Goal: Task Accomplishment & Management: Complete application form

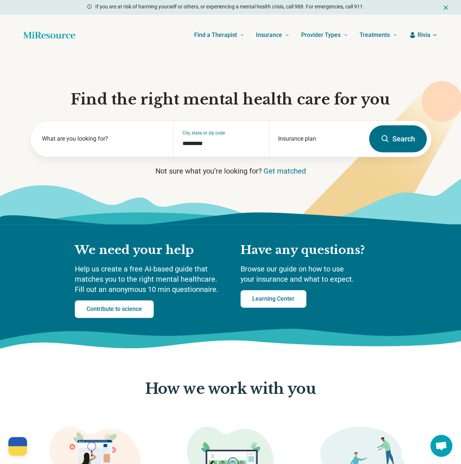
click at [429, 34] on span "Rivia" at bounding box center [424, 35] width 13 height 9
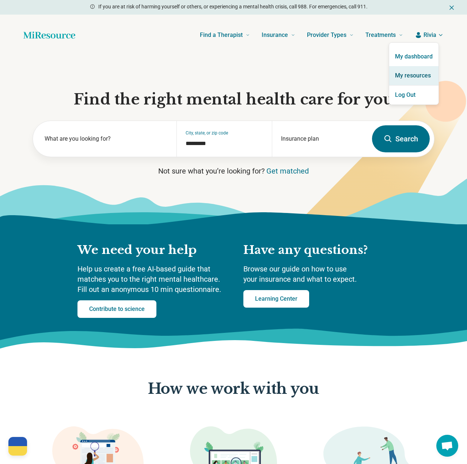
click at [416, 70] on link "My resources" at bounding box center [413, 75] width 49 height 19
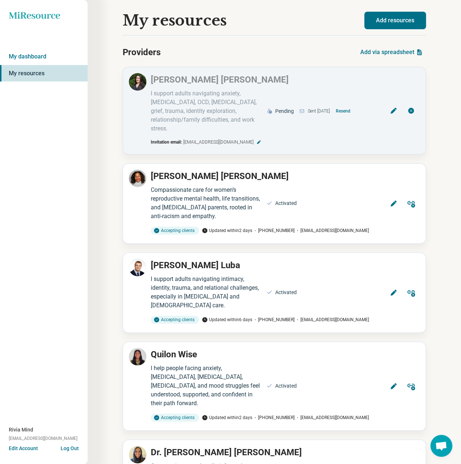
click at [387, 19] on button "Add resources" at bounding box center [396, 21] width 62 height 18
click at [406, 19] on button "Add resources" at bounding box center [396, 21] width 62 height 18
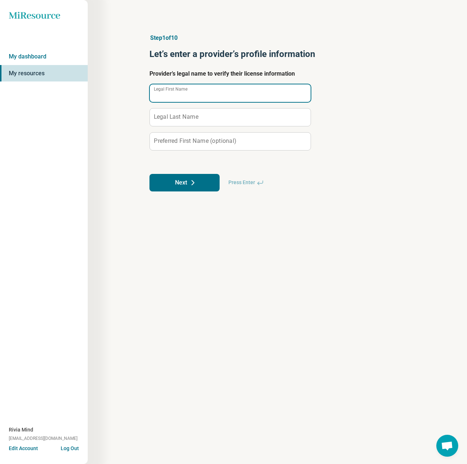
click at [207, 95] on input "Legal First Name" at bounding box center [230, 93] width 161 height 18
click at [174, 98] on input "Legal First Name" at bounding box center [230, 93] width 161 height 18
paste input "**********"
click at [184, 93] on input "**********" at bounding box center [230, 93] width 161 height 18
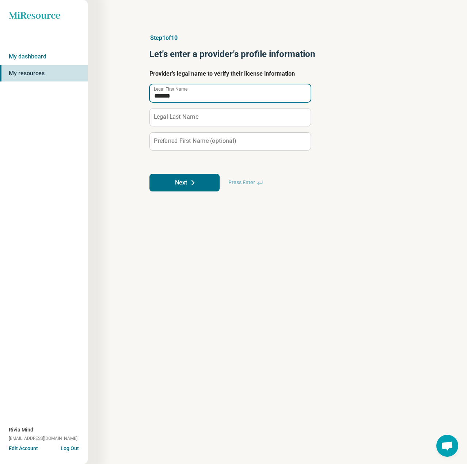
type input "*******"
click at [188, 119] on label "Legal Last Name" at bounding box center [176, 117] width 45 height 6
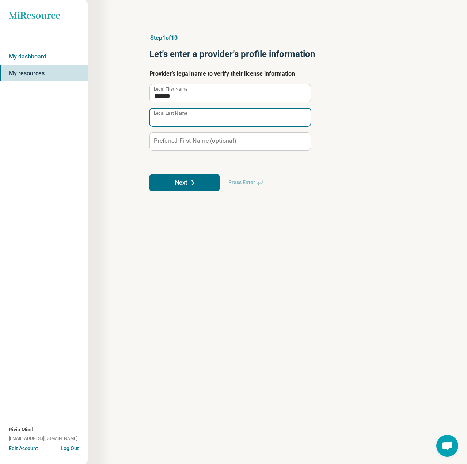
click at [188, 119] on input "Legal Last Name" at bounding box center [230, 117] width 161 height 18
paste input "********"
type input "********"
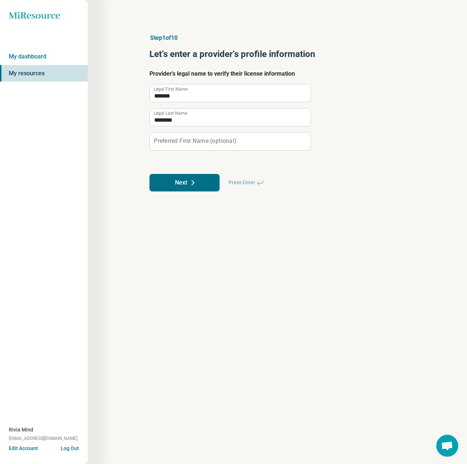
click at [186, 138] on label "Preferred First Name (optional)" at bounding box center [195, 141] width 82 height 6
click at [186, 137] on input "Preferred First Name (optional)" at bounding box center [230, 142] width 161 height 18
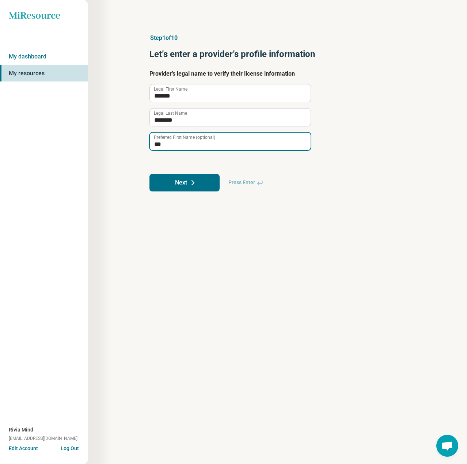
type input "***"
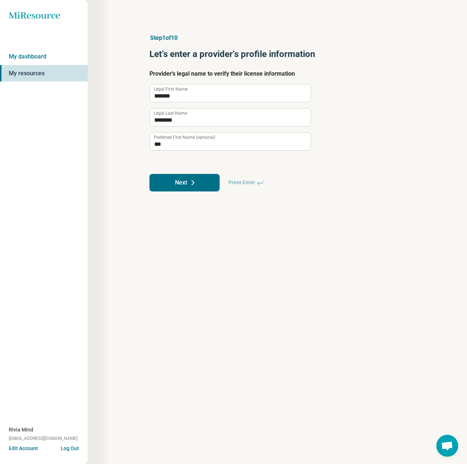
click at [195, 178] on icon at bounding box center [192, 182] width 9 height 9
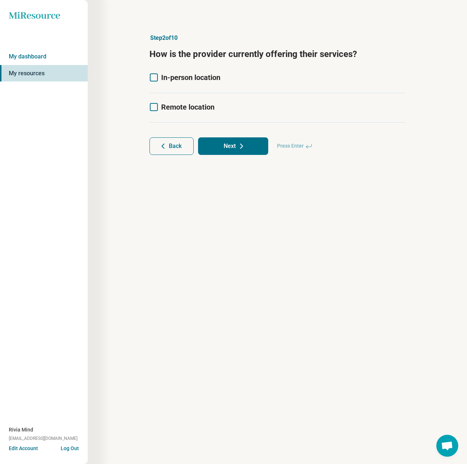
click at [158, 107] on label "Remote location" at bounding box center [181, 107] width 65 height 10
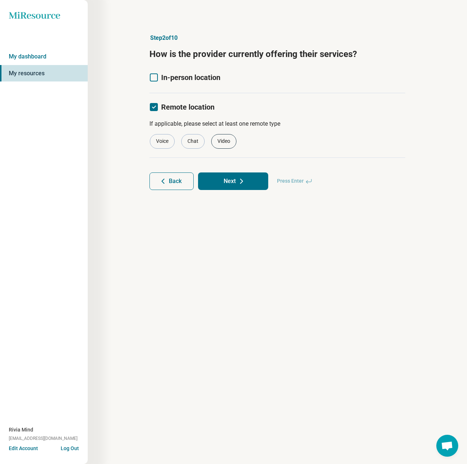
click at [222, 140] on div "Video" at bounding box center [223, 141] width 25 height 15
click at [235, 175] on button "Next" at bounding box center [233, 181] width 70 height 18
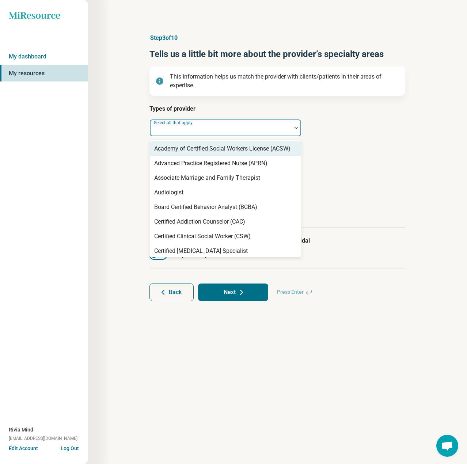
click at [213, 129] on div at bounding box center [221, 131] width 136 height 10
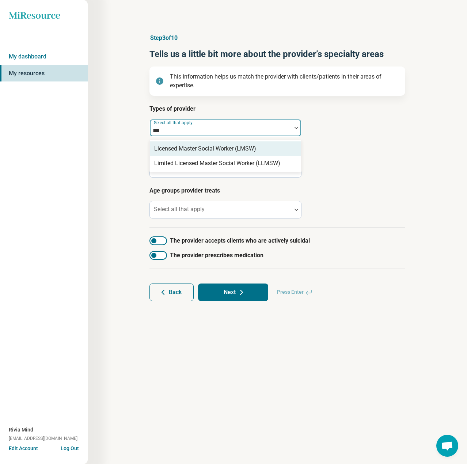
type input "****"
click at [234, 148] on div "Licensed Master Social Worker (LMSW)" at bounding box center [205, 148] width 102 height 9
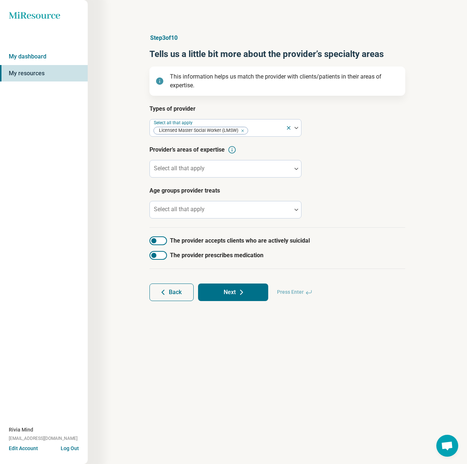
click at [432, 165] on div "Step 3 of 10 Tells us a little bit more about the provider’s specialty areas Th…" at bounding box center [277, 232] width 379 height 464
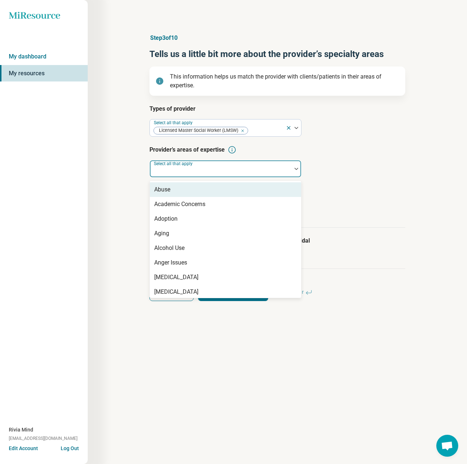
click at [213, 168] on div at bounding box center [221, 172] width 136 height 10
click at [199, 170] on div at bounding box center [221, 172] width 136 height 10
click at [177, 189] on div "Abuse" at bounding box center [225, 189] width 151 height 15
click at [177, 189] on div "Academic Concerns" at bounding box center [179, 189] width 51 height 9
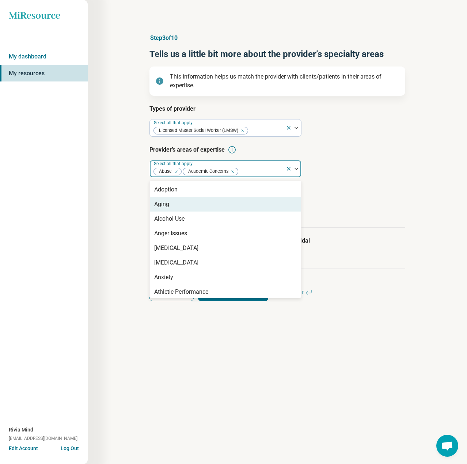
click at [175, 202] on div "Aging" at bounding box center [225, 204] width 151 height 15
click at [175, 202] on div "Alcohol Use" at bounding box center [169, 204] width 30 height 9
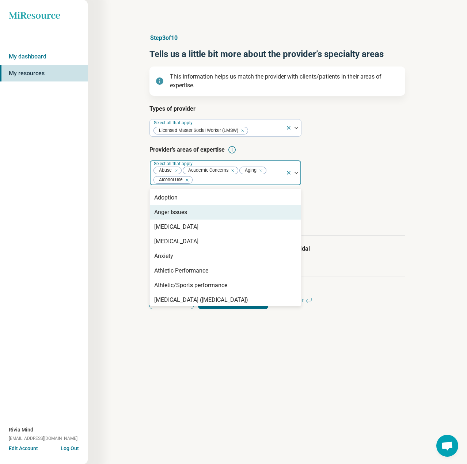
click at [177, 212] on div "Anger Issues" at bounding box center [170, 212] width 33 height 9
click at [178, 214] on div "[MEDICAL_DATA]" at bounding box center [176, 212] width 44 height 9
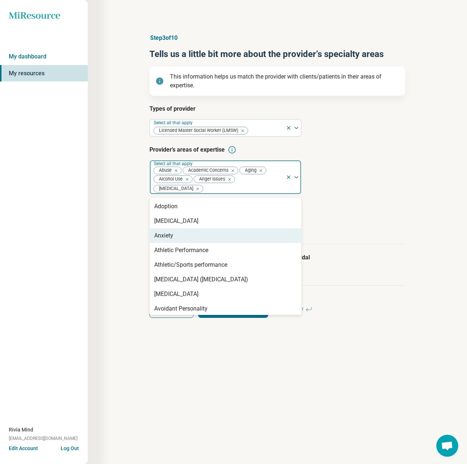
click at [178, 236] on div "Anxiety" at bounding box center [225, 235] width 151 height 15
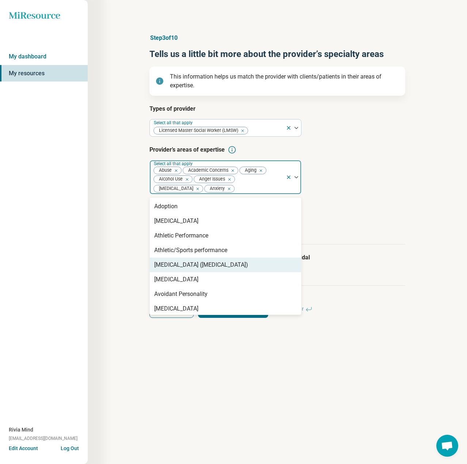
click at [183, 266] on div "[MEDICAL_DATA] ([MEDICAL_DATA])" at bounding box center [201, 264] width 94 height 9
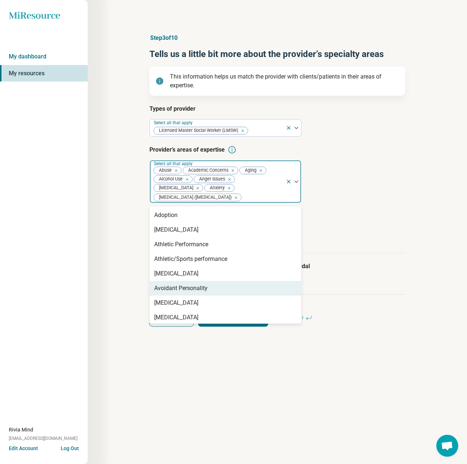
click at [180, 290] on div "Avoidant Personality" at bounding box center [180, 288] width 53 height 9
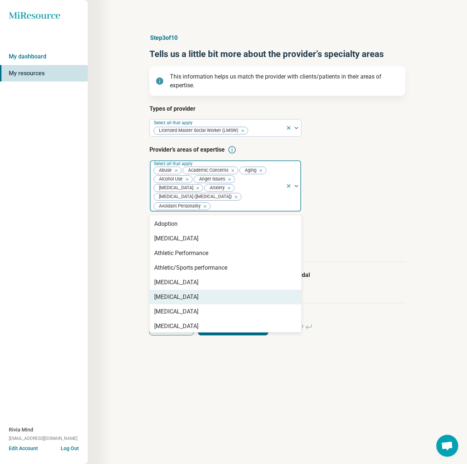
click at [183, 300] on div "[MEDICAL_DATA]" at bounding box center [176, 297] width 44 height 9
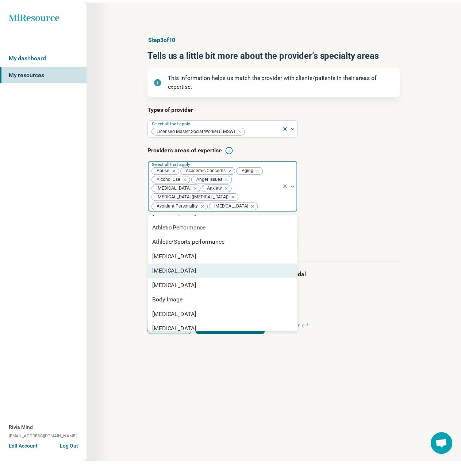
scroll to position [37, 0]
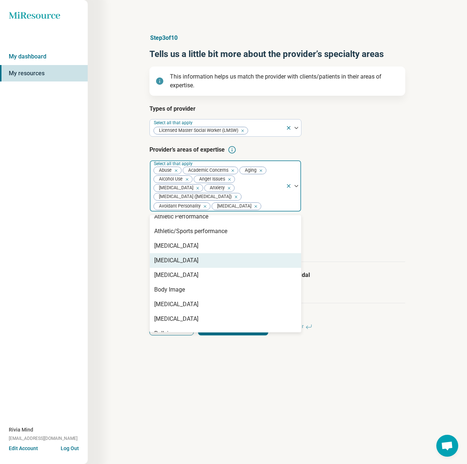
click at [179, 265] on div "[MEDICAL_DATA]" at bounding box center [176, 260] width 44 height 9
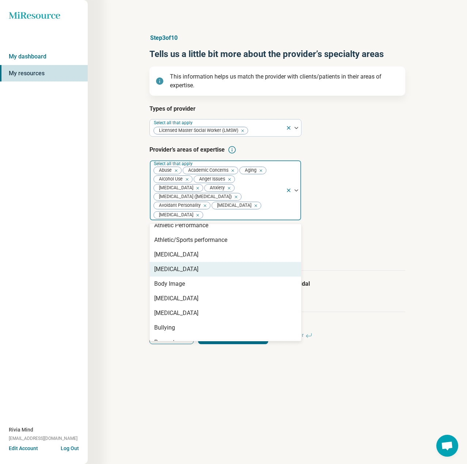
click at [180, 274] on div "[MEDICAL_DATA]" at bounding box center [176, 269] width 44 height 9
click at [180, 274] on div "Body Image" at bounding box center [169, 269] width 31 height 9
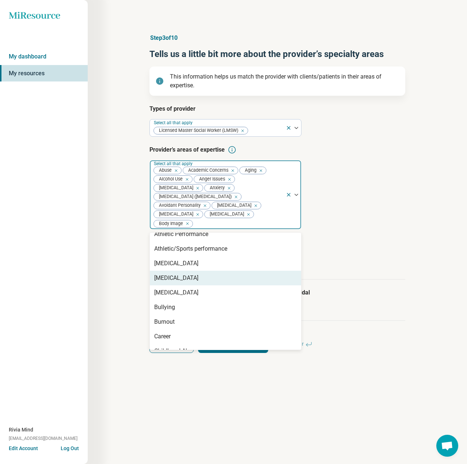
click at [182, 282] on div "[MEDICAL_DATA]" at bounding box center [176, 278] width 44 height 9
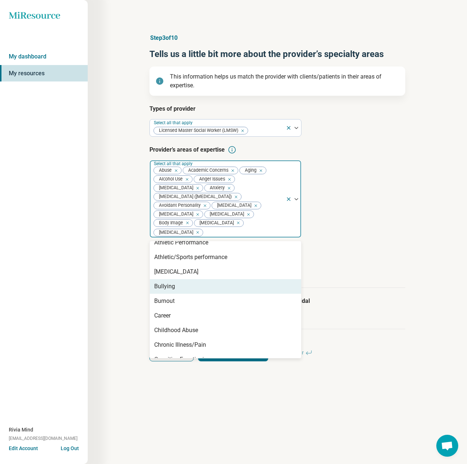
click at [183, 294] on div "Bullying" at bounding box center [225, 286] width 151 height 15
click at [184, 294] on div "Burnout" at bounding box center [225, 286] width 151 height 15
click at [184, 294] on div "Career" at bounding box center [225, 286] width 151 height 15
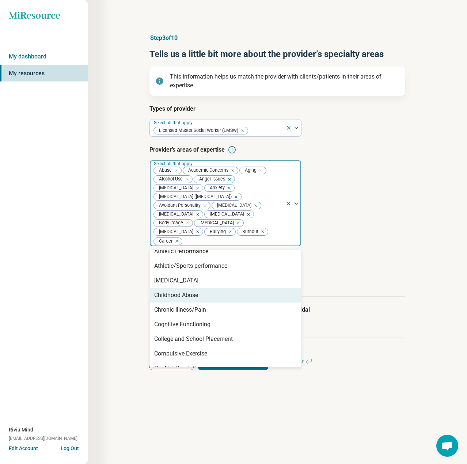
click at [187, 300] on div "Childhood Abuse" at bounding box center [176, 295] width 44 height 9
click at [187, 300] on div "Chronic Illness/Pain" at bounding box center [180, 295] width 52 height 9
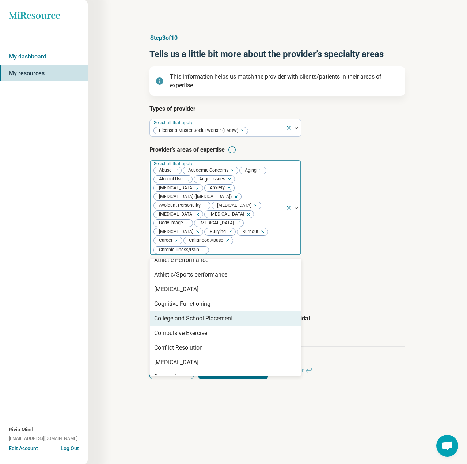
click at [194, 323] on div "College and School Placement" at bounding box center [193, 318] width 79 height 9
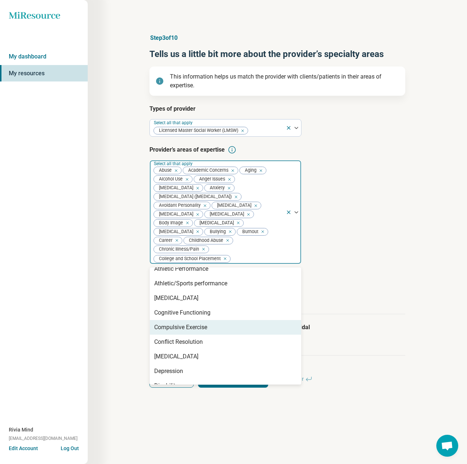
click at [196, 332] on div "Compulsive Exercise" at bounding box center [180, 327] width 53 height 9
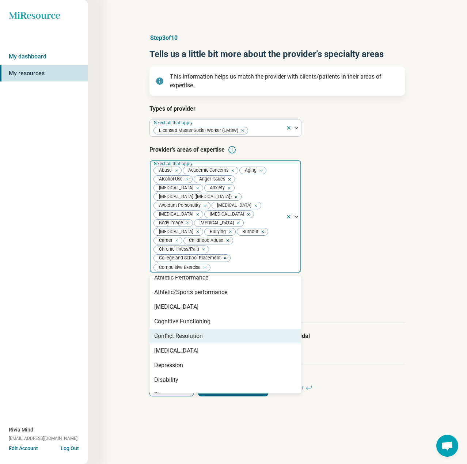
click at [194, 340] on div "Conflict Resolution" at bounding box center [178, 336] width 49 height 9
click at [194, 340] on div "[MEDICAL_DATA]" at bounding box center [176, 336] width 44 height 9
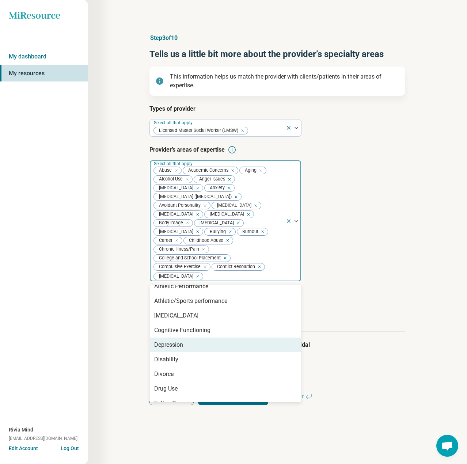
drag, startPoint x: 196, startPoint y: 357, endPoint x: 198, endPoint y: 364, distance: 7.2
click at [197, 352] on div "Depression" at bounding box center [225, 345] width 151 height 15
click at [198, 352] on div "Disability" at bounding box center [225, 345] width 151 height 15
click at [199, 352] on div "Divorce" at bounding box center [225, 345] width 151 height 15
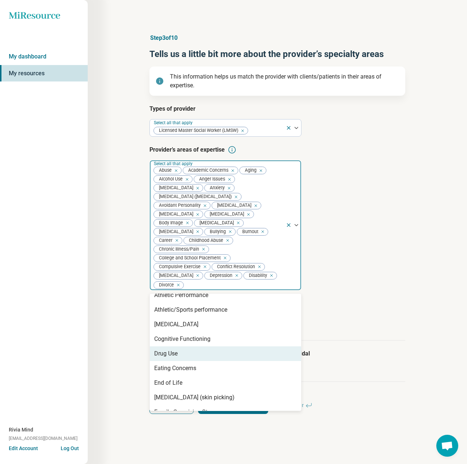
click at [200, 361] on div "Drug Use" at bounding box center [225, 353] width 151 height 15
click at [200, 361] on div "Eating Concerns" at bounding box center [225, 353] width 151 height 15
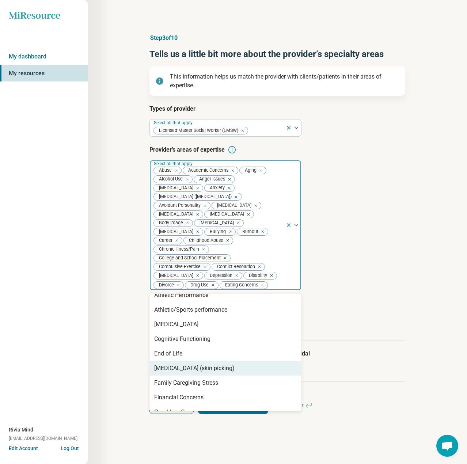
click at [204, 373] on div "[MEDICAL_DATA] (skin picking)" at bounding box center [194, 368] width 80 height 9
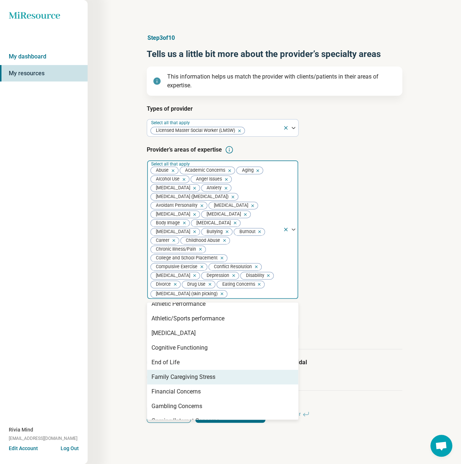
click at [203, 381] on div "Family Caregiving Stress" at bounding box center [184, 377] width 64 height 9
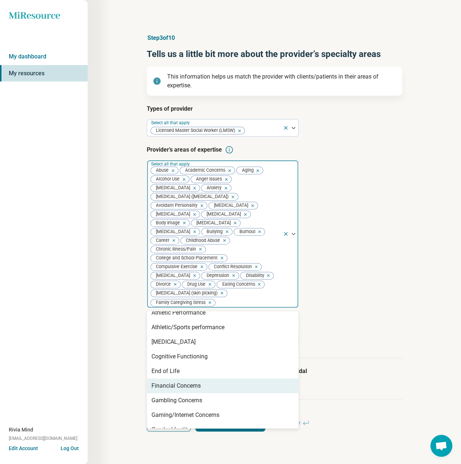
click at [206, 393] on div "Financial Concerns" at bounding box center [222, 385] width 151 height 15
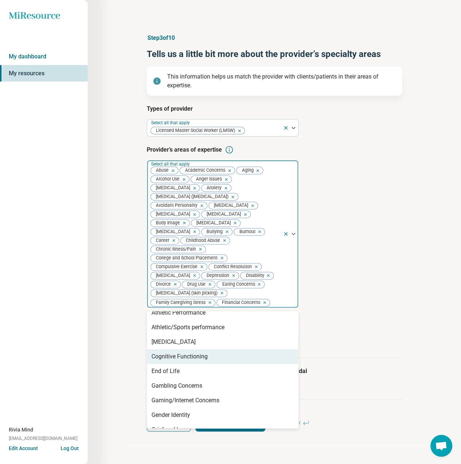
scroll to position [73, 0]
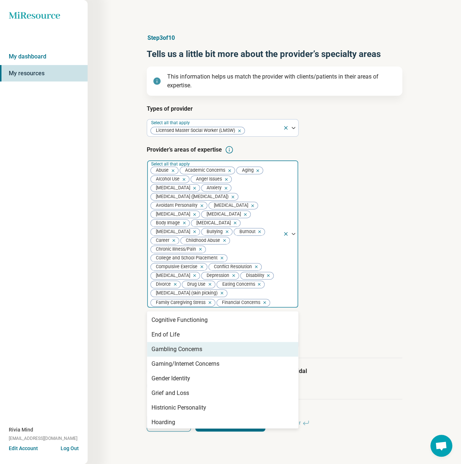
click at [180, 354] on div "Gambling Concerns" at bounding box center [177, 349] width 51 height 9
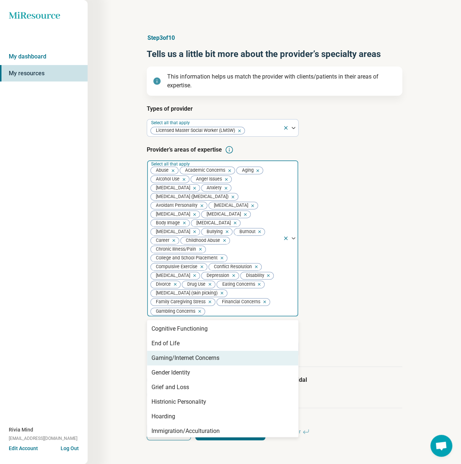
click at [180, 362] on div "Gaming/Internet Concerns" at bounding box center [186, 358] width 68 height 9
click at [182, 365] on div "Gender Identity" at bounding box center [222, 358] width 151 height 15
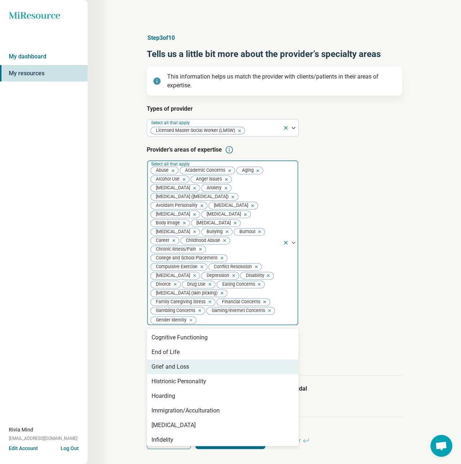
click at [182, 371] on div "Grief and Loss" at bounding box center [171, 366] width 38 height 9
click at [182, 371] on div "Histrionic Personality" at bounding box center [179, 366] width 55 height 9
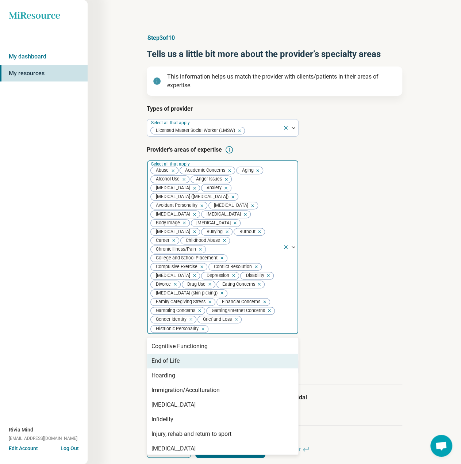
click at [182, 368] on div "End of Life" at bounding box center [222, 361] width 151 height 15
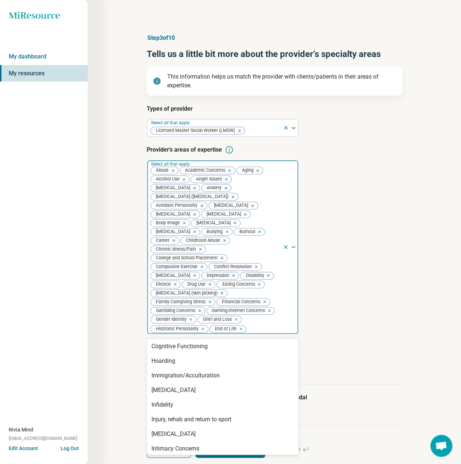
click at [241, 331] on icon "Remove [object Object]" at bounding box center [239, 328] width 5 height 5
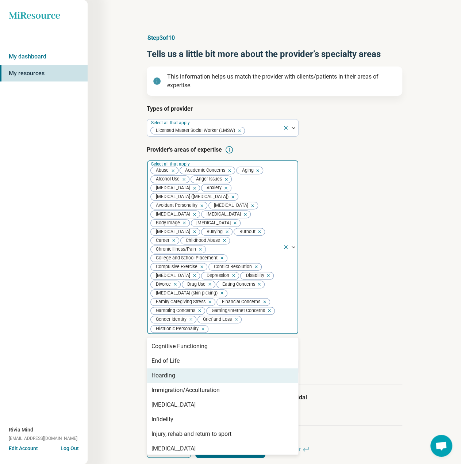
click at [188, 383] on div "Hoarding" at bounding box center [222, 375] width 151 height 15
click at [188, 380] on div "Immigration/Acculturation" at bounding box center [186, 375] width 68 height 9
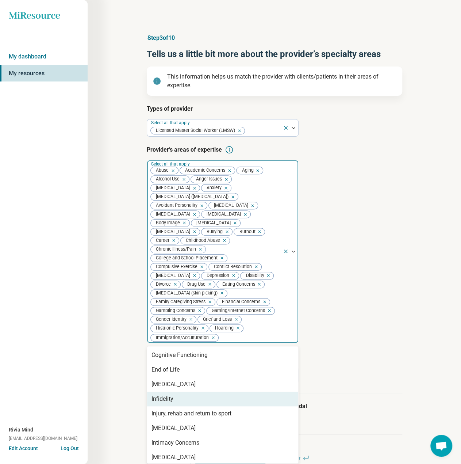
click at [186, 406] on div "Infidelity" at bounding box center [222, 399] width 151 height 15
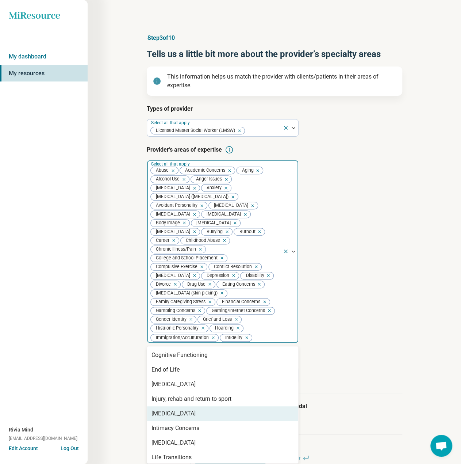
click at [175, 418] on div "[MEDICAL_DATA]" at bounding box center [174, 413] width 44 height 9
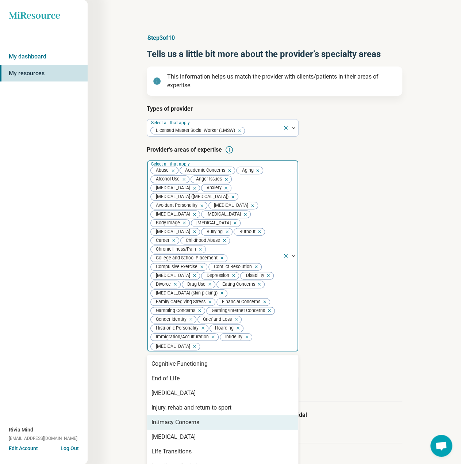
click at [175, 427] on div "Intimacy Concerns" at bounding box center [176, 422] width 48 height 9
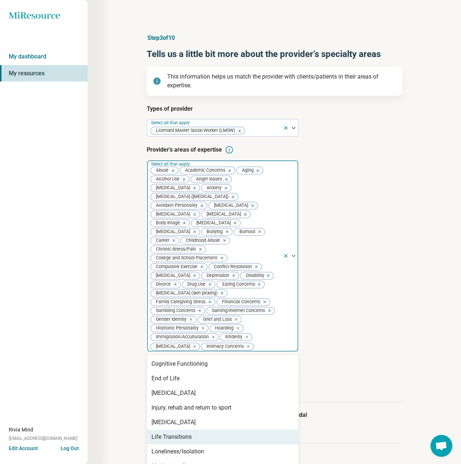
click at [176, 441] on div "Life Transitions" at bounding box center [172, 437] width 40 height 9
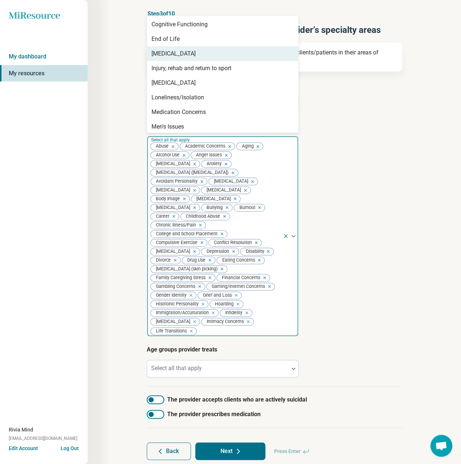
scroll to position [0, 0]
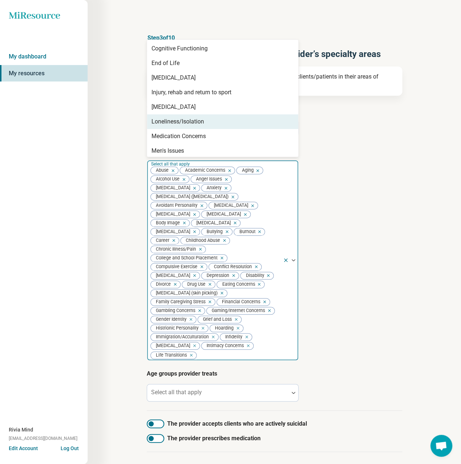
click at [166, 120] on div "Loneliness/Isolation" at bounding box center [178, 121] width 53 height 9
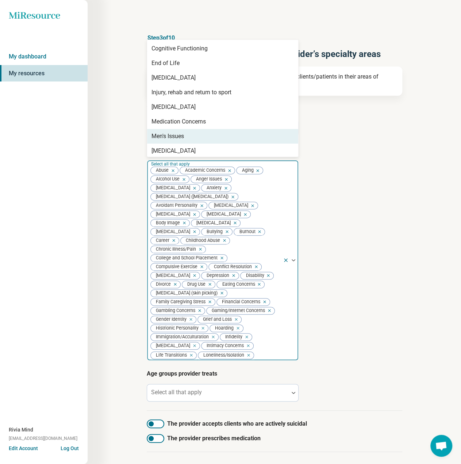
scroll to position [110, 0]
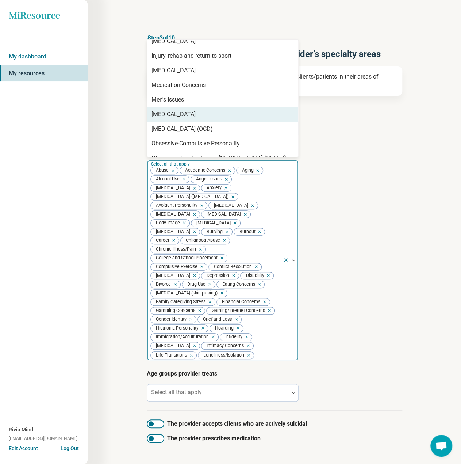
click at [170, 114] on div "[MEDICAL_DATA]" at bounding box center [174, 114] width 44 height 9
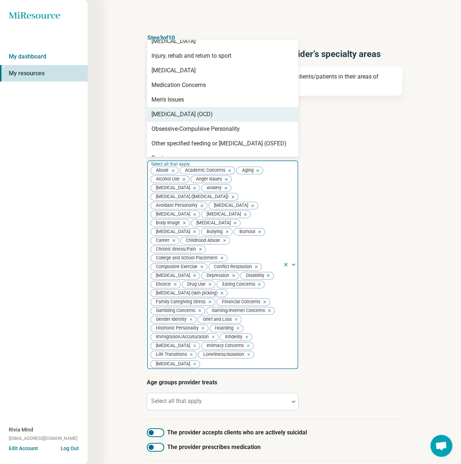
click at [170, 115] on div "[MEDICAL_DATA] (OCD)" at bounding box center [182, 114] width 61 height 9
click at [170, 115] on div "Obsessive-Compulsive Personality" at bounding box center [196, 114] width 88 height 9
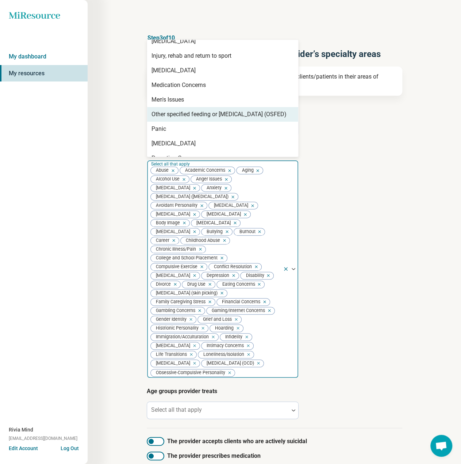
click at [170, 115] on div "Other specified feeding or [MEDICAL_DATA] (OSFED)" at bounding box center [219, 114] width 135 height 9
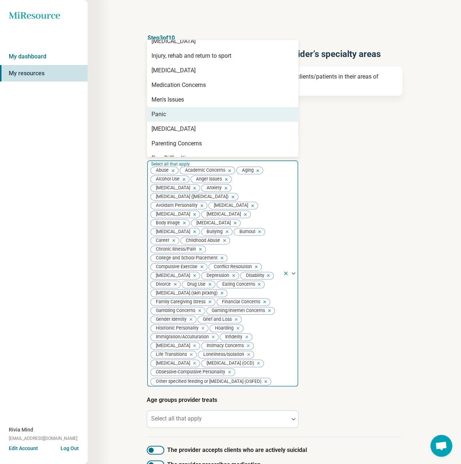
click at [170, 115] on div "Panic" at bounding box center [222, 114] width 151 height 15
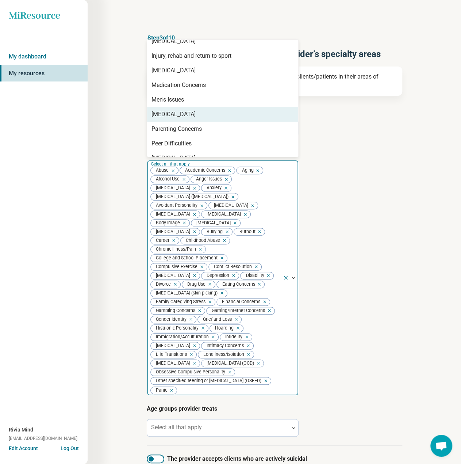
click at [170, 115] on div "[MEDICAL_DATA]" at bounding box center [174, 114] width 44 height 9
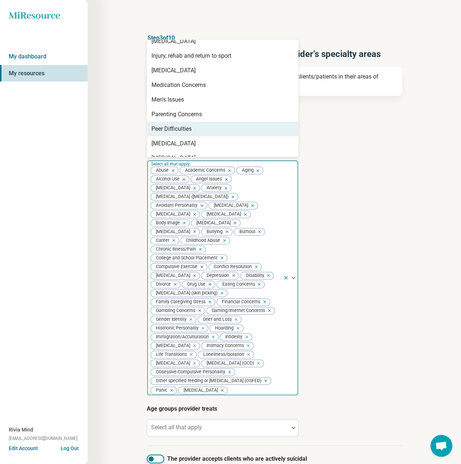
click at [170, 129] on div "Peer Difficulties" at bounding box center [172, 129] width 40 height 9
click at [170, 129] on div "[MEDICAL_DATA]" at bounding box center [174, 129] width 44 height 9
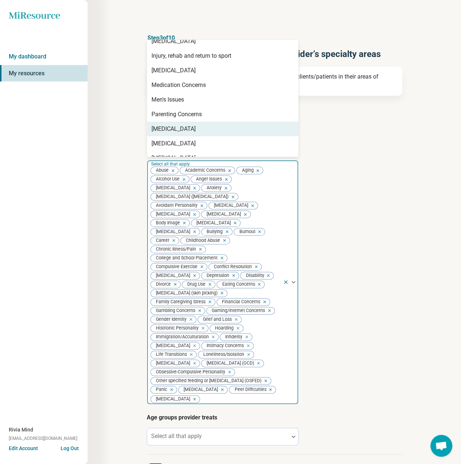
click at [170, 129] on div "[MEDICAL_DATA]" at bounding box center [174, 129] width 44 height 9
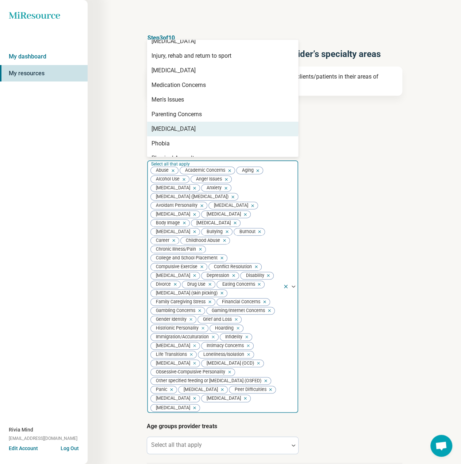
click at [170, 129] on div "[MEDICAL_DATA]" at bounding box center [174, 129] width 44 height 9
click at [170, 129] on div "Phobia" at bounding box center [222, 129] width 151 height 15
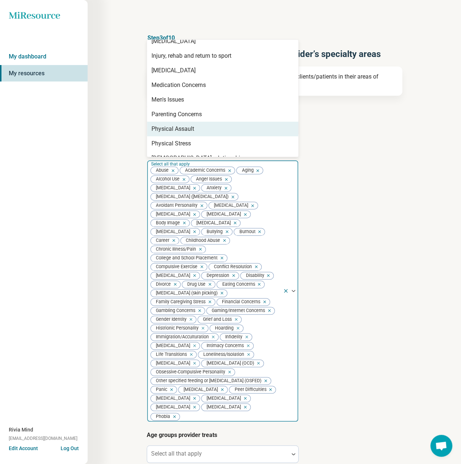
click at [170, 129] on div "Physical Assault" at bounding box center [173, 129] width 43 height 9
click at [170, 129] on div "Physical Stress" at bounding box center [171, 129] width 39 height 9
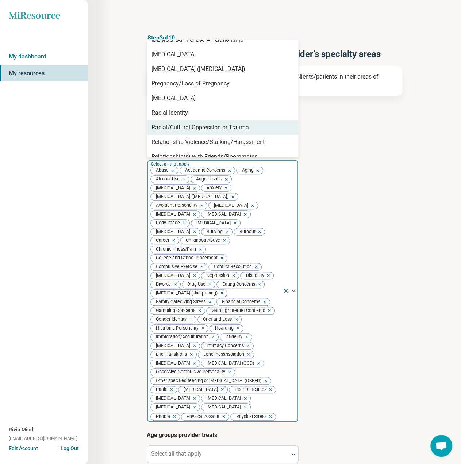
scroll to position [183, 0]
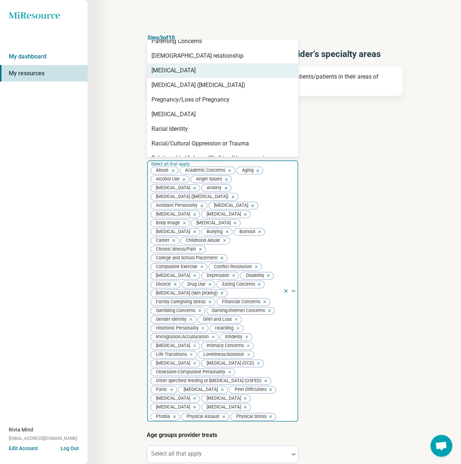
click at [180, 69] on div "[MEDICAL_DATA]" at bounding box center [174, 70] width 44 height 9
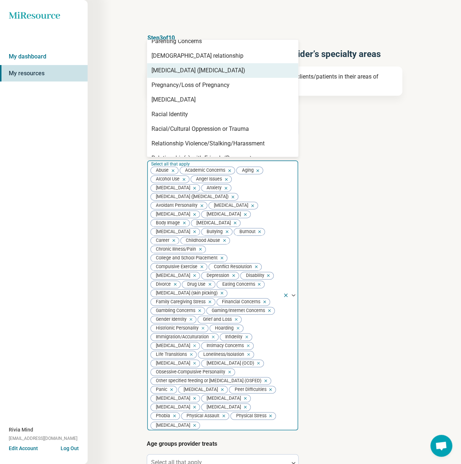
click at [180, 69] on div "[MEDICAL_DATA] ([MEDICAL_DATA])" at bounding box center [199, 70] width 94 height 9
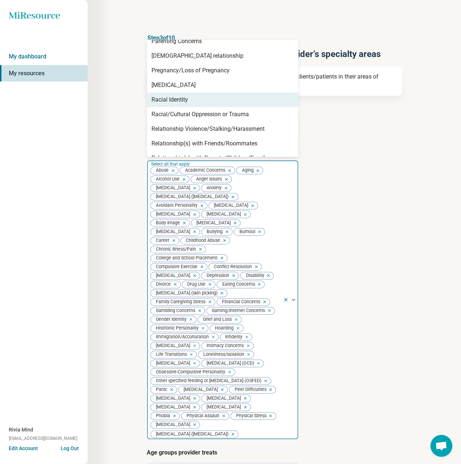
click at [171, 96] on div "Racial Identity" at bounding box center [170, 99] width 37 height 9
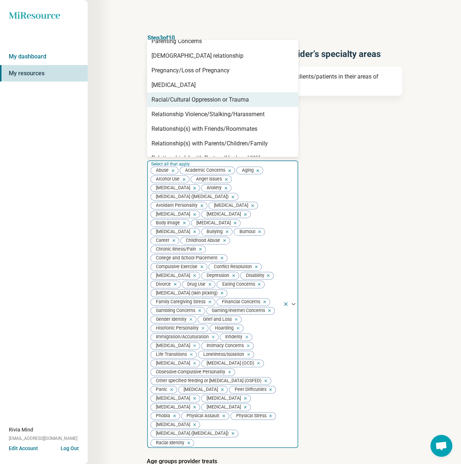
click at [171, 96] on div "Racial/Cultural Oppression or Trauma" at bounding box center [201, 99] width 98 height 9
click at [171, 96] on div "Relationship Violence/Stalking/Harassment" at bounding box center [208, 99] width 113 height 9
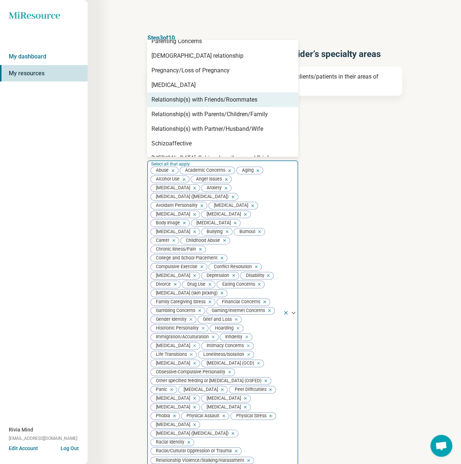
click at [171, 96] on div "Relationship(s) with Friends/Roommates" at bounding box center [205, 99] width 106 height 9
click at [171, 96] on div "Relationship(s) with Parents/Children/Family" at bounding box center [210, 99] width 117 height 9
click at [171, 96] on div "Relationship(s) with Partner/Husband/Wife" at bounding box center [208, 99] width 112 height 9
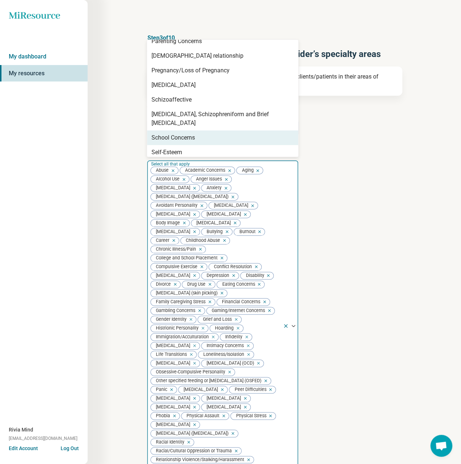
click at [171, 133] on div "School Concerns" at bounding box center [173, 137] width 43 height 9
click at [171, 133] on div "Self-Esteem" at bounding box center [167, 137] width 31 height 9
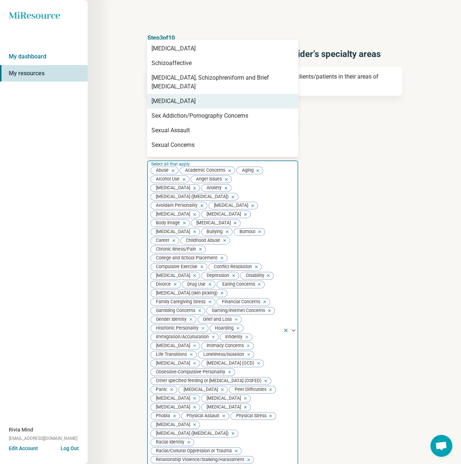
scroll to position [256, 0]
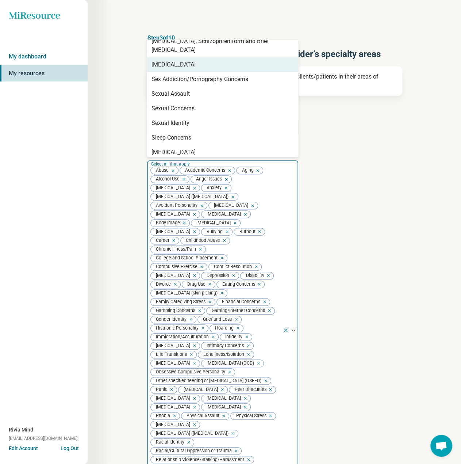
click at [172, 60] on div "[MEDICAL_DATA]" at bounding box center [174, 64] width 44 height 9
click at [172, 60] on div "Sex Addiction/Pornography Concerns" at bounding box center [200, 64] width 97 height 9
click at [172, 60] on div "Sexual Assault" at bounding box center [171, 64] width 38 height 9
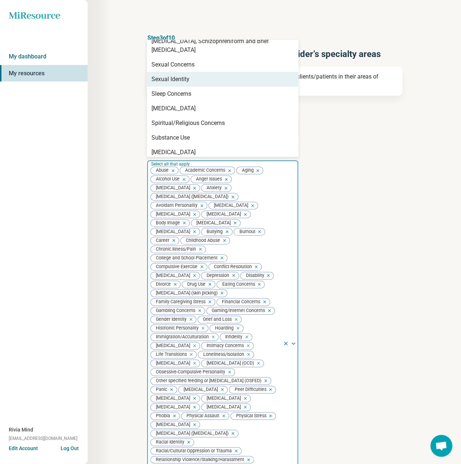
click at [170, 75] on div "Sexual Identity" at bounding box center [171, 79] width 38 height 9
click at [170, 75] on div "Sleep Concerns" at bounding box center [172, 79] width 40 height 9
click at [170, 75] on div "[MEDICAL_DATA]" at bounding box center [174, 79] width 44 height 9
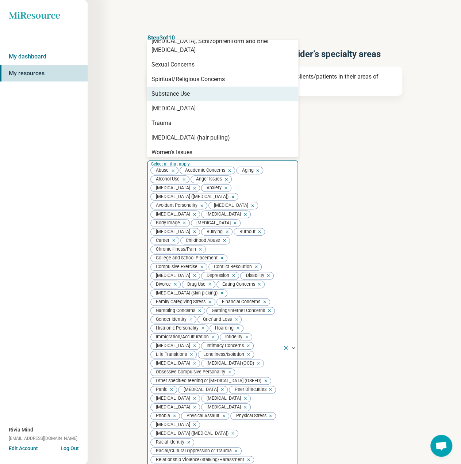
click at [172, 89] on div "Substance Use" at bounding box center [171, 93] width 38 height 9
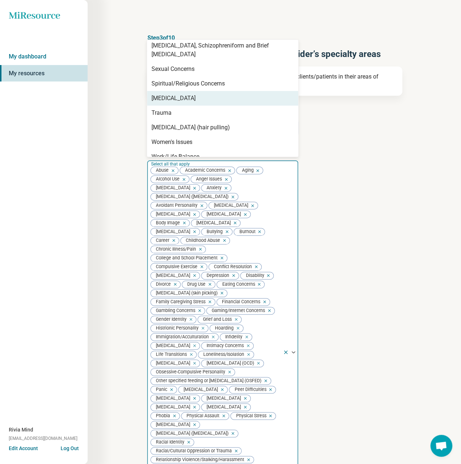
click at [174, 94] on div "[MEDICAL_DATA]" at bounding box center [174, 98] width 44 height 9
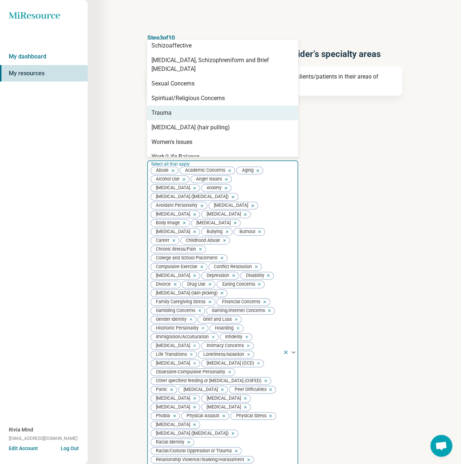
click at [176, 106] on div "Trauma" at bounding box center [222, 113] width 151 height 15
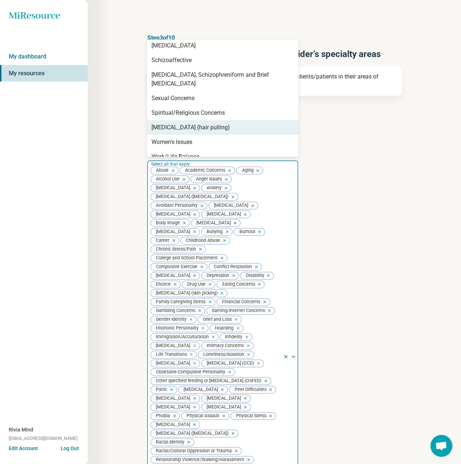
click at [179, 123] on div "[MEDICAL_DATA] (hair pulling)" at bounding box center [191, 127] width 79 height 9
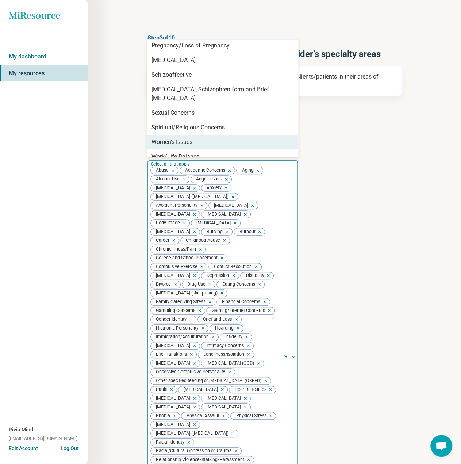
click at [183, 138] on div "Women's Issues" at bounding box center [172, 142] width 41 height 9
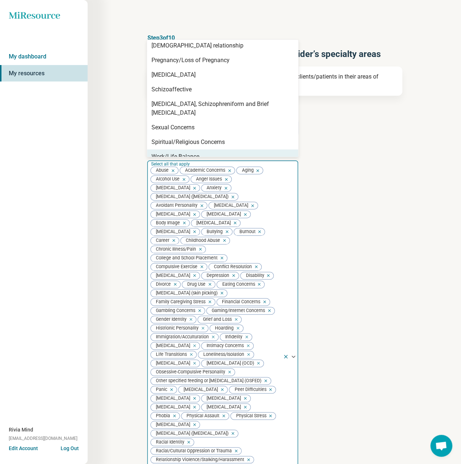
click at [185, 152] on div "Work/Life Balance" at bounding box center [176, 156] width 48 height 9
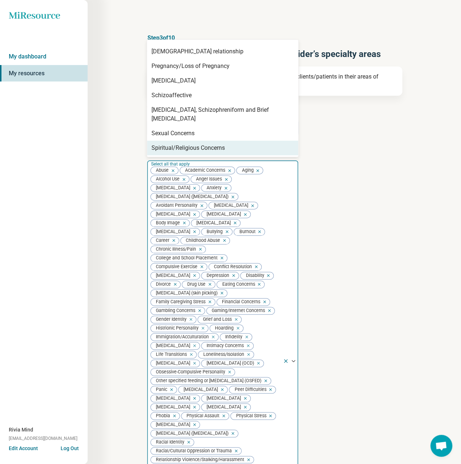
scroll to position [178, 0]
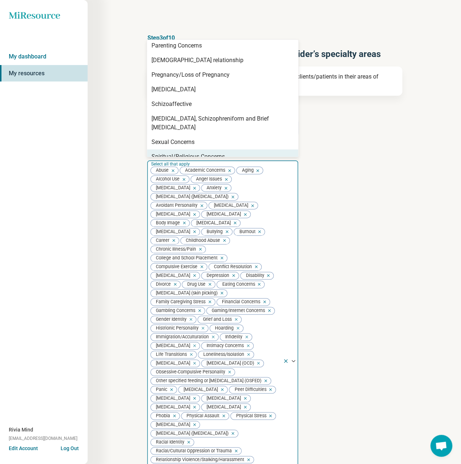
click at [140, 184] on article "Step 3 of 10 Tells us a little bit more about the provider’s specialty areas Th…" at bounding box center [274, 359] width 279 height 681
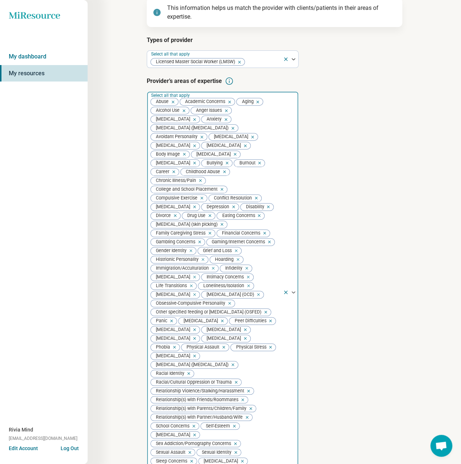
scroll to position [282, 0]
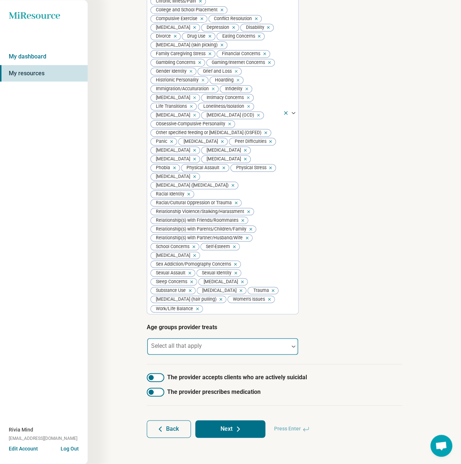
click at [193, 342] on div at bounding box center [218, 346] width 142 height 16
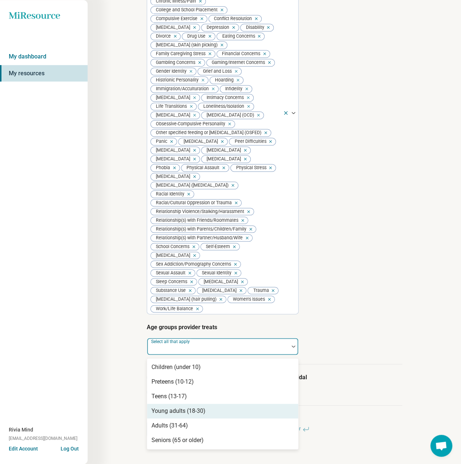
click at [178, 410] on div "Young adults (18-30)" at bounding box center [179, 411] width 54 height 9
click at [178, 411] on div "Adults (31-64)" at bounding box center [170, 411] width 37 height 9
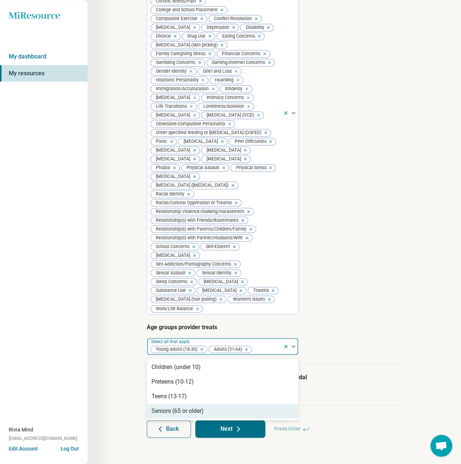
click at [178, 413] on div "Seniors (65 or older)" at bounding box center [178, 411] width 52 height 9
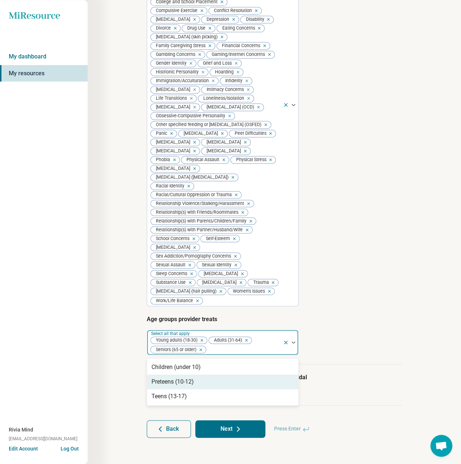
click at [113, 361] on div "Step 3 of 10 Tells us a little bit more about the provider’s specialty areas Th…" at bounding box center [275, 104] width 374 height 720
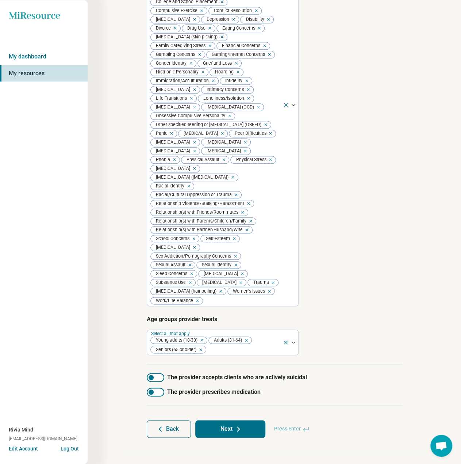
click at [164, 382] on div at bounding box center [156, 377] width 18 height 9
click at [235, 429] on button "Next" at bounding box center [230, 429] width 70 height 18
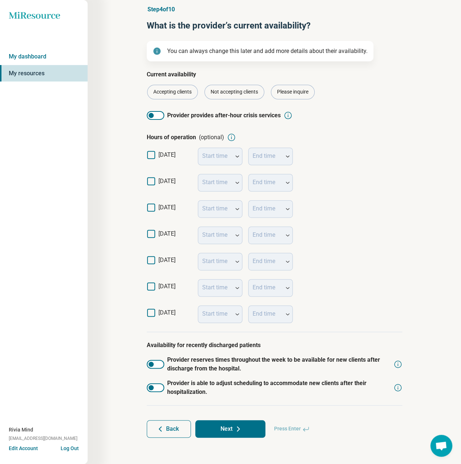
scroll to position [28, 0]
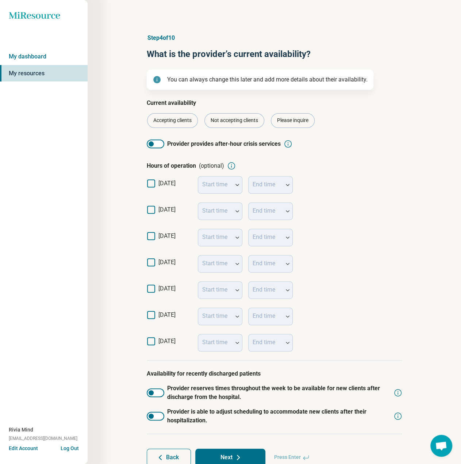
click at [155, 212] on icon at bounding box center [151, 210] width 8 height 8
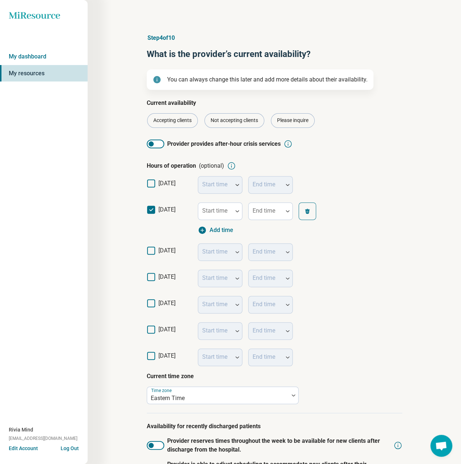
scroll to position [4, 0]
click at [149, 250] on icon at bounding box center [151, 251] width 8 height 8
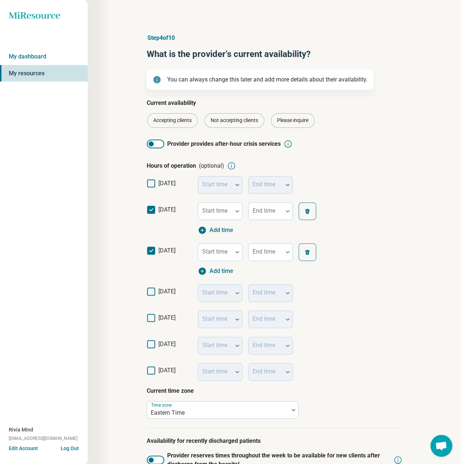
click at [151, 293] on icon at bounding box center [151, 291] width 8 height 8
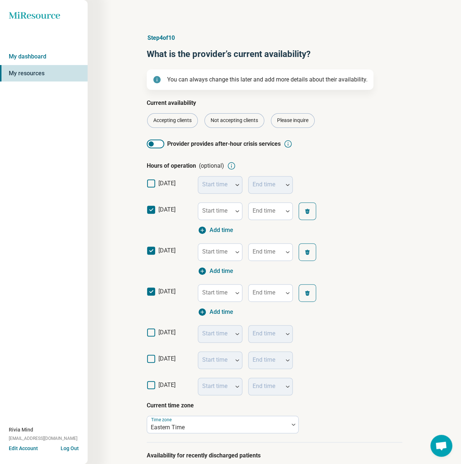
click at [153, 330] on icon at bounding box center [151, 332] width 8 height 8
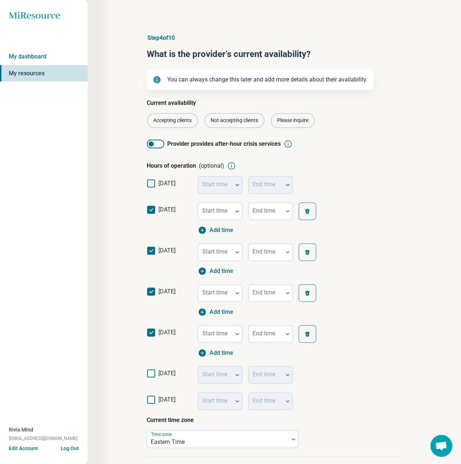
click at [153, 377] on label "[DATE]" at bounding box center [169, 376] width 45 height 15
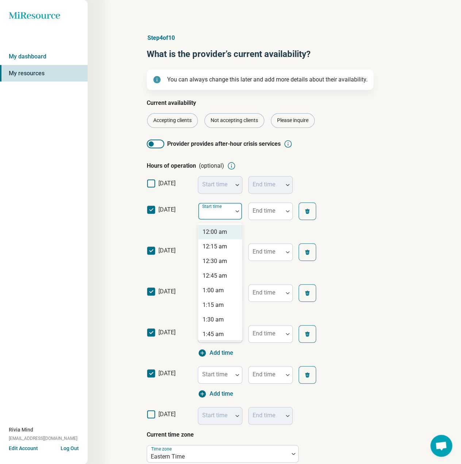
click at [210, 211] on div "Start time" at bounding box center [220, 211] width 45 height 18
type input "**"
click at [213, 263] on div "10:30 am" at bounding box center [215, 261] width 24 height 9
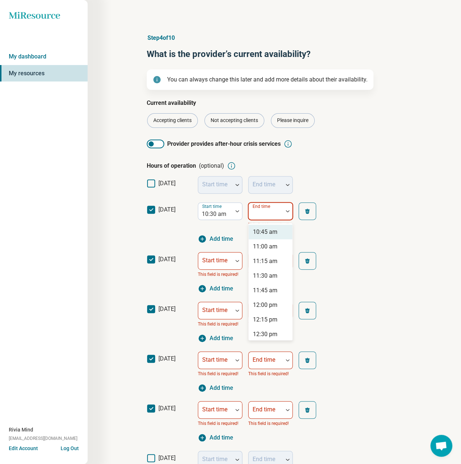
click at [259, 211] on div "End time" at bounding box center [270, 211] width 45 height 18
type input "*"
click at [261, 316] on div "7:30 pm" at bounding box center [263, 319] width 21 height 9
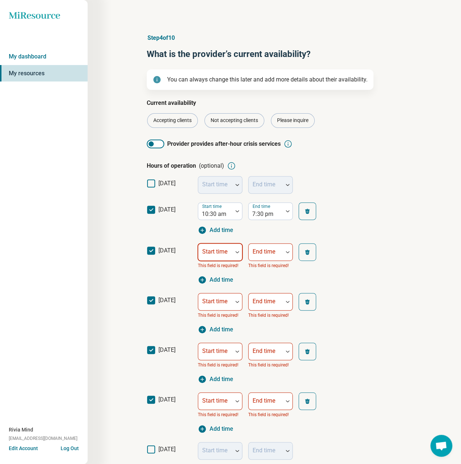
click at [212, 256] on div at bounding box center [215, 255] width 28 height 10
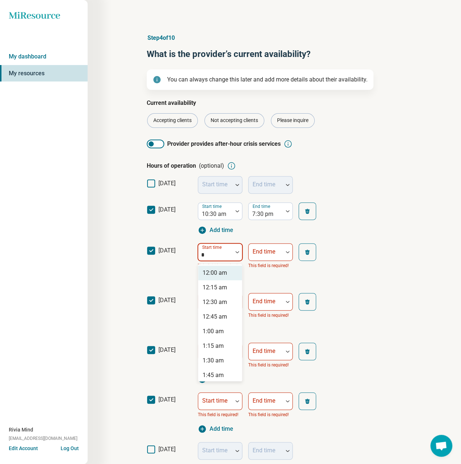
type input "**"
click at [218, 305] on div "10:30 am" at bounding box center [215, 302] width 24 height 9
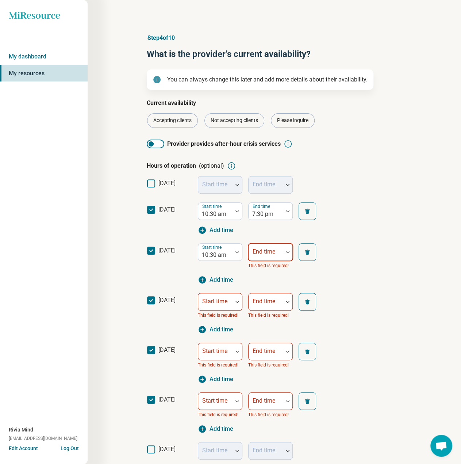
click at [262, 255] on div at bounding box center [266, 255] width 28 height 10
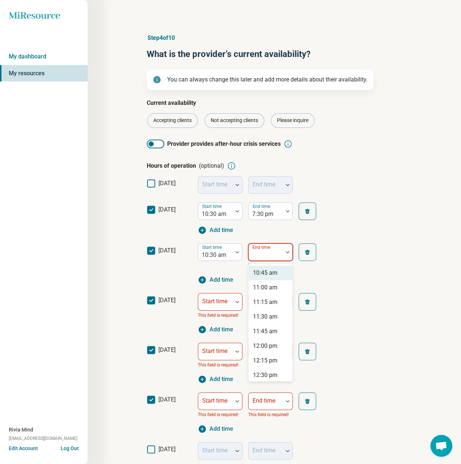
type input "*"
click at [260, 357] on div "7:30 pm" at bounding box center [263, 360] width 21 height 9
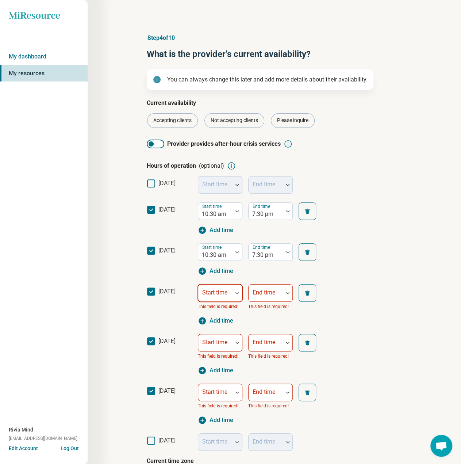
click at [216, 297] on div at bounding box center [215, 296] width 28 height 10
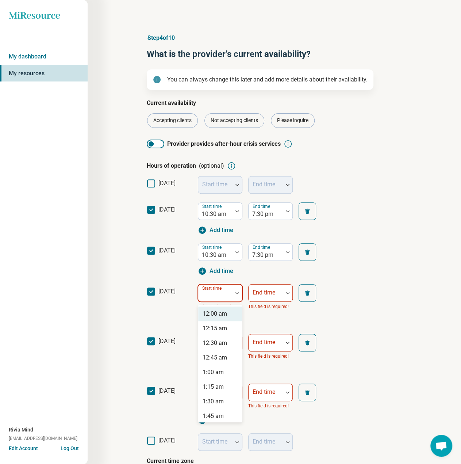
type input "*"
click at [214, 315] on div "8:00 am" at bounding box center [213, 313] width 21 height 9
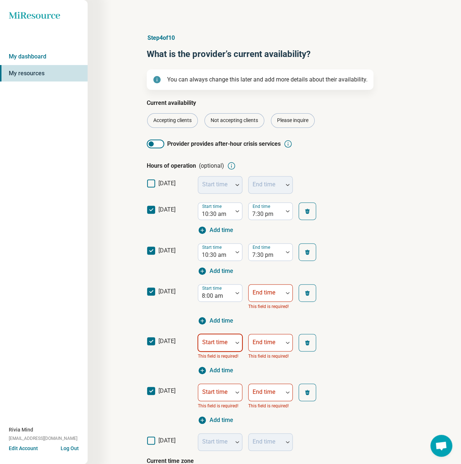
click at [211, 341] on div "Start time" at bounding box center [220, 343] width 45 height 18
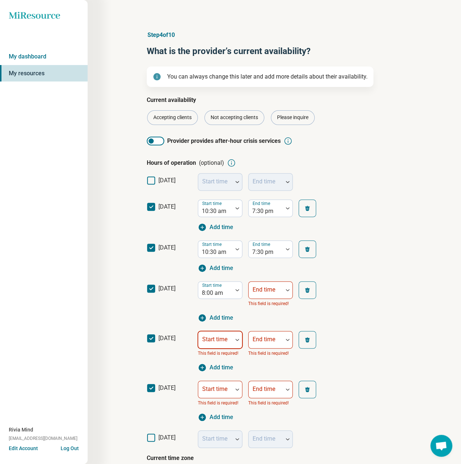
type input "*"
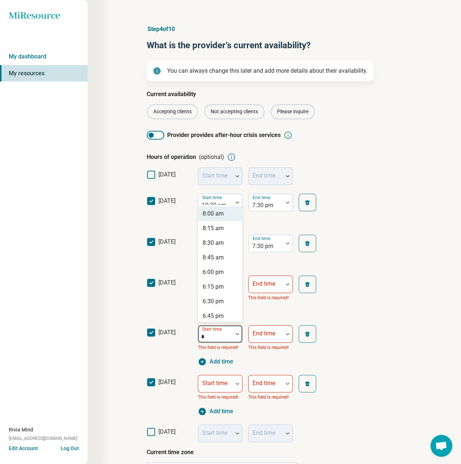
scroll to position [10, 0]
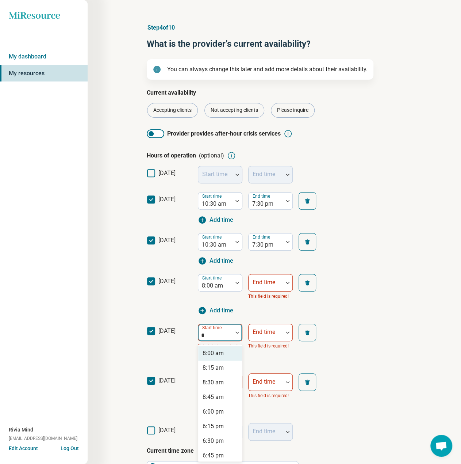
click at [212, 353] on div "8:00 am" at bounding box center [213, 353] width 21 height 9
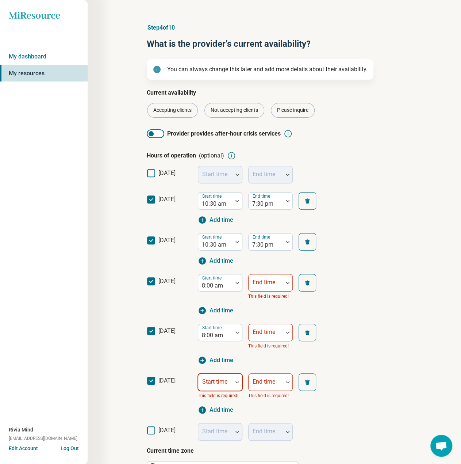
click at [210, 384] on div "Start time" at bounding box center [220, 382] width 45 height 18
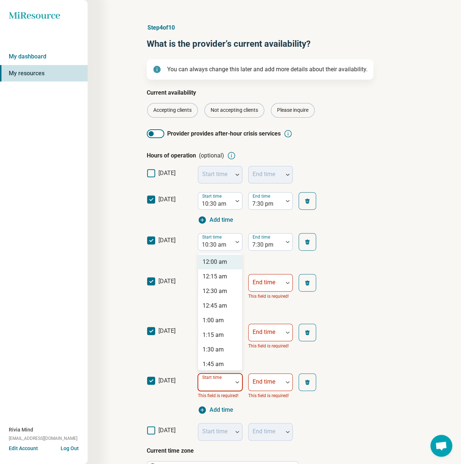
type input "*"
click at [209, 265] on div "9:00 am" at bounding box center [213, 262] width 21 height 9
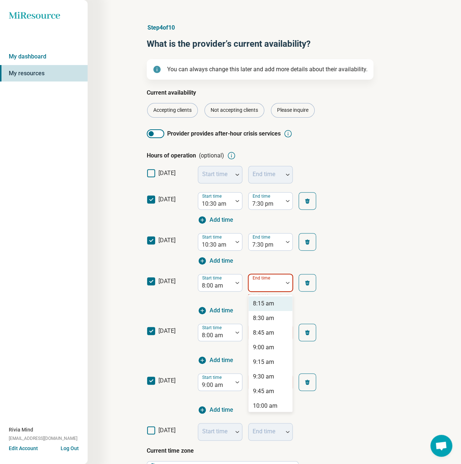
click at [258, 287] on div at bounding box center [266, 286] width 28 height 10
type input "*"
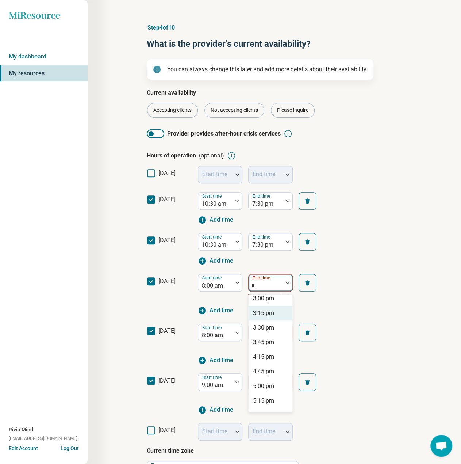
scroll to position [219, 0]
click at [268, 373] on div "5:00 pm" at bounding box center [263, 376] width 21 height 9
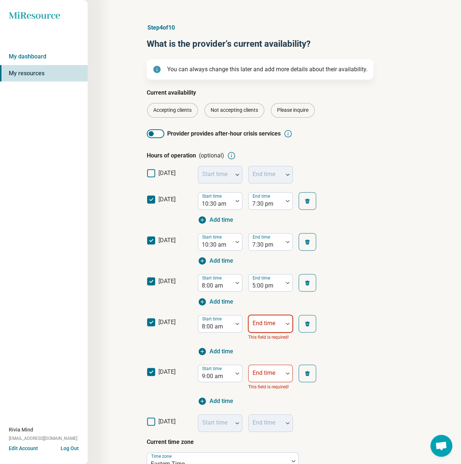
click at [272, 327] on div at bounding box center [266, 326] width 28 height 10
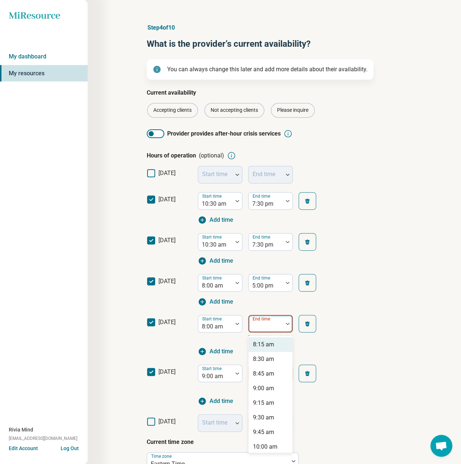
type input "*"
click at [259, 416] on div "5:00 pm" at bounding box center [263, 417] width 21 height 9
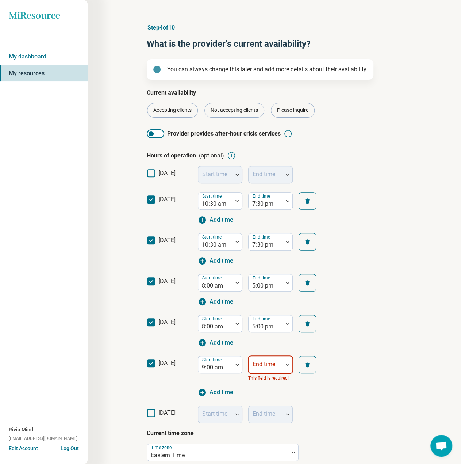
click at [268, 362] on div "End time" at bounding box center [270, 365] width 45 height 18
type input "*"
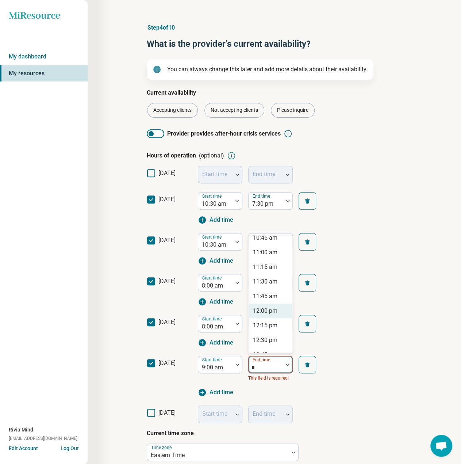
scroll to position [110, 0]
click at [268, 326] on div "1:00 pm" at bounding box center [263, 324] width 21 height 9
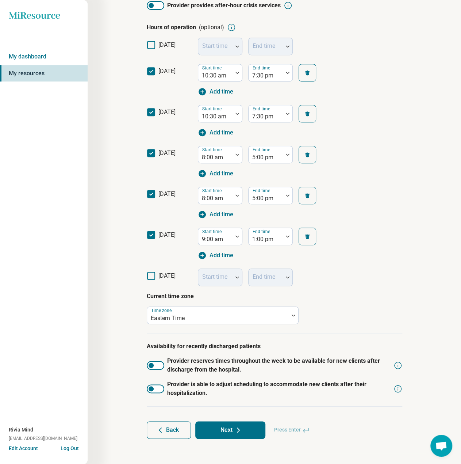
scroll to position [139, 0]
click at [161, 363] on div at bounding box center [156, 365] width 18 height 9
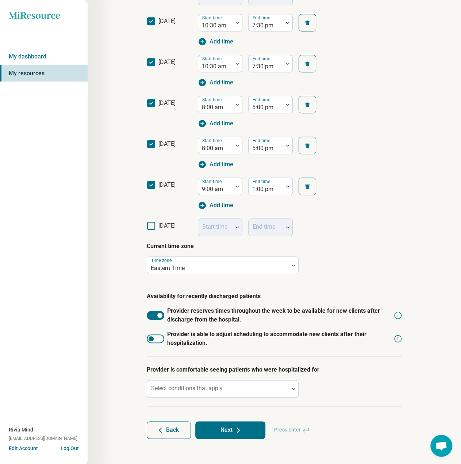
scroll to position [189, 0]
click at [156, 337] on div at bounding box center [156, 338] width 18 height 9
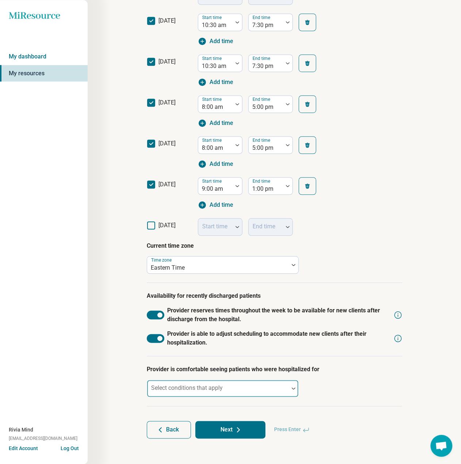
click at [195, 382] on div "Select conditions that apply" at bounding box center [223, 389] width 152 height 18
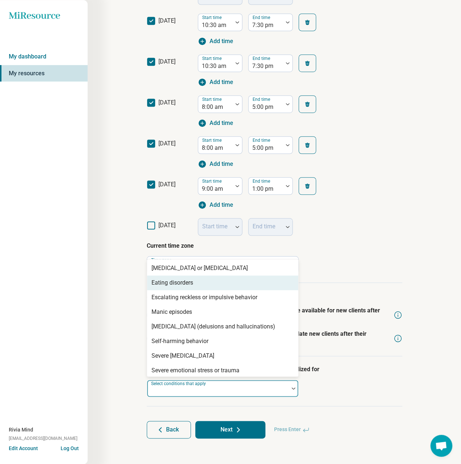
click at [199, 283] on div "Eating disorders" at bounding box center [222, 282] width 151 height 15
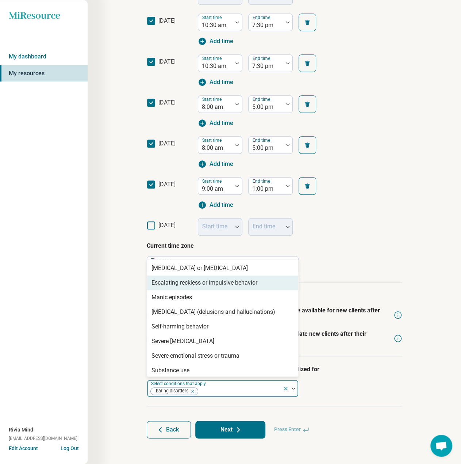
click at [199, 283] on div "Escalating reckless or impulsive behavior" at bounding box center [205, 282] width 106 height 9
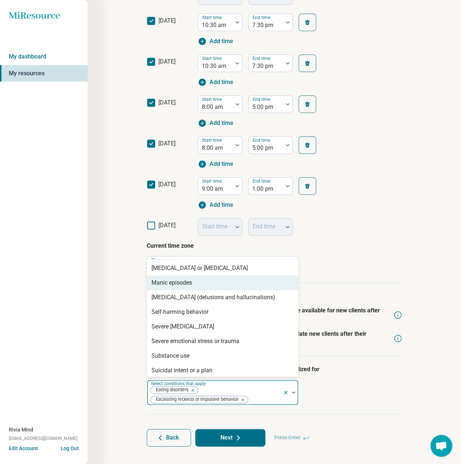
click at [199, 283] on div "Manic episodes" at bounding box center [222, 282] width 151 height 15
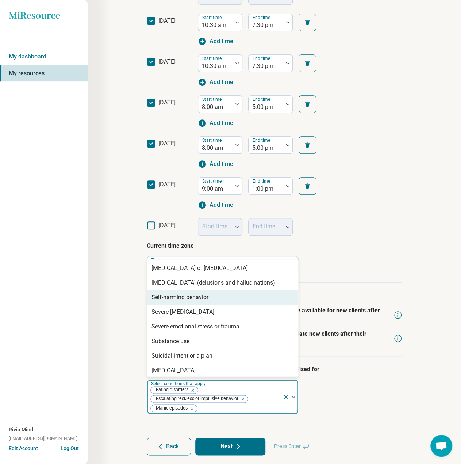
click at [197, 297] on div "Self-harming behavior" at bounding box center [180, 297] width 57 height 9
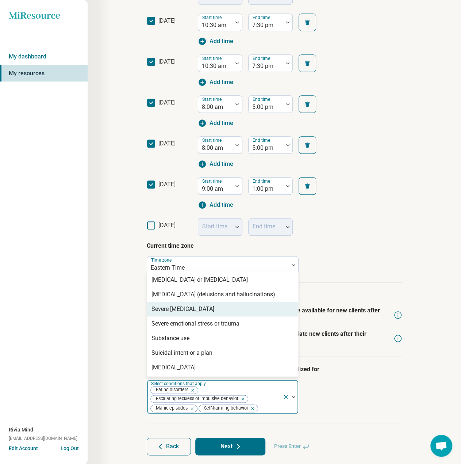
click at [198, 308] on div "Severe [MEDICAL_DATA]" at bounding box center [183, 309] width 63 height 9
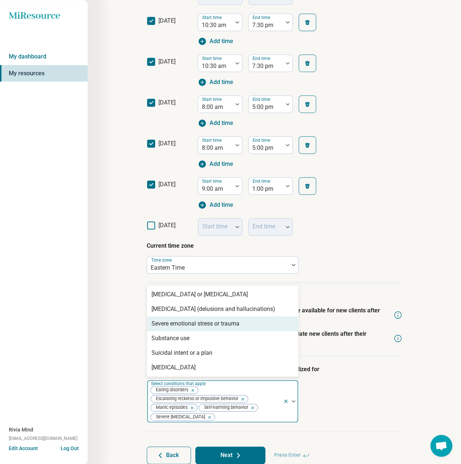
click at [200, 323] on div "Severe emotional stress or trauma" at bounding box center [196, 323] width 88 height 9
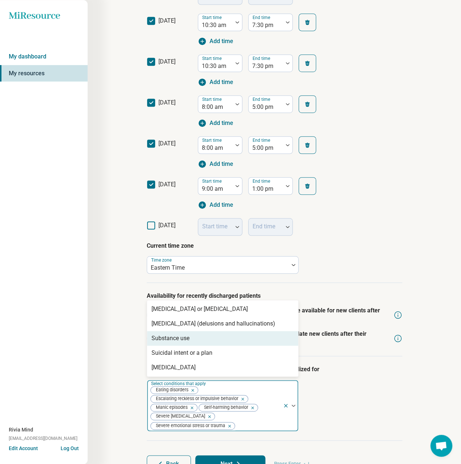
click at [201, 336] on div "Substance use" at bounding box center [222, 338] width 151 height 15
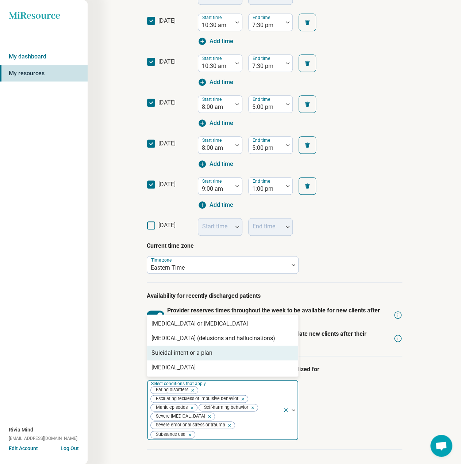
click at [204, 353] on div "Suicidal intent or a plan" at bounding box center [182, 353] width 61 height 9
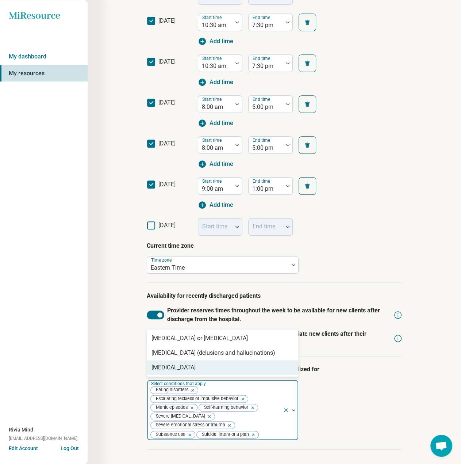
click at [206, 365] on div "[MEDICAL_DATA]" at bounding box center [222, 367] width 151 height 15
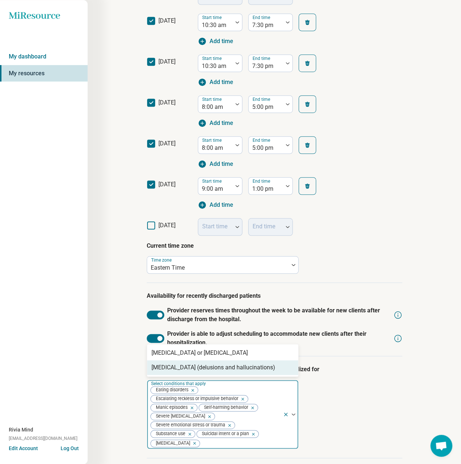
click at [114, 383] on div "Step 4 of 10 What is the provider’s current availability? You can always change…" at bounding box center [275, 163] width 374 height 705
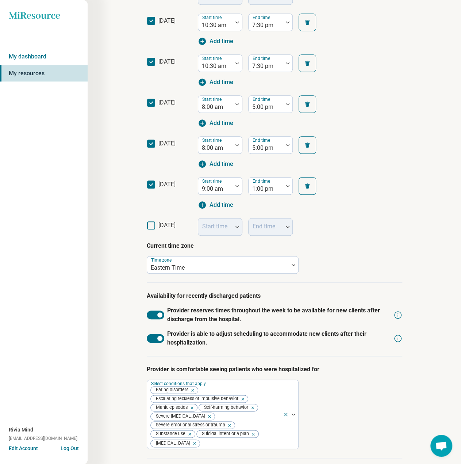
scroll to position [241, 0]
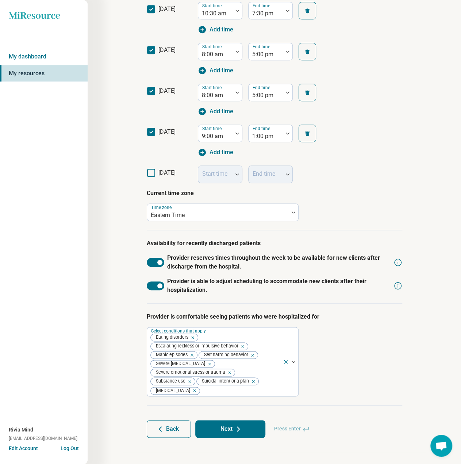
click at [229, 425] on button "Next" at bounding box center [230, 429] width 70 height 18
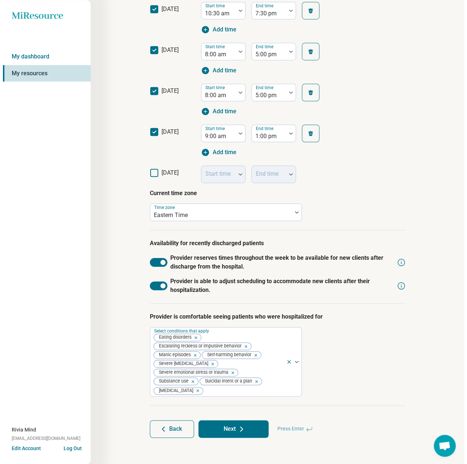
scroll to position [0, 0]
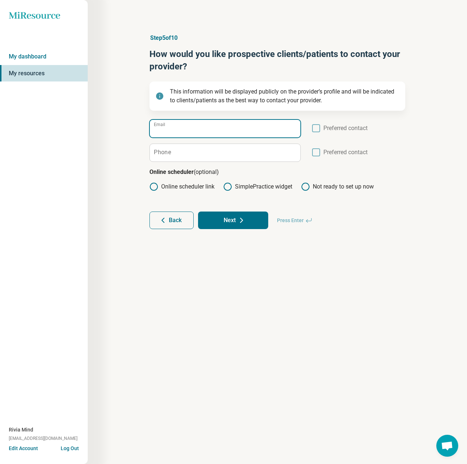
drag, startPoint x: 200, startPoint y: 125, endPoint x: 190, endPoint y: 127, distance: 10.5
click at [200, 125] on input "Email" at bounding box center [225, 129] width 151 height 18
paste input "**********"
type input "**********"
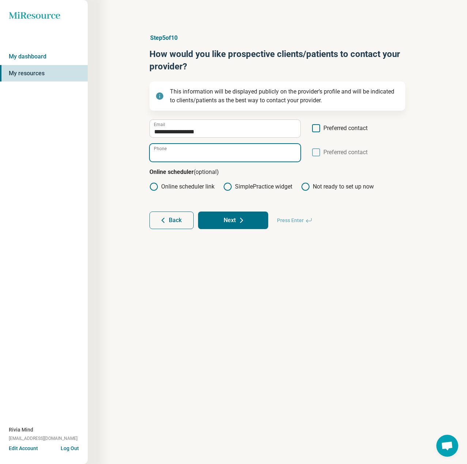
drag, startPoint x: 240, startPoint y: 155, endPoint x: 219, endPoint y: 161, distance: 22.3
click at [240, 155] on input "Phone" at bounding box center [225, 153] width 151 height 18
paste input "**********"
type input "**********"
click at [156, 187] on icon at bounding box center [153, 186] width 9 height 9
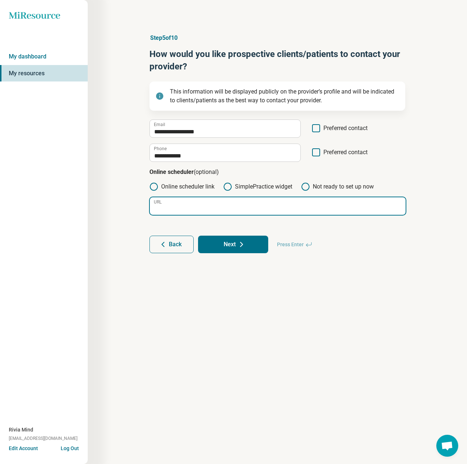
click at [196, 202] on input "URL" at bounding box center [278, 206] width 256 height 18
paste input "**********"
type input "**********"
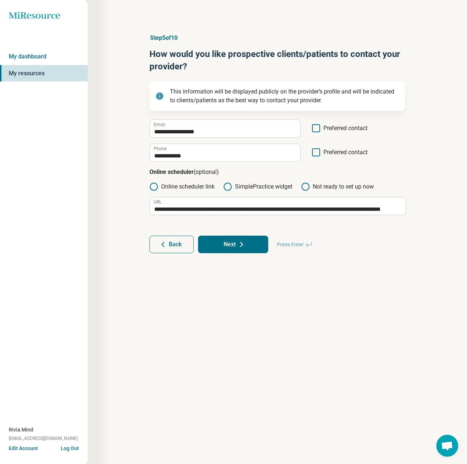
click at [243, 240] on icon at bounding box center [241, 244] width 9 height 9
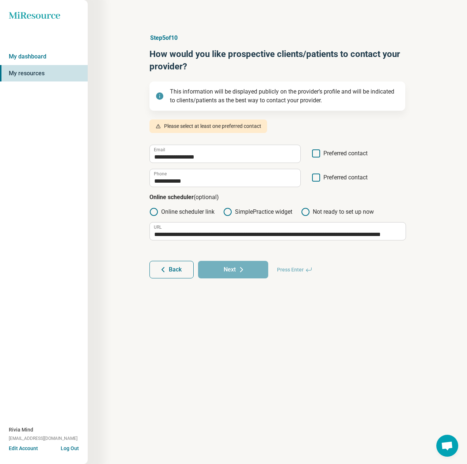
click at [313, 157] on icon at bounding box center [316, 153] width 8 height 8
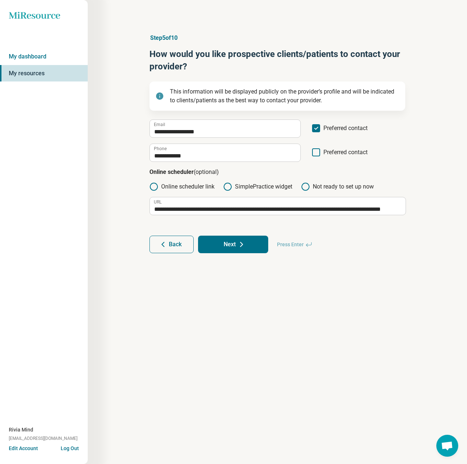
click at [320, 146] on div "**********" at bounding box center [277, 153] width 256 height 18
click at [318, 152] on icon at bounding box center [316, 152] width 8 height 8
click at [248, 244] on button "Next" at bounding box center [233, 245] width 70 height 18
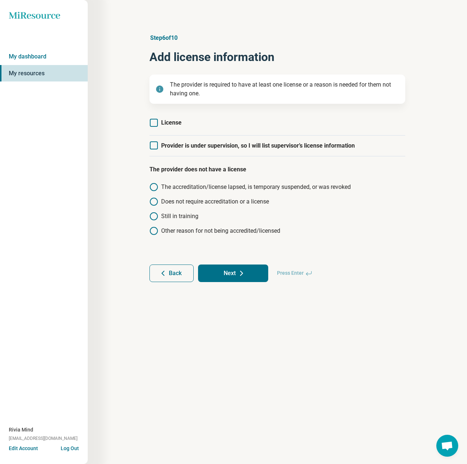
click at [164, 125] on span "License" at bounding box center [171, 122] width 20 height 7
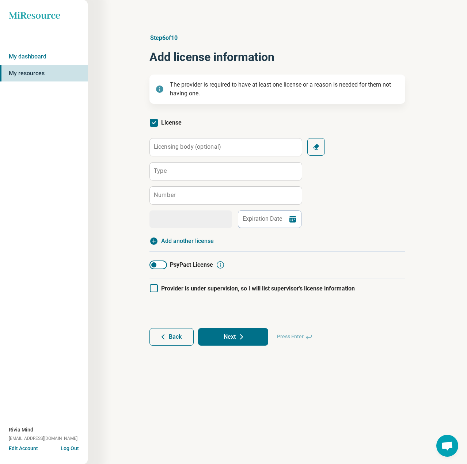
scroll to position [4, 0]
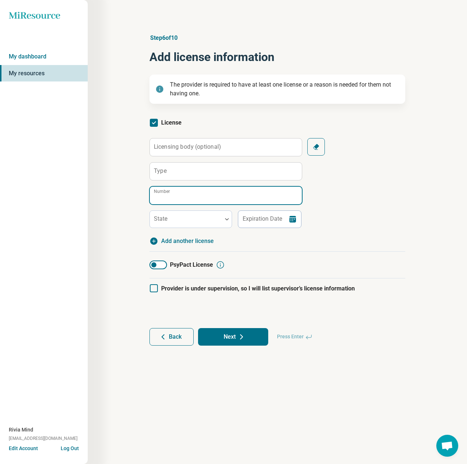
click at [175, 195] on input "Number" at bounding box center [226, 196] width 152 height 18
paste input "******"
type input "******"
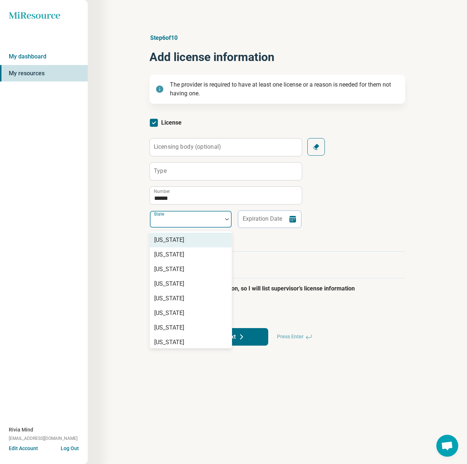
click at [171, 221] on div at bounding box center [186, 222] width 66 height 10
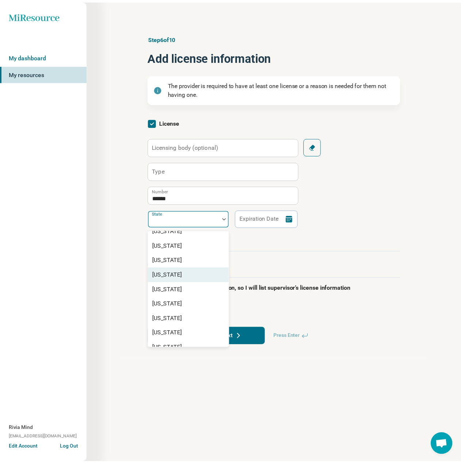
scroll to position [365, 0]
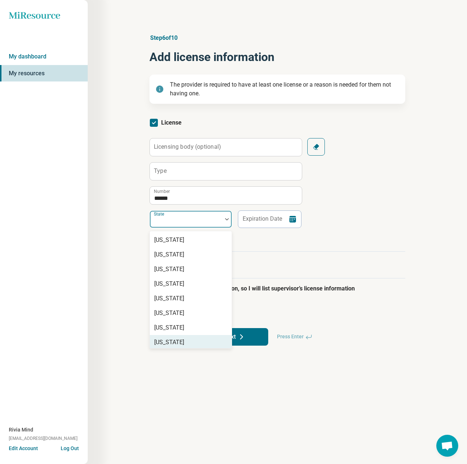
click at [174, 345] on div "[US_STATE]" at bounding box center [169, 342] width 30 height 9
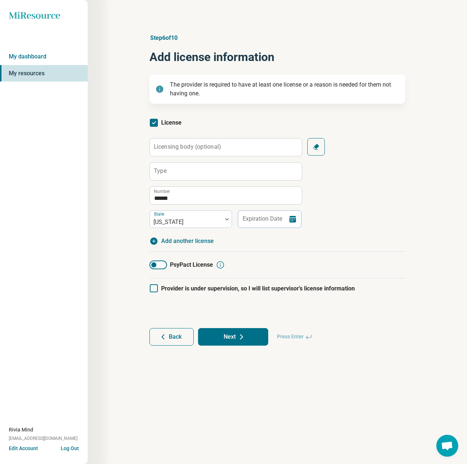
click at [180, 241] on span "Add another license" at bounding box center [187, 241] width 53 height 9
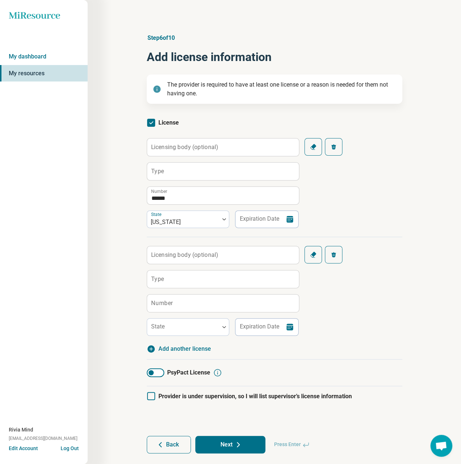
click at [174, 350] on span "Add another license" at bounding box center [185, 348] width 53 height 9
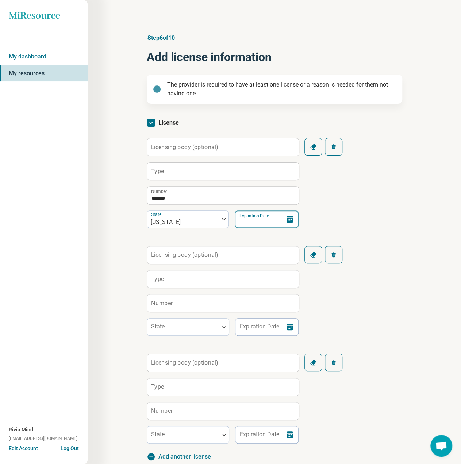
click at [251, 220] on input "Expiration Date" at bounding box center [267, 219] width 64 height 18
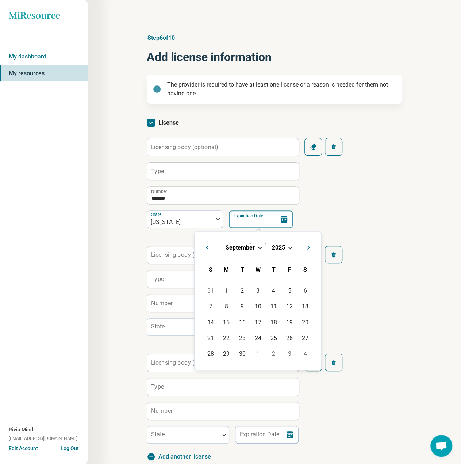
paste input "**********"
type input "**********"
click at [259, 350] on div "31" at bounding box center [258, 354] width 16 height 16
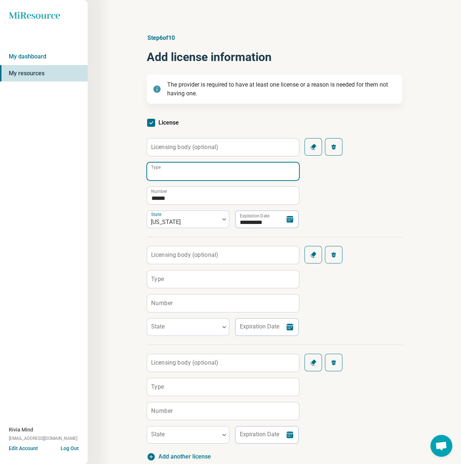
click at [158, 175] on input "Type" at bounding box center [223, 172] width 152 height 18
paste input "**********"
type input "**********"
click at [162, 277] on label "Type" at bounding box center [157, 279] width 13 height 6
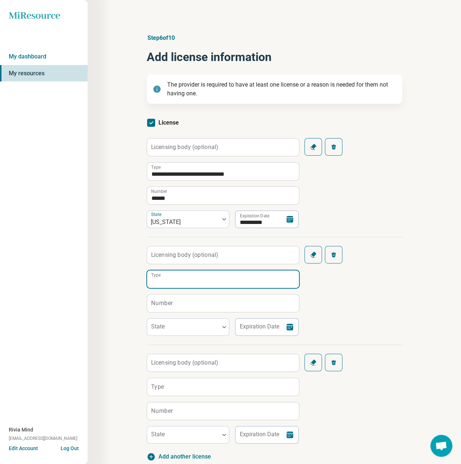
click at [162, 277] on input "Type" at bounding box center [223, 279] width 152 height 18
paste input "**********"
type input "**********"
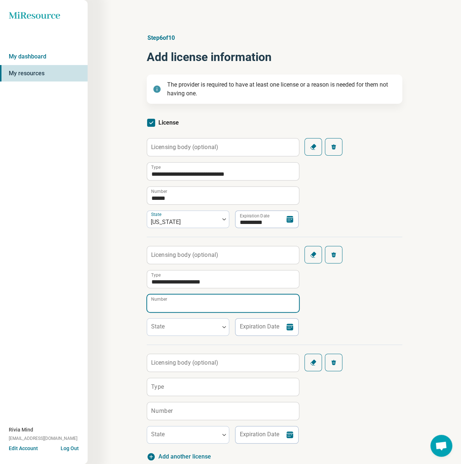
click at [195, 303] on input "Number" at bounding box center [223, 303] width 152 height 18
paste input "**********"
type input "**********"
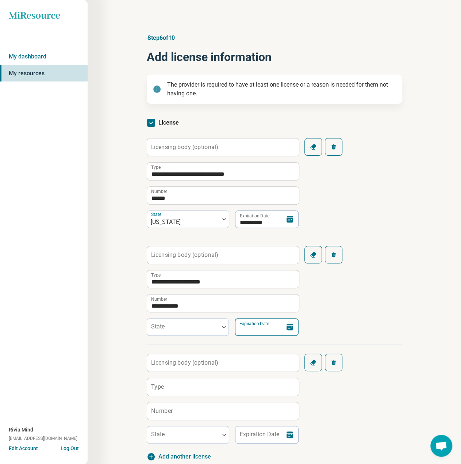
click at [258, 323] on input "Expiration Date" at bounding box center [267, 327] width 64 height 18
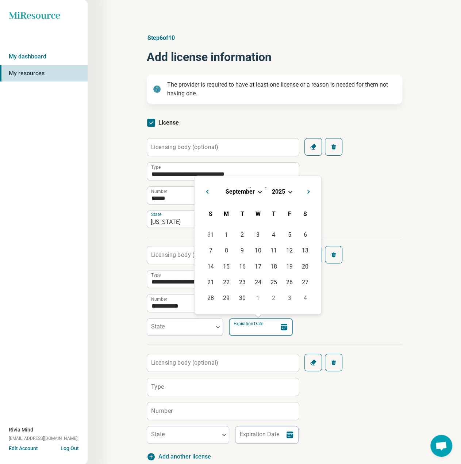
paste input "**********"
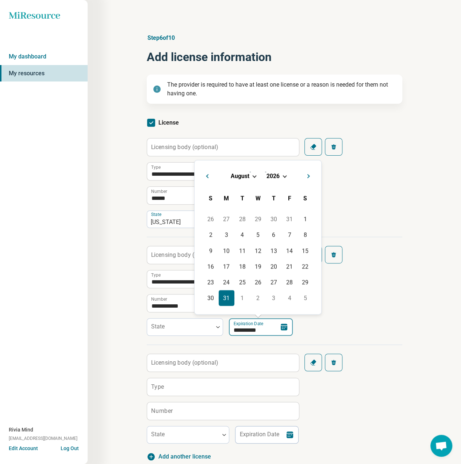
type input "**********"
click at [225, 297] on div "31" at bounding box center [227, 298] width 16 height 16
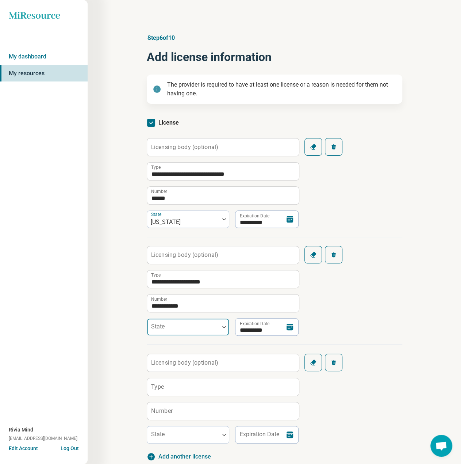
click at [193, 325] on div at bounding box center [183, 330] width 66 height 10
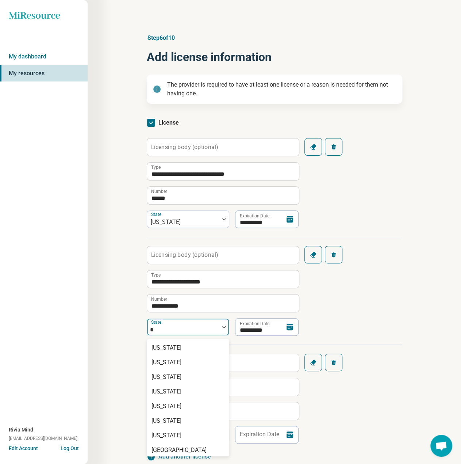
scroll to position [146, 0]
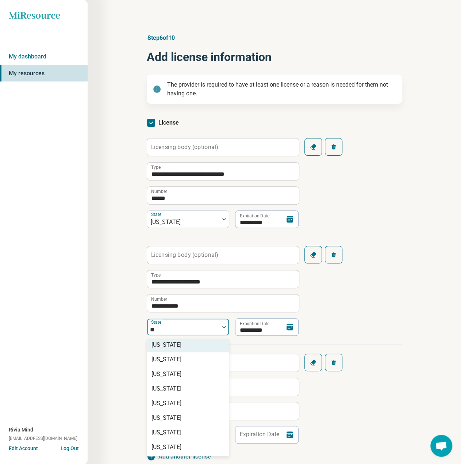
type input "***"
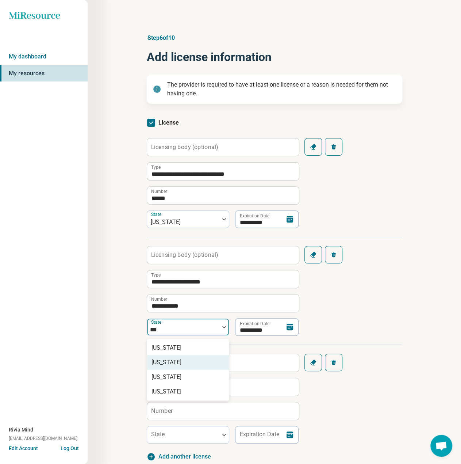
click at [173, 361] on div "[US_STATE]" at bounding box center [167, 362] width 30 height 9
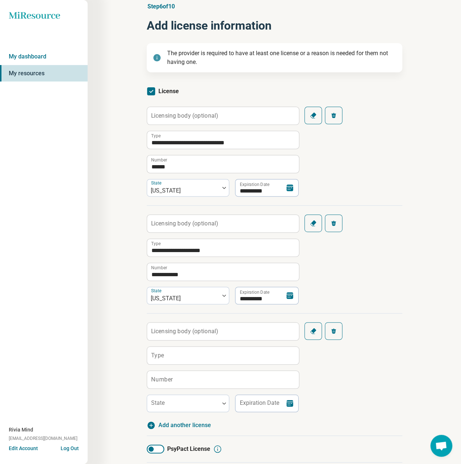
scroll to position [73, 0]
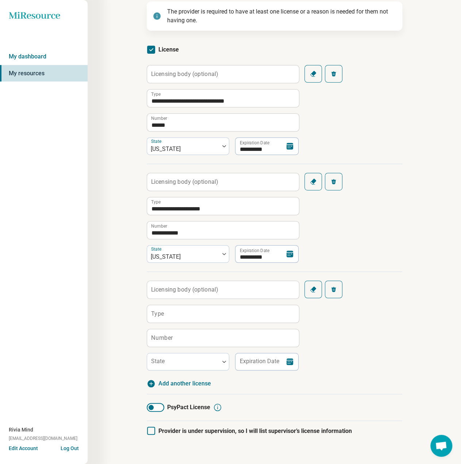
click at [159, 315] on label "Type" at bounding box center [157, 314] width 13 height 6
click at [159, 315] on input "Type" at bounding box center [223, 314] width 152 height 18
paste input "**********"
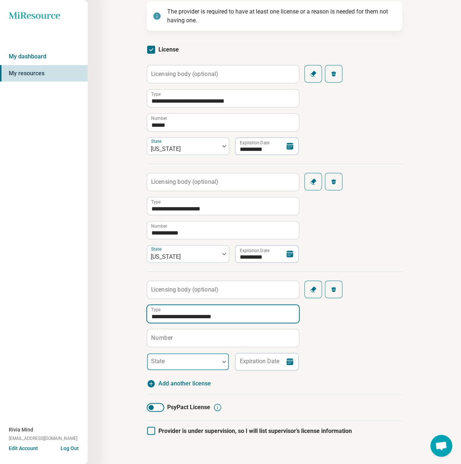
type input "**********"
click at [168, 355] on div at bounding box center [183, 362] width 72 height 16
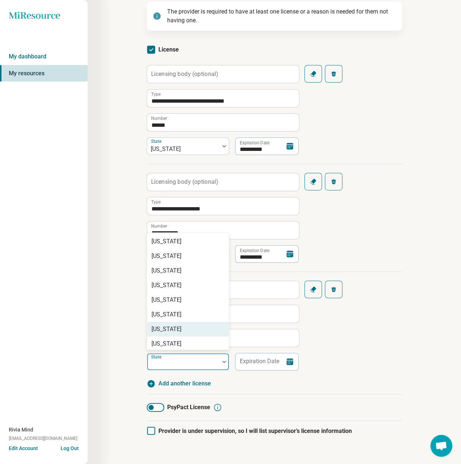
click at [176, 331] on div "[US_STATE]" at bounding box center [167, 329] width 30 height 9
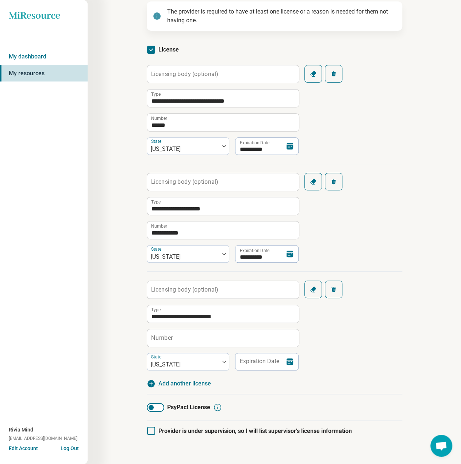
click at [168, 336] on label "Number" at bounding box center [162, 338] width 22 height 6
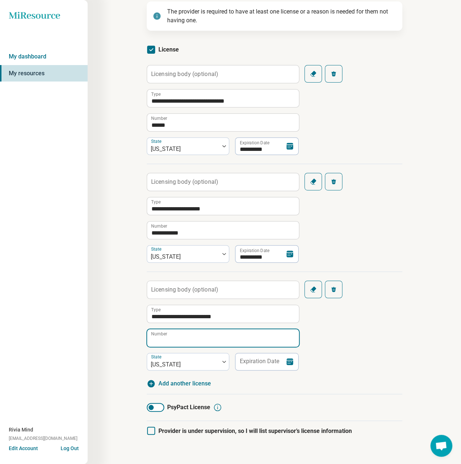
click at [168, 336] on input "Number" at bounding box center [223, 338] width 152 height 18
paste input "*****"
type input "*****"
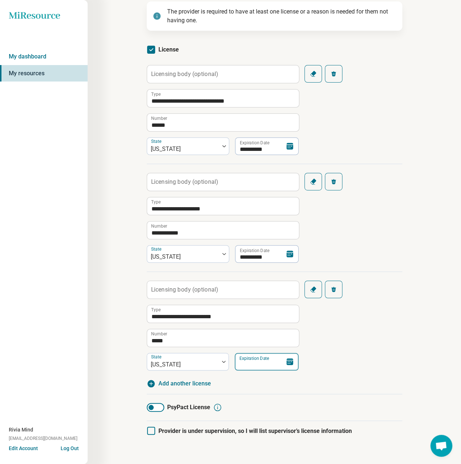
click at [267, 369] on input "Expiration Date" at bounding box center [267, 362] width 64 height 18
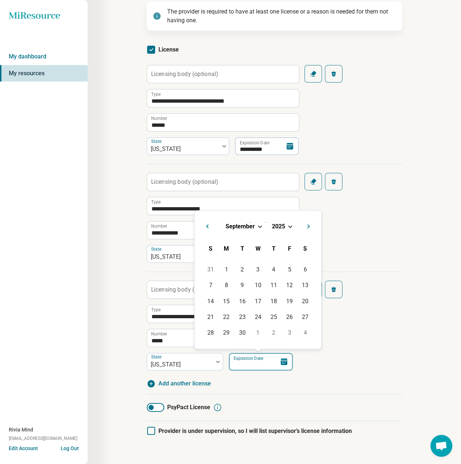
paste input "**********"
type input "**********"
click at [239, 334] on div "31" at bounding box center [243, 332] width 16 height 16
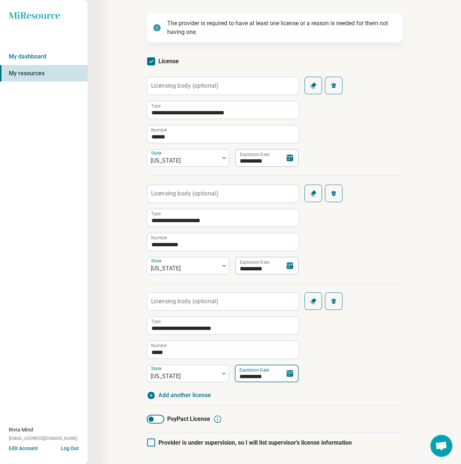
scroll to position [123, 0]
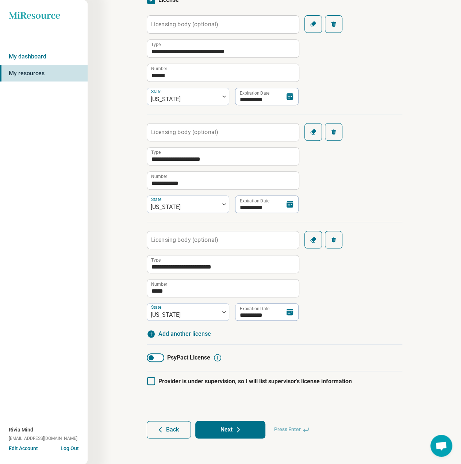
click at [237, 422] on button "Next" at bounding box center [230, 430] width 70 height 18
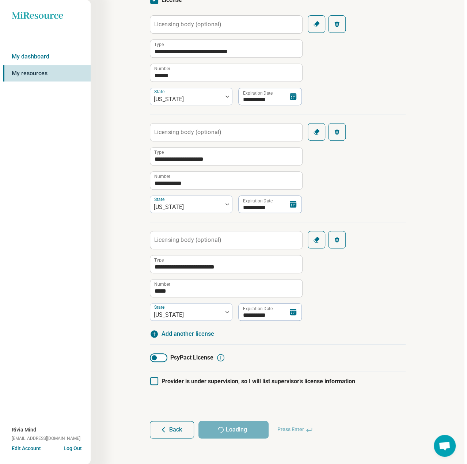
scroll to position [0, 0]
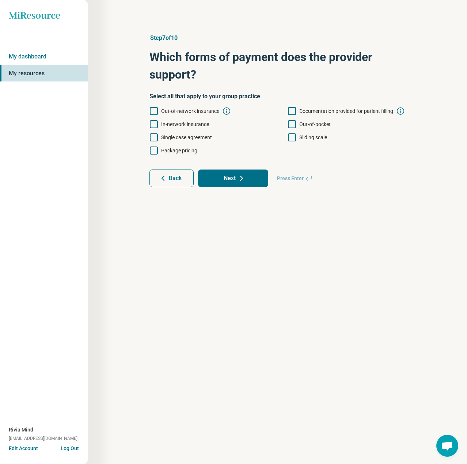
click at [170, 122] on span "In-network insurance" at bounding box center [185, 124] width 48 height 6
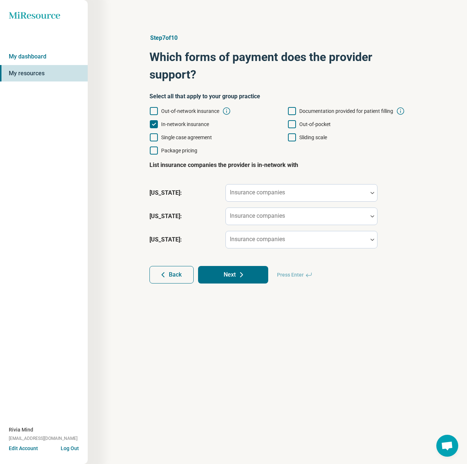
click at [308, 111] on span "Documentation provided for patient filling" at bounding box center [346, 111] width 94 height 6
click at [307, 125] on span "Out-of-pocket" at bounding box center [314, 124] width 31 height 6
click at [250, 237] on label "Insurance companies" at bounding box center [257, 239] width 55 height 7
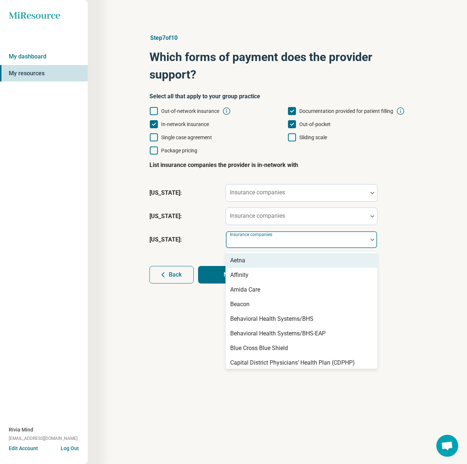
click at [242, 261] on div "Aetna" at bounding box center [237, 260] width 15 height 9
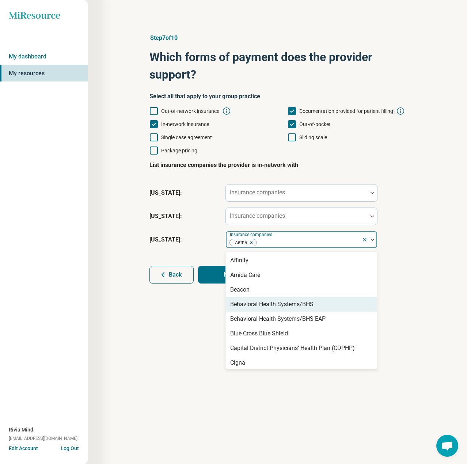
scroll to position [37, 0]
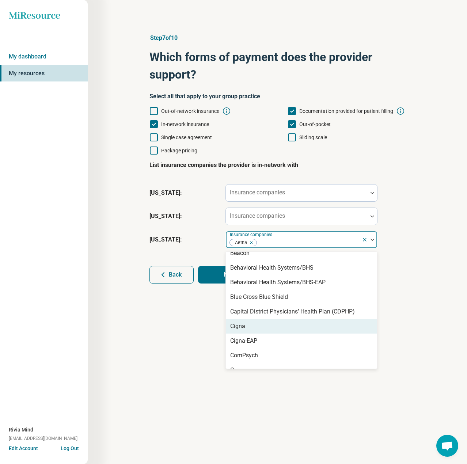
click at [251, 325] on div "Cigna" at bounding box center [301, 326] width 151 height 15
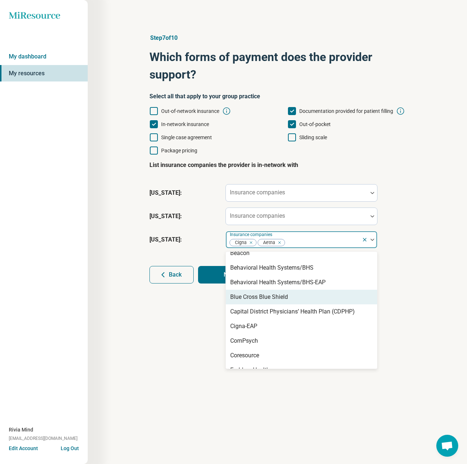
click at [259, 298] on div "Blue Cross Blue Shield" at bounding box center [259, 297] width 58 height 9
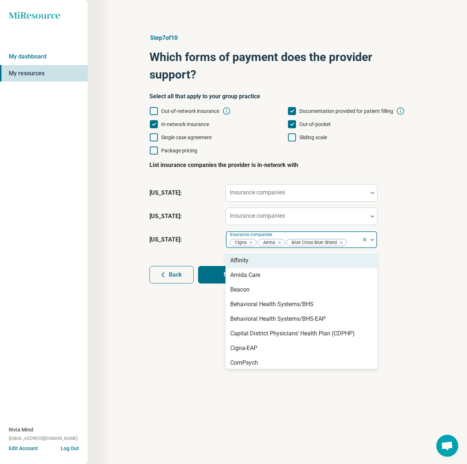
click at [355, 242] on div at bounding box center [352, 242] width 11 height 10
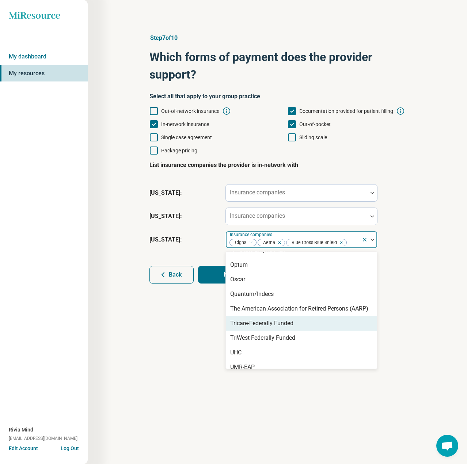
scroll to position [368, 0]
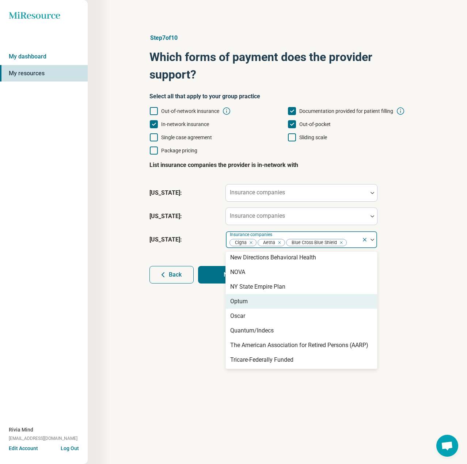
click at [240, 303] on div "Optum" at bounding box center [239, 301] width 18 height 9
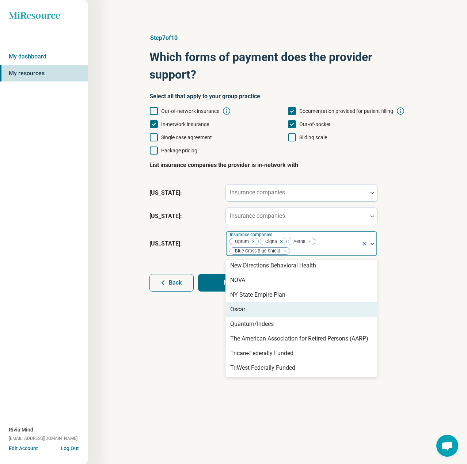
click at [242, 308] on div "Oscar" at bounding box center [237, 309] width 15 height 9
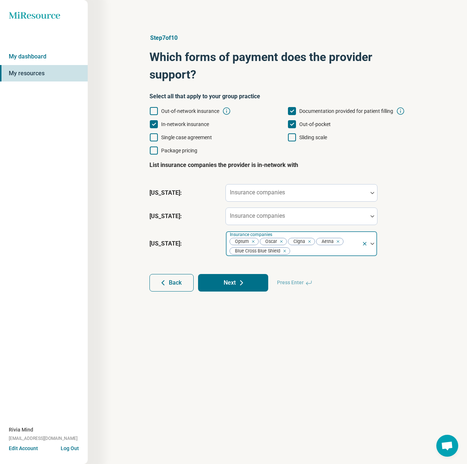
click at [335, 252] on div at bounding box center [324, 251] width 68 height 10
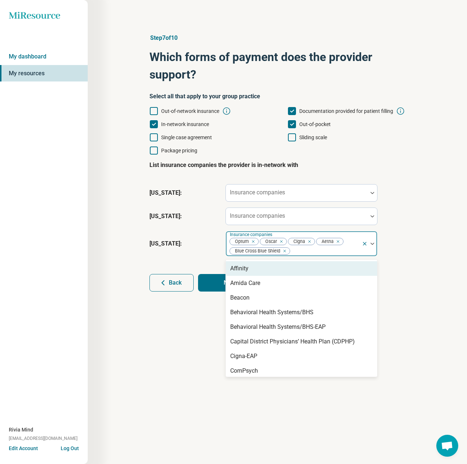
click at [321, 254] on div at bounding box center [324, 251] width 68 height 10
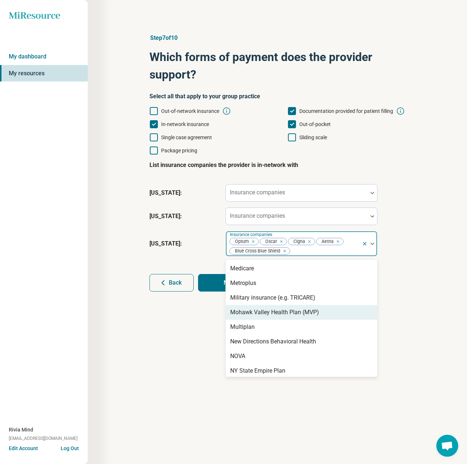
scroll to position [412, 0]
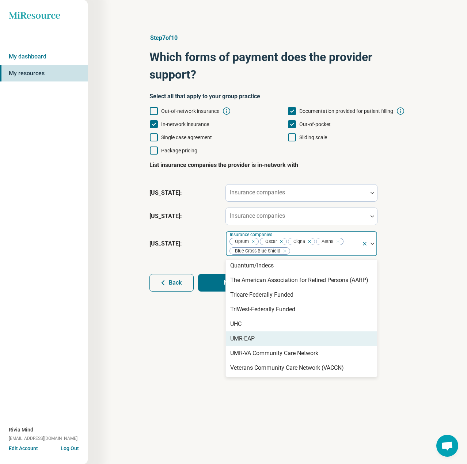
click at [250, 336] on div "UMR-EAP" at bounding box center [242, 338] width 24 height 9
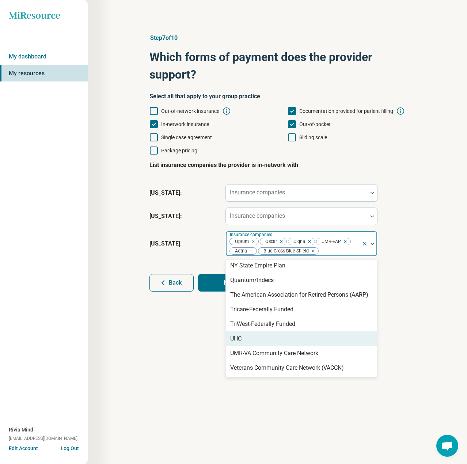
click at [250, 336] on div "UHC" at bounding box center [301, 338] width 151 height 15
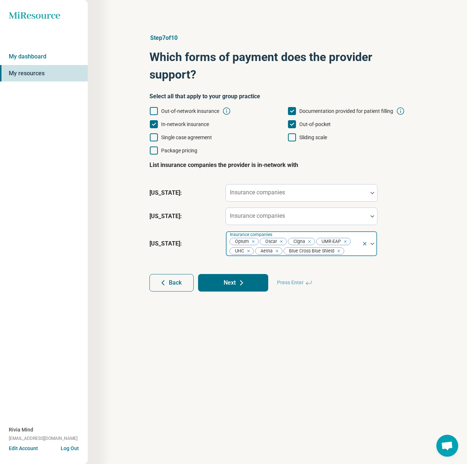
click at [359, 251] on div "Optum Oscar Cigna UMR-EAP UHC Aetna Blue Cross Blue Shield" at bounding box center [294, 243] width 136 height 25
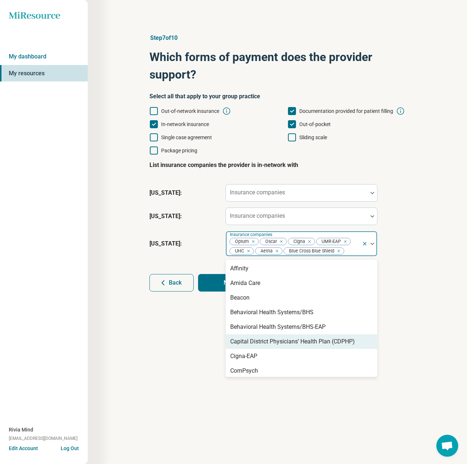
click at [275, 343] on div "Capital District Physicians’ Health Plan (CDPHP)" at bounding box center [292, 341] width 125 height 9
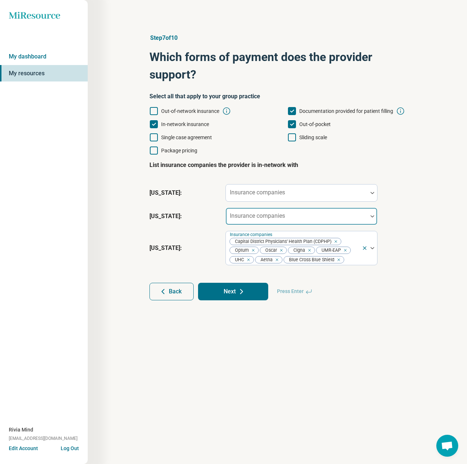
click at [258, 216] on div "Insurance companies" at bounding box center [301, 216] width 152 height 18
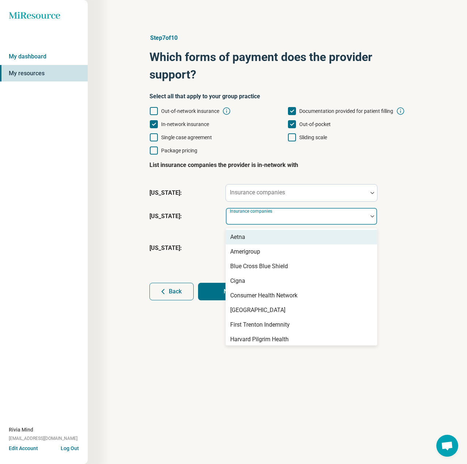
click at [250, 240] on div "Aetna" at bounding box center [301, 237] width 151 height 15
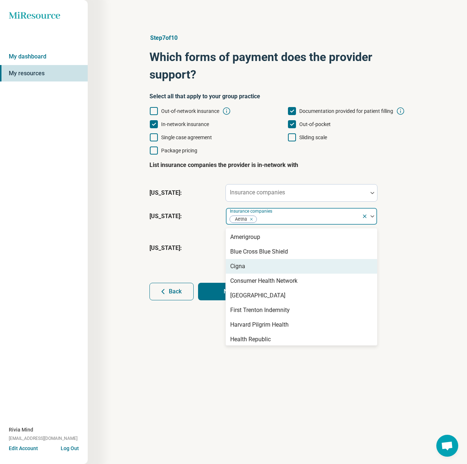
click at [243, 268] on div "Cigna" at bounding box center [237, 266] width 15 height 9
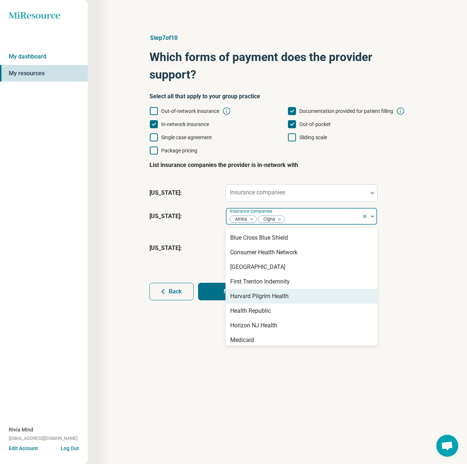
scroll to position [149, 0]
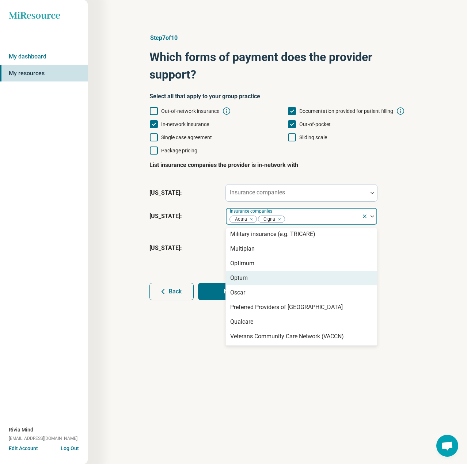
click at [248, 279] on div "Optum" at bounding box center [301, 278] width 151 height 15
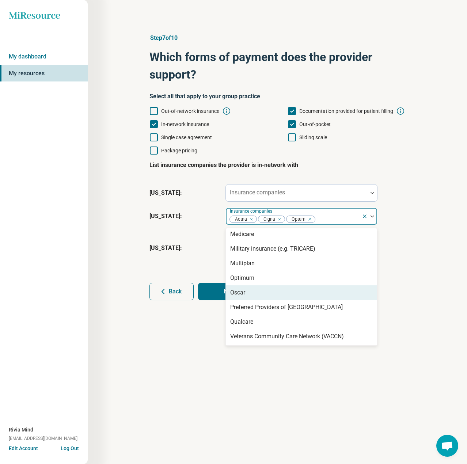
click at [244, 290] on div "Oscar" at bounding box center [237, 292] width 15 height 9
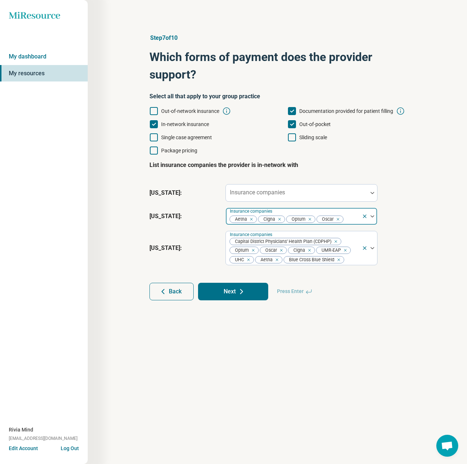
click at [346, 222] on div at bounding box center [351, 219] width 15 height 10
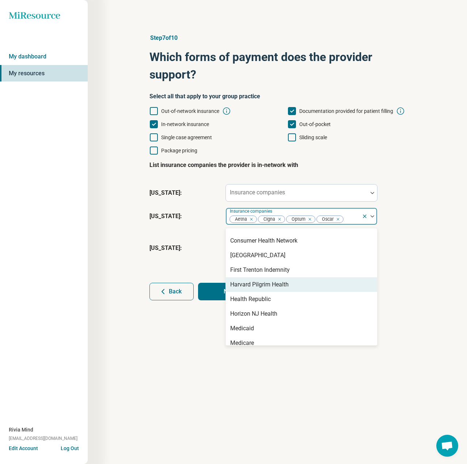
scroll to position [37, 0]
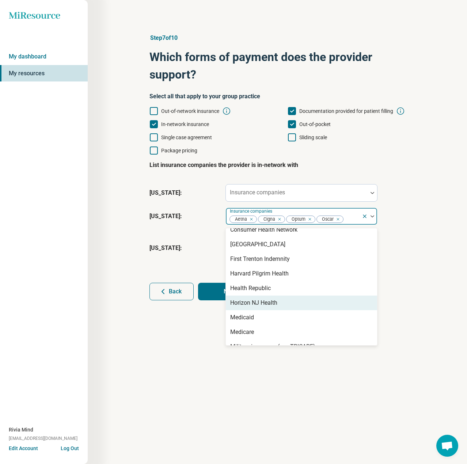
click at [277, 301] on div "Horizon NJ Health" at bounding box center [253, 302] width 47 height 9
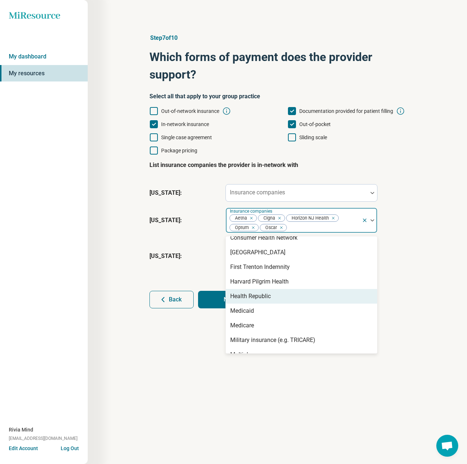
scroll to position [0, 0]
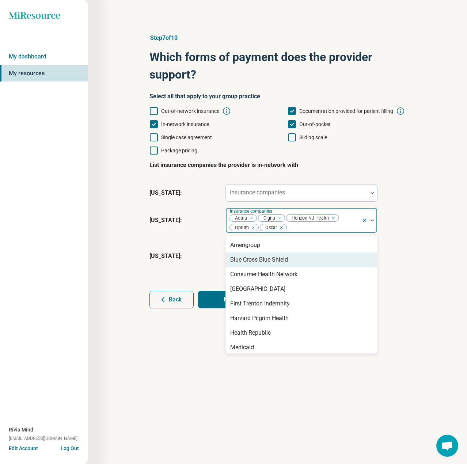
click at [269, 259] on div "Blue Cross Blue Shield" at bounding box center [259, 259] width 58 height 9
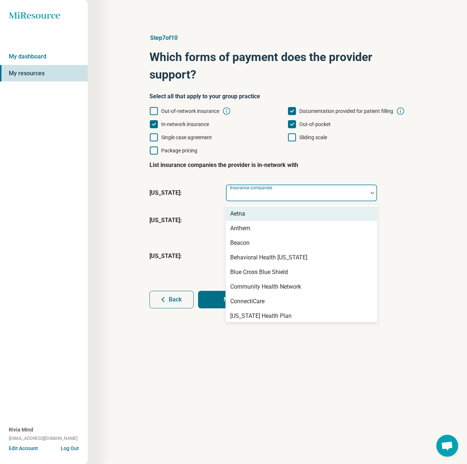
click at [284, 193] on div "Insurance companies" at bounding box center [301, 193] width 152 height 18
click at [264, 211] on div "Aetna" at bounding box center [301, 213] width 151 height 15
click at [263, 214] on div "Anthem" at bounding box center [301, 213] width 151 height 15
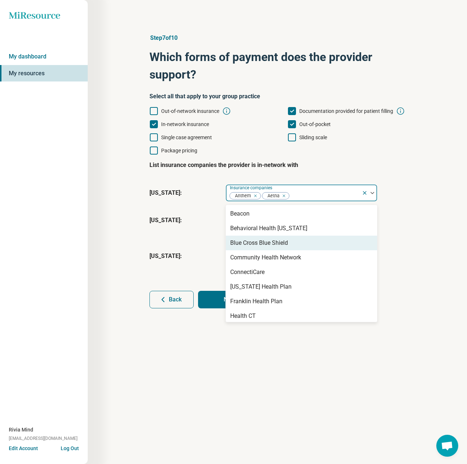
click at [275, 244] on div "Blue Cross Blue Shield" at bounding box center [259, 243] width 58 height 9
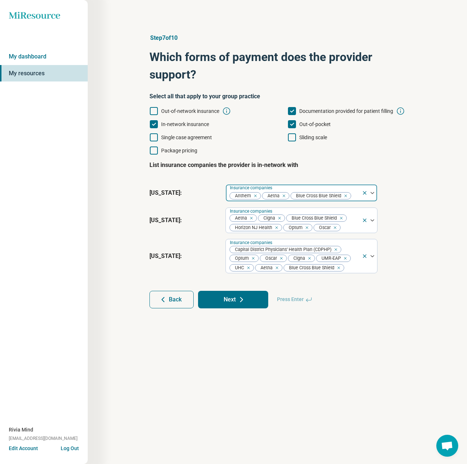
click at [356, 201] on div at bounding box center [355, 196] width 7 height 10
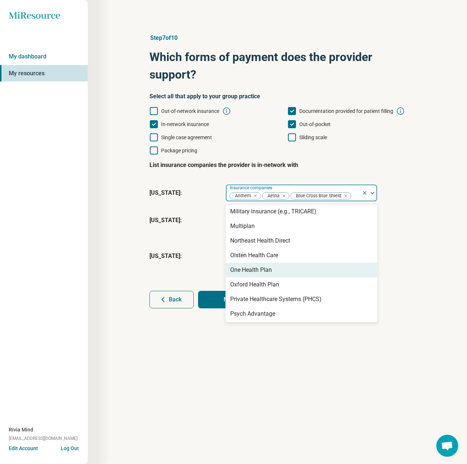
scroll to position [207, 0]
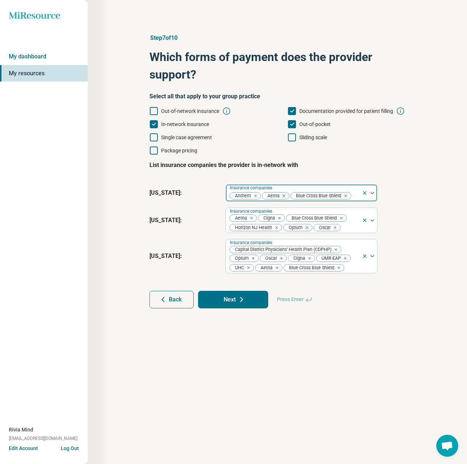
click at [352, 198] on input "text" at bounding box center [352, 195] width 1 height 9
click at [357, 201] on div "Insurance companies Anthem Aetna Blue Cross Blue Shield" at bounding box center [301, 193] width 152 height 18
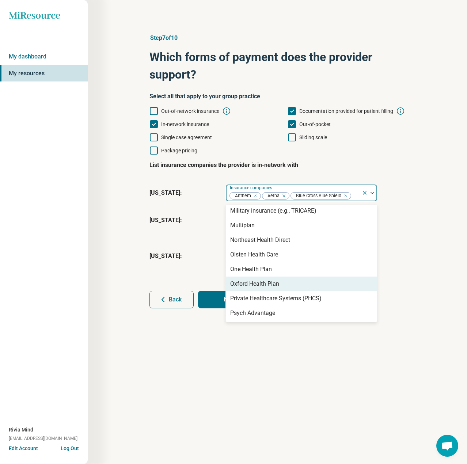
click at [260, 285] on div "Oxford Health Plan" at bounding box center [254, 283] width 49 height 9
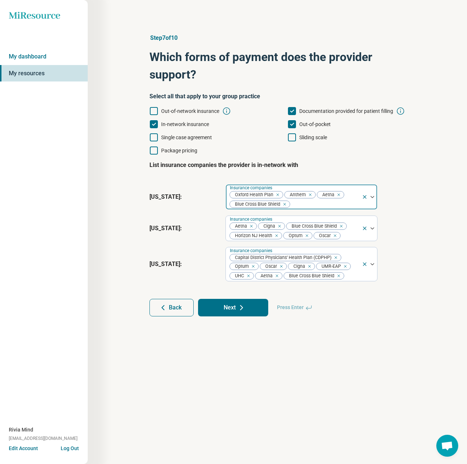
click at [346, 205] on div at bounding box center [324, 204] width 68 height 10
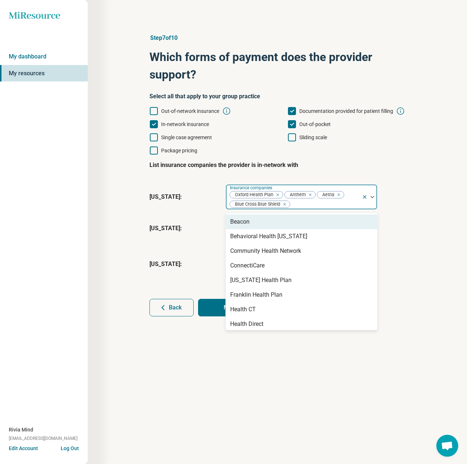
click at [357, 202] on div at bounding box center [324, 204] width 68 height 10
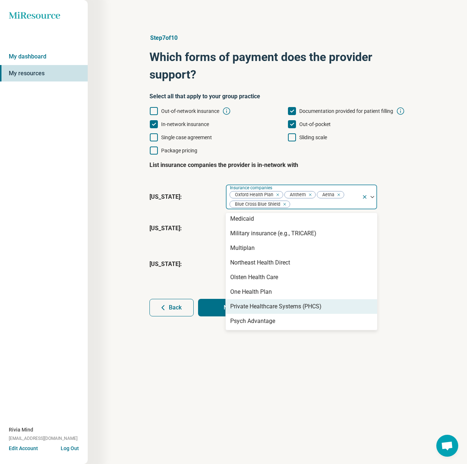
click at [207, 375] on div "Step 7 of 10 Which forms of payment does the provider support? Select all that …" at bounding box center [277, 232] width 379 height 464
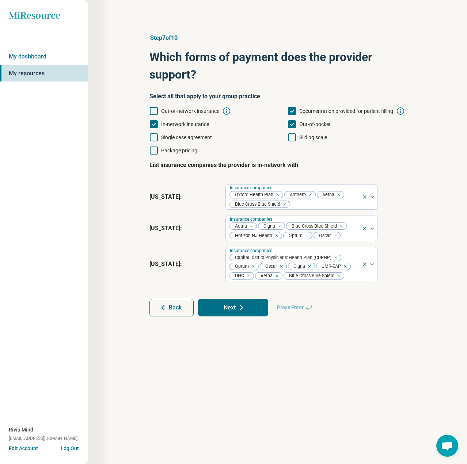
click at [228, 307] on button "Next" at bounding box center [233, 308] width 70 height 18
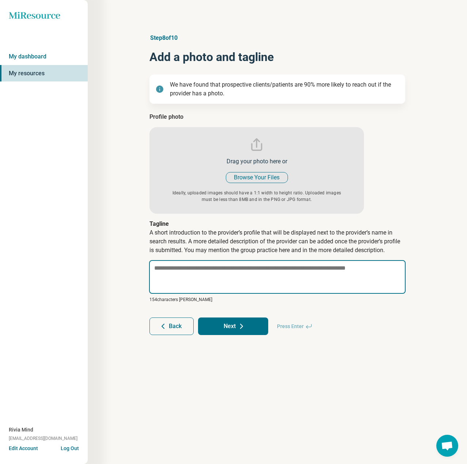
click at [208, 274] on textarea at bounding box center [277, 277] width 256 height 34
paste textarea "**********"
type textarea "*"
type textarea "**********"
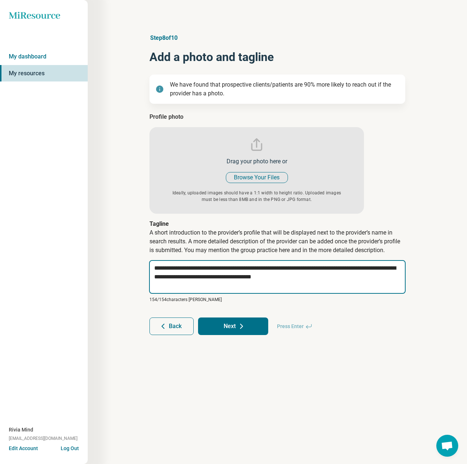
drag, startPoint x: 306, startPoint y: 268, endPoint x: 163, endPoint y: 278, distance: 143.6
click at [163, 278] on textarea "**********" at bounding box center [277, 277] width 256 height 34
drag, startPoint x: 233, startPoint y: 276, endPoint x: 330, endPoint y: 277, distance: 97.5
click at [330, 277] on textarea "**********" at bounding box center [277, 277] width 256 height 34
type textarea "*"
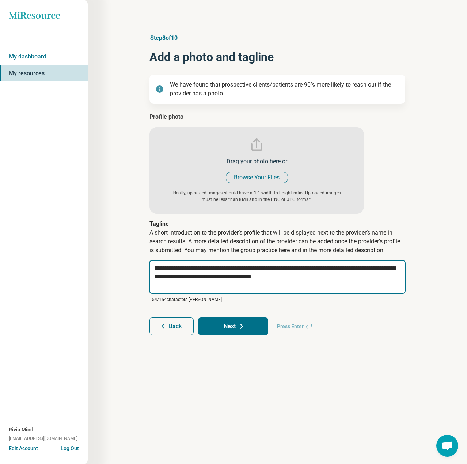
type textarea "**********"
drag, startPoint x: 308, startPoint y: 269, endPoint x: 329, endPoint y: 295, distance: 33.2
click at [329, 295] on div "**********" at bounding box center [277, 281] width 256 height 42
type textarea "*"
type textarea "**********"
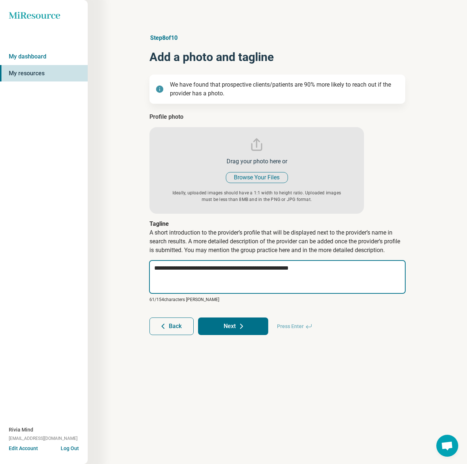
type textarea "*"
type textarea "**********"
type textarea "*"
type textarea "**********"
type textarea "*"
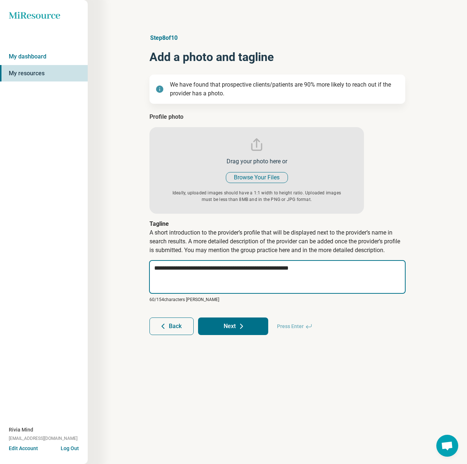
type textarea "**********"
type textarea "*"
type textarea "**********"
type textarea "*"
type textarea "**********"
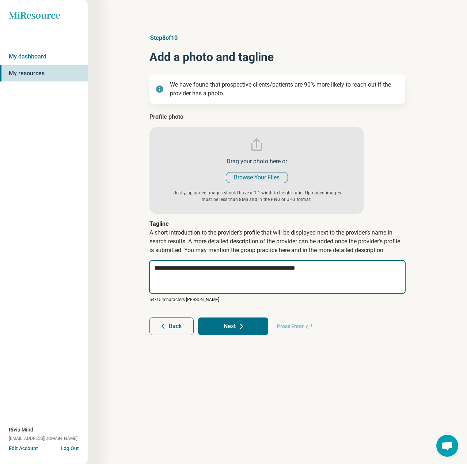
type textarea "*"
type textarea "**********"
type textarea "*"
type textarea "**********"
type textarea "*"
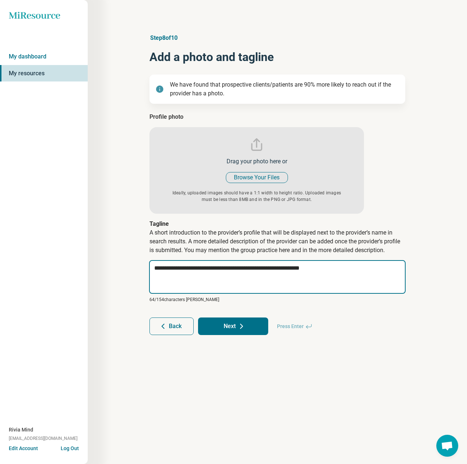
type textarea "**********"
type textarea "*"
type textarea "**********"
type textarea "*"
type textarea "**********"
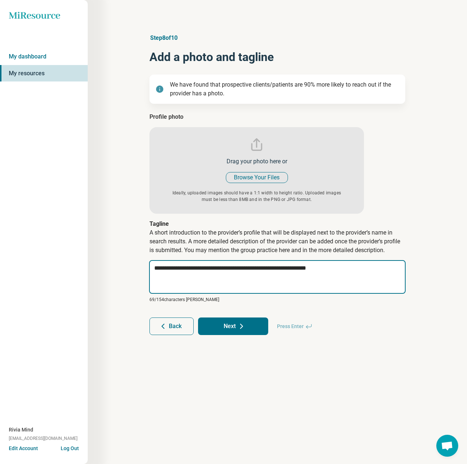
type textarea "*"
type textarea "**********"
type textarea "*"
type textarea "**********"
type textarea "*"
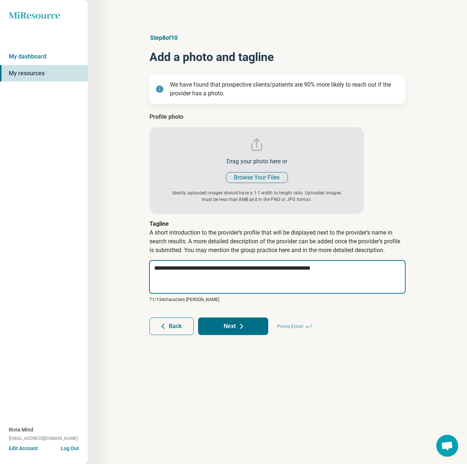
type textarea "**********"
type textarea "*"
type textarea "**********"
type textarea "*"
type textarea "**********"
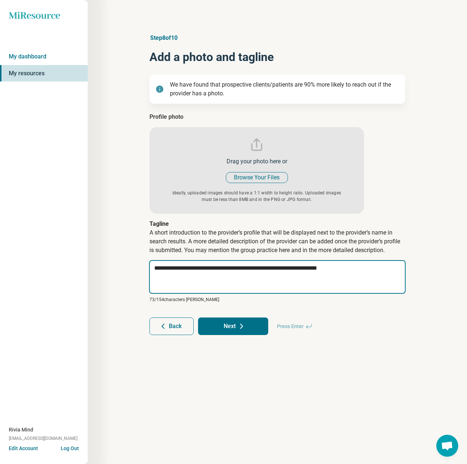
type textarea "*"
type textarea "**********"
type textarea "*"
type textarea "**********"
type textarea "*"
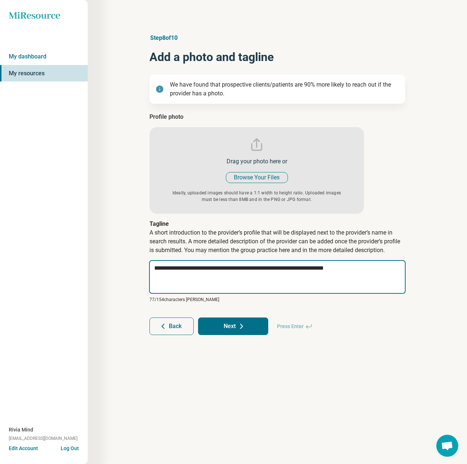
type textarea "**********"
click at [358, 267] on textarea "**********" at bounding box center [277, 277] width 256 height 34
paste textarea "**********"
type textarea "*"
type textarea "**********"
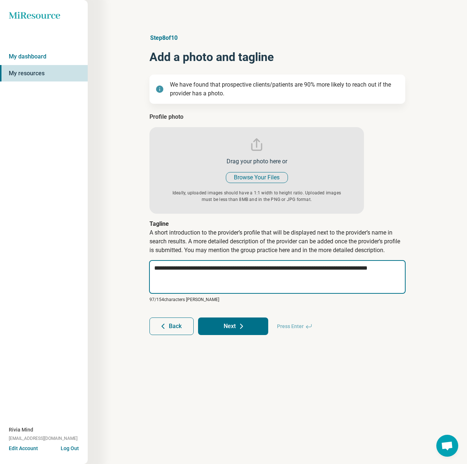
type textarea "*"
type textarea "**********"
click at [184, 279] on textarea "**********" at bounding box center [277, 276] width 256 height 33
paste textarea "**********"
type textarea "*"
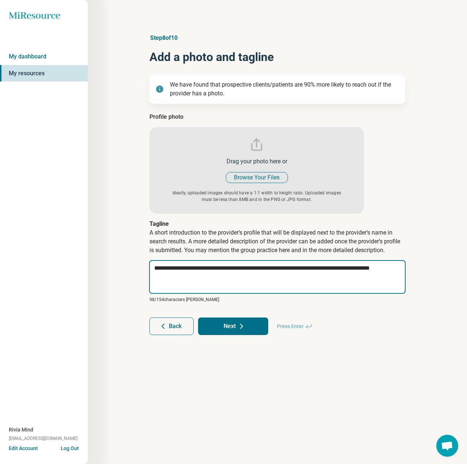
type textarea "**********"
type textarea "*"
type textarea "**********"
click at [273, 276] on textarea "**********" at bounding box center [277, 277] width 256 height 34
type textarea "*"
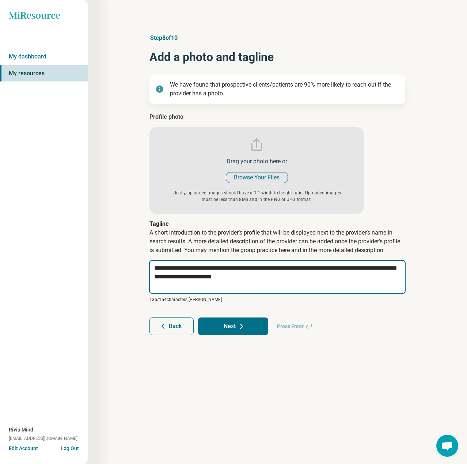
type textarea "**********"
type textarea "*"
type textarea "**********"
paste textarea "**********"
type textarea "*"
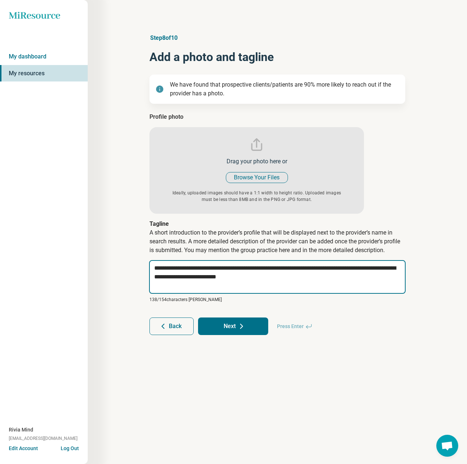
type textarea "**********"
drag, startPoint x: 169, startPoint y: 277, endPoint x: 393, endPoint y: 276, distance: 224.7
click at [393, 276] on textarea "**********" at bounding box center [277, 277] width 256 height 34
paste textarea
type textarea "*"
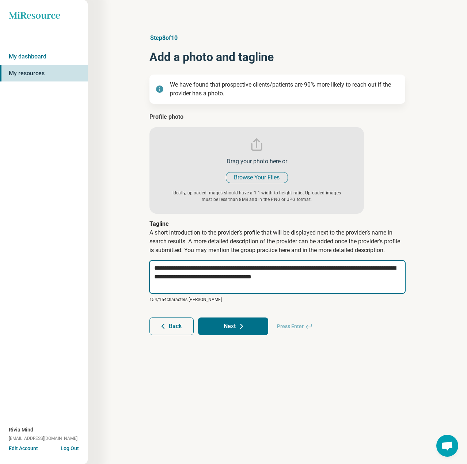
type textarea "**********"
type textarea "*"
type textarea "**********"
drag, startPoint x: 155, startPoint y: 277, endPoint x: 355, endPoint y: 279, distance: 199.8
click at [355, 279] on textarea "**********" at bounding box center [277, 277] width 256 height 34
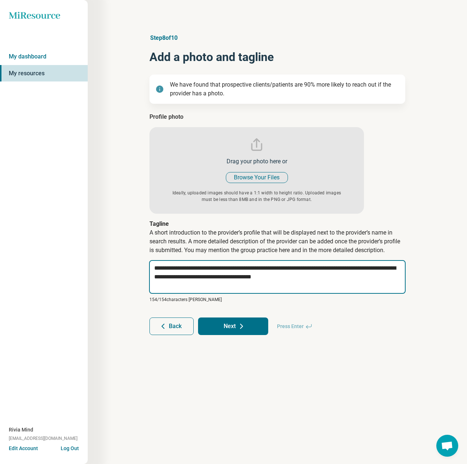
paste textarea
type textarea "*"
type textarea "**********"
click at [209, 279] on textarea "**********" at bounding box center [277, 276] width 256 height 33
click at [209, 279] on textarea "**********" at bounding box center [277, 277] width 256 height 34
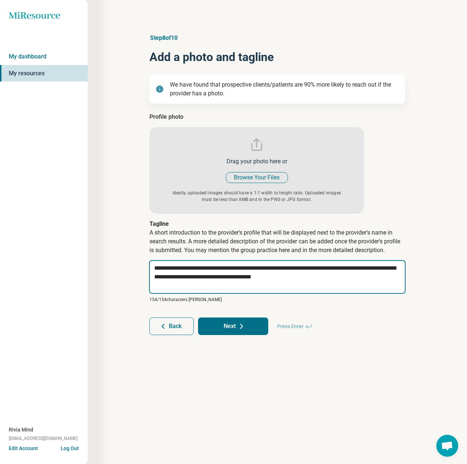
click at [209, 279] on textarea "**********" at bounding box center [277, 277] width 256 height 34
paste textarea
type textarea "*"
type textarea "**********"
click at [188, 269] on textarea "**********" at bounding box center [277, 277] width 256 height 34
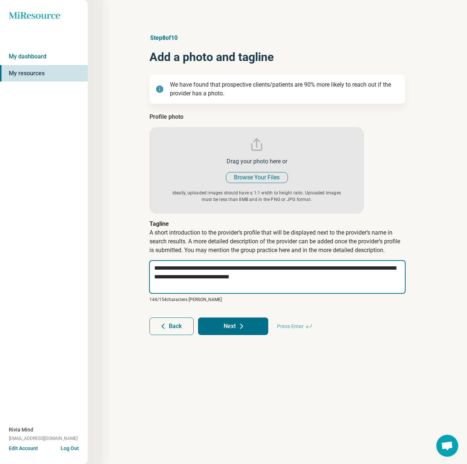
click at [188, 269] on textarea "**********" at bounding box center [277, 277] width 256 height 34
type textarea "*"
type textarea "**********"
type textarea "*"
type textarea "**********"
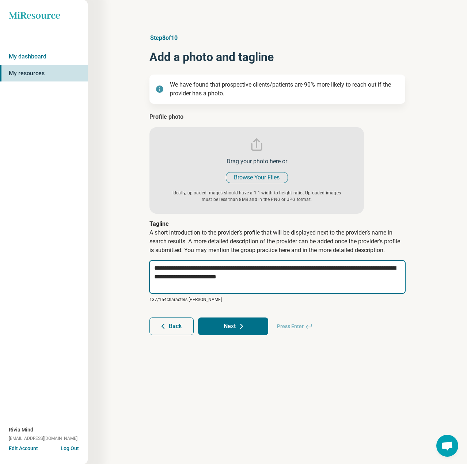
type textarea "*"
type textarea "**********"
type textarea "*"
type textarea "**********"
type textarea "*"
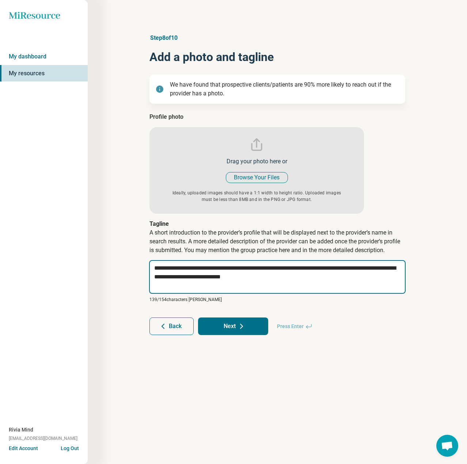
type textarea "**********"
type textarea "*"
type textarea "**********"
type textarea "*"
type textarea "**********"
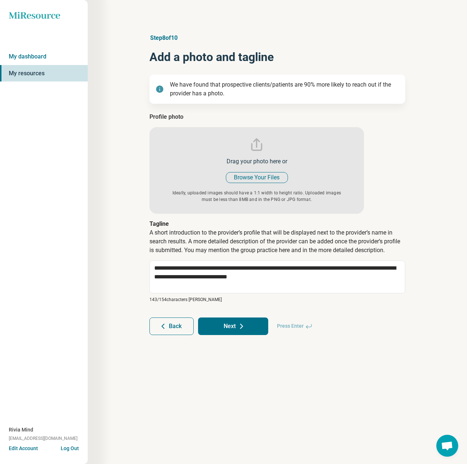
click at [245, 182] on input "file" at bounding box center [256, 163] width 214 height 101
type input "**********"
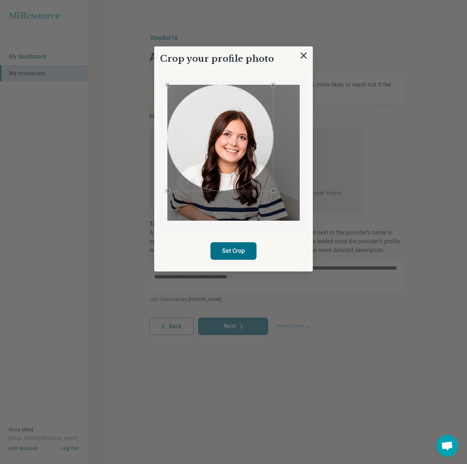
click at [221, 139] on div "Use the arrow keys to move the crop selection area" at bounding box center [220, 138] width 106 height 106
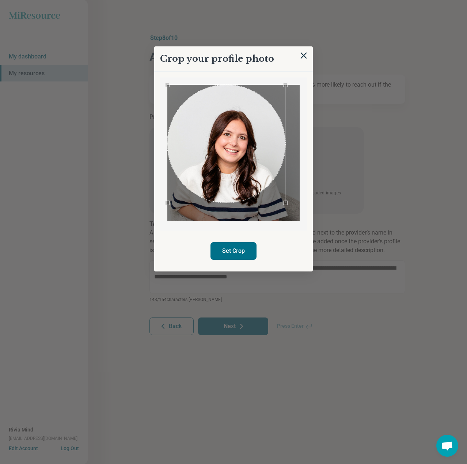
click at [283, 239] on div "Crop your profile photo Set Crop" at bounding box center [233, 158] width 159 height 225
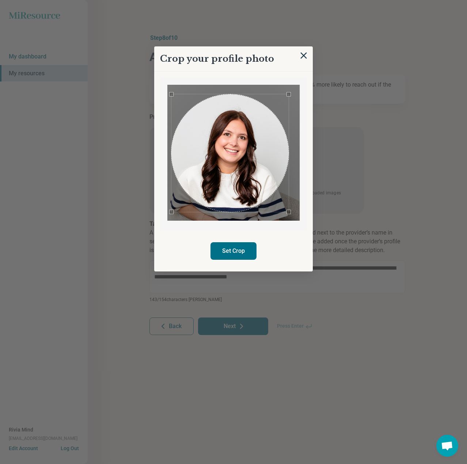
click at [251, 160] on div "Use the arrow keys to move the crop selection area" at bounding box center [230, 153] width 118 height 118
click at [241, 246] on button "Set Crop" at bounding box center [233, 251] width 46 height 18
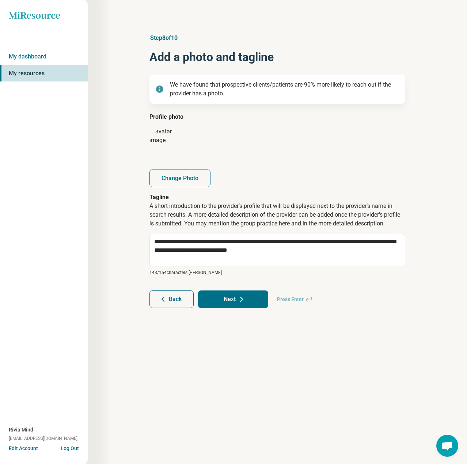
click at [229, 300] on button "Next" at bounding box center [233, 299] width 70 height 18
type textarea "*"
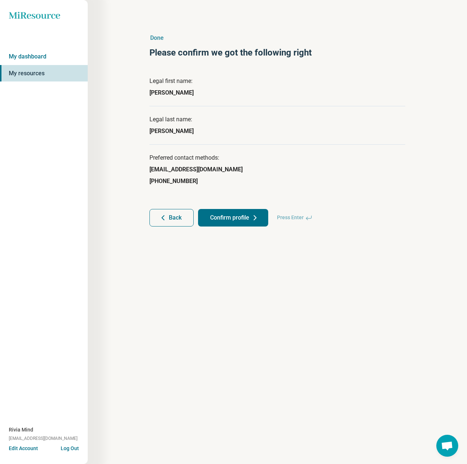
click at [231, 215] on button "Confirm profile" at bounding box center [233, 218] width 70 height 18
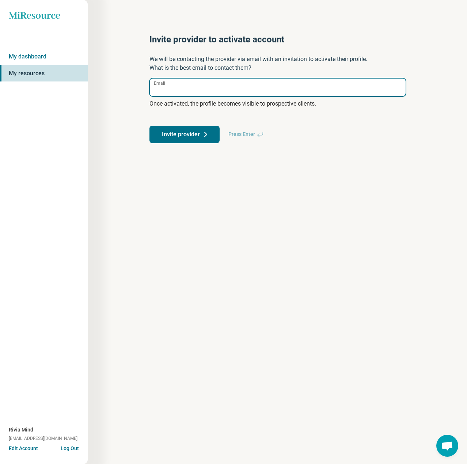
click at [221, 80] on input "Email" at bounding box center [278, 88] width 256 height 18
paste input "**********"
type input "**********"
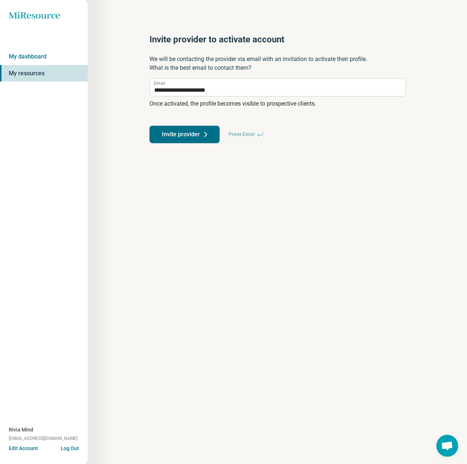
click at [198, 132] on button "Invite provider" at bounding box center [184, 135] width 70 height 18
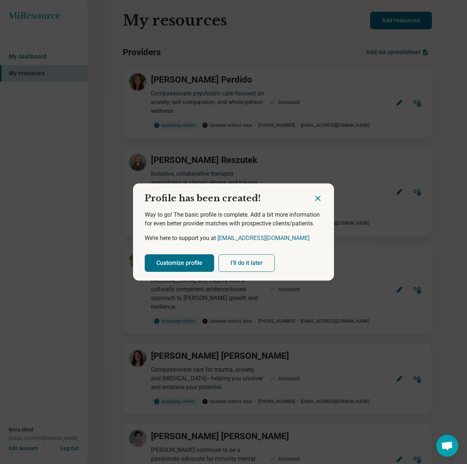
drag, startPoint x: 172, startPoint y: 259, endPoint x: 167, endPoint y: 257, distance: 5.1
click at [172, 259] on button "Customize profile" at bounding box center [179, 263] width 69 height 18
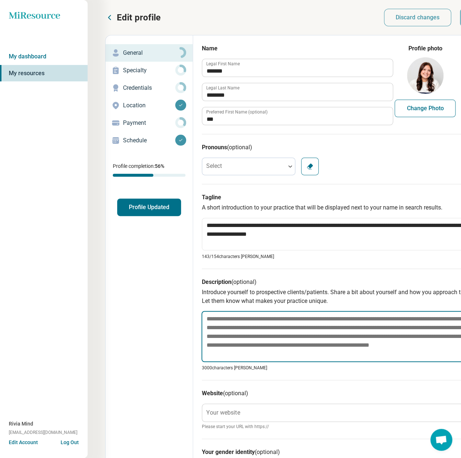
click at [214, 317] on textarea at bounding box center [345, 336] width 287 height 51
paste textarea "**********"
type textarea "*"
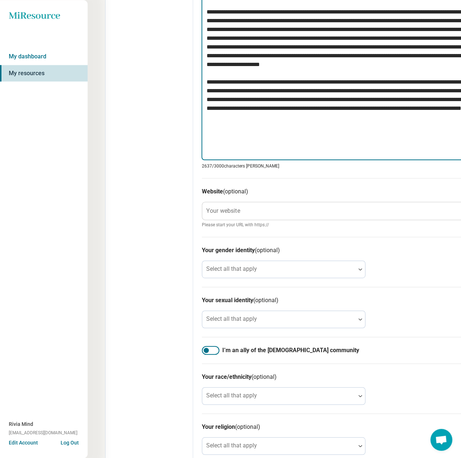
scroll to position [427, 0]
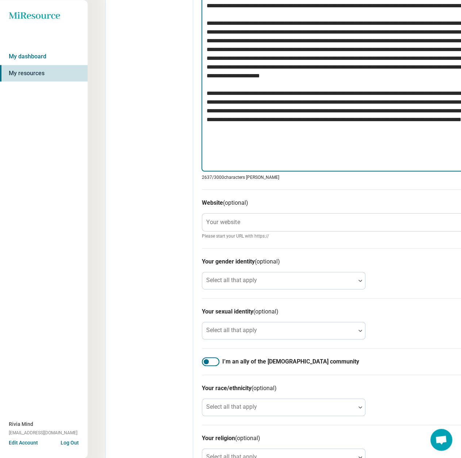
type textarea "**********"
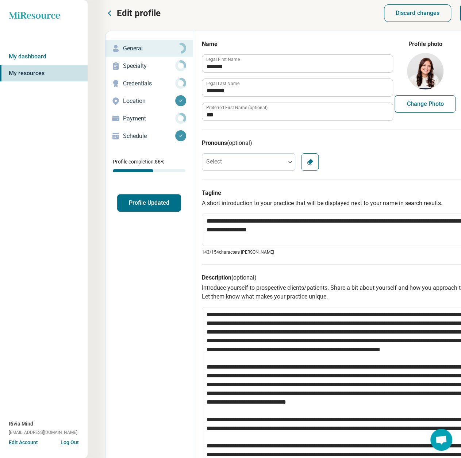
scroll to position [0, 0]
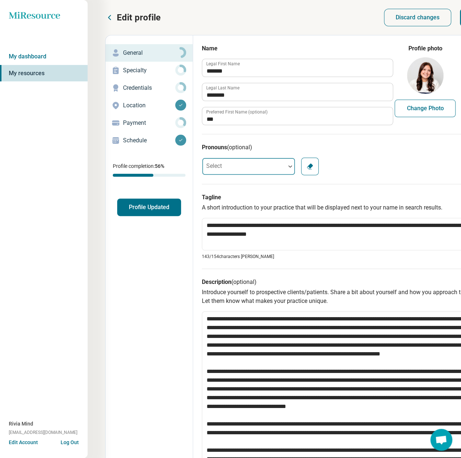
click at [236, 169] on div at bounding box center [243, 166] width 83 height 15
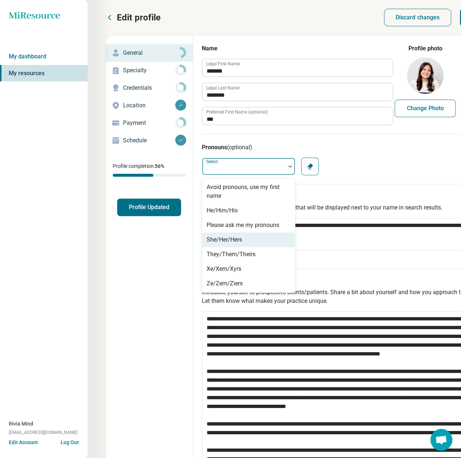
click at [228, 238] on div "She/Her/Hers" at bounding box center [224, 240] width 35 height 9
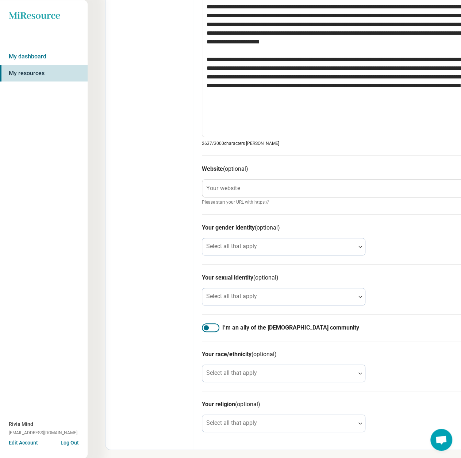
scroll to position [464, 0]
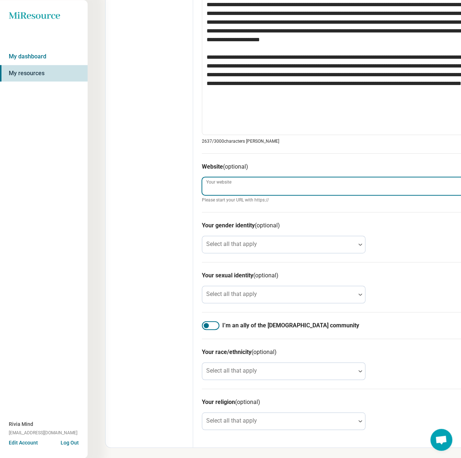
click at [261, 194] on div "Your website Please start your URL with https://" at bounding box center [345, 190] width 286 height 26
paste input "**********"
type textarea "*"
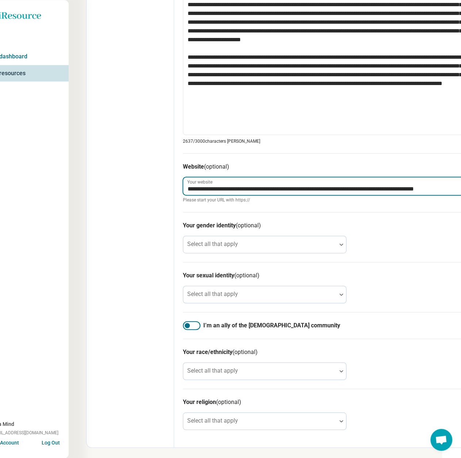
scroll to position [464, 22]
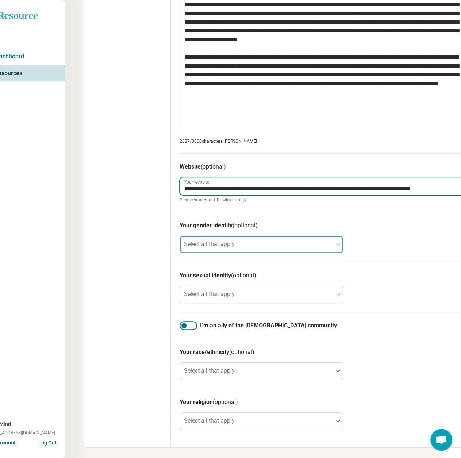
type input "**********"
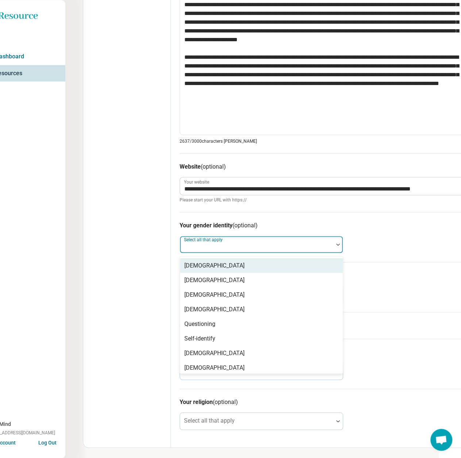
click at [236, 241] on div at bounding box center [256, 245] width 153 height 16
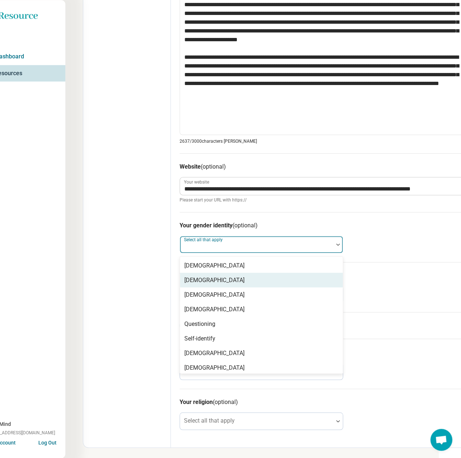
click at [213, 276] on div "[DEMOGRAPHIC_DATA]" at bounding box center [214, 280] width 60 height 9
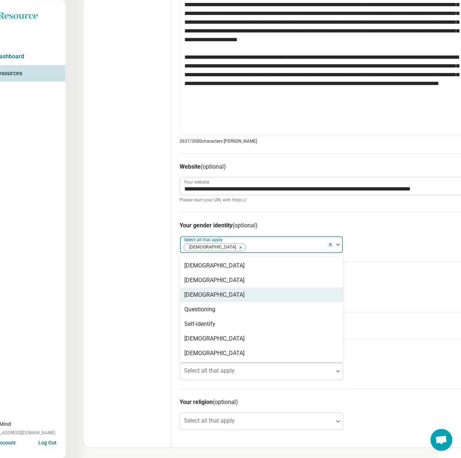
click at [95, 275] on div "Edit profile General Specialty Credentials Location Payment Schedule Profile co…" at bounding box center [127, 10] width 88 height 876
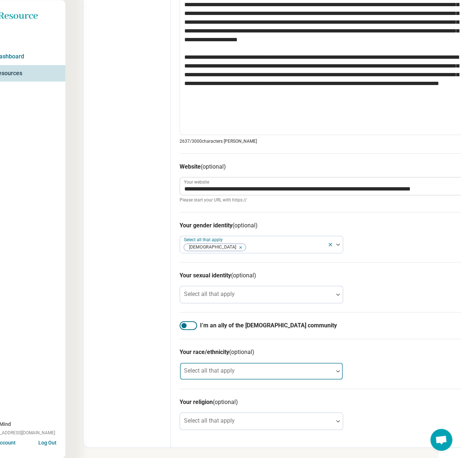
click at [254, 369] on div at bounding box center [257, 374] width 148 height 10
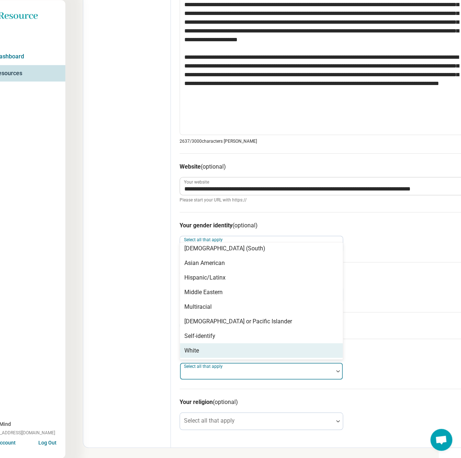
click at [195, 352] on div "White" at bounding box center [191, 350] width 15 height 9
click at [118, 338] on div "Edit profile General Specialty Credentials Location Payment Schedule Profile co…" at bounding box center [127, 10] width 88 height 876
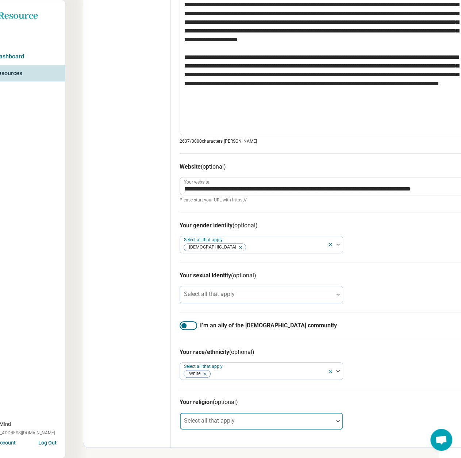
click at [226, 419] on div "Select all that apply" at bounding box center [262, 422] width 164 height 18
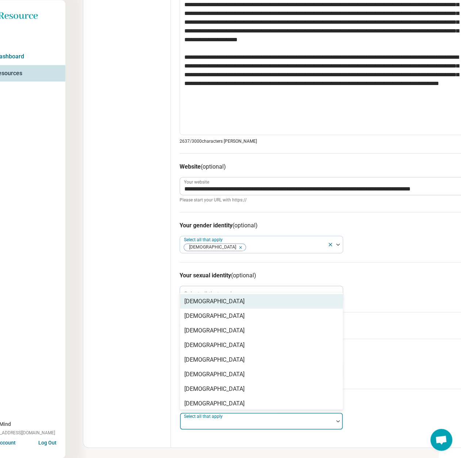
click at [227, 304] on div "[DEMOGRAPHIC_DATA]" at bounding box center [261, 301] width 163 height 15
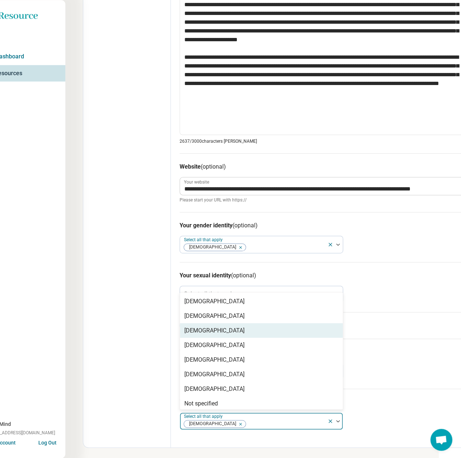
click at [97, 370] on div "Edit profile General Specialty Credentials Location Payment Schedule Profile co…" at bounding box center [127, 10] width 88 height 876
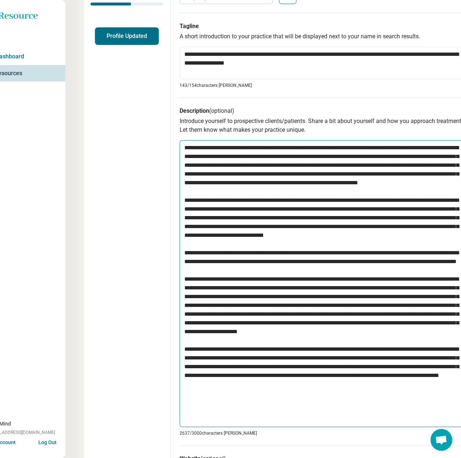
scroll to position [0, 22]
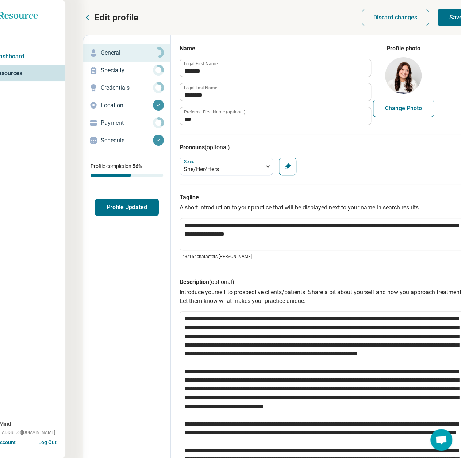
click at [449, 19] on button "Save" at bounding box center [456, 18] width 37 height 18
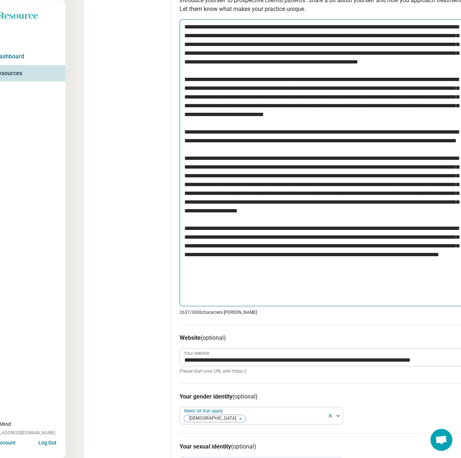
scroll to position [464, 22]
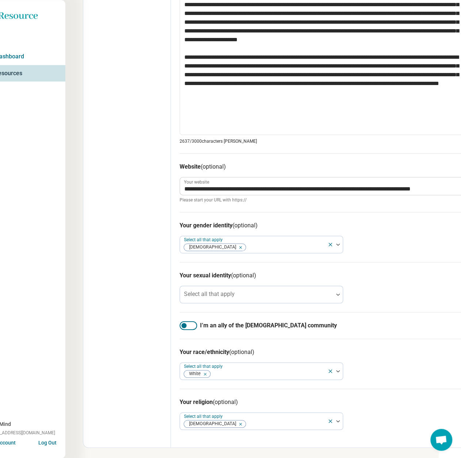
click at [194, 326] on div at bounding box center [189, 325] width 18 height 9
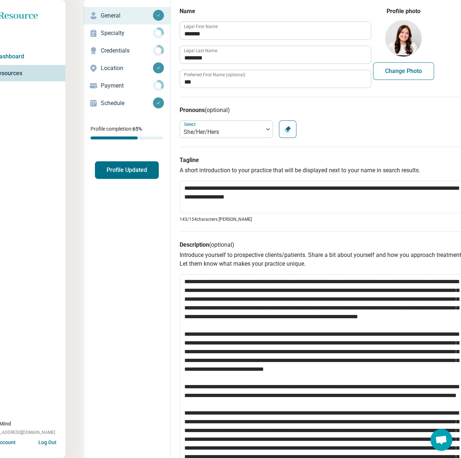
scroll to position [0, 22]
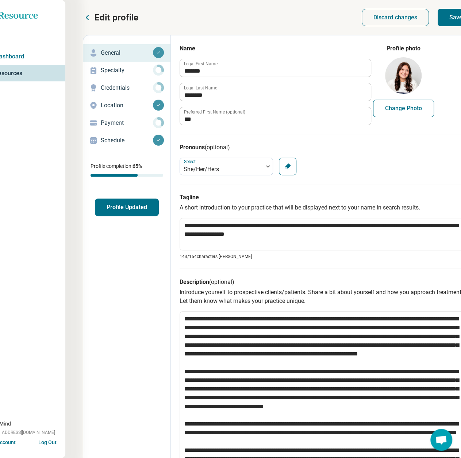
click at [451, 17] on button "Save" at bounding box center [456, 18] width 37 height 18
click at [114, 71] on p "Specialty" at bounding box center [127, 70] width 52 height 9
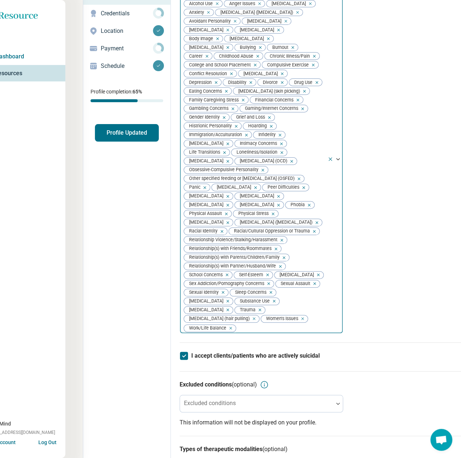
scroll to position [292, 22]
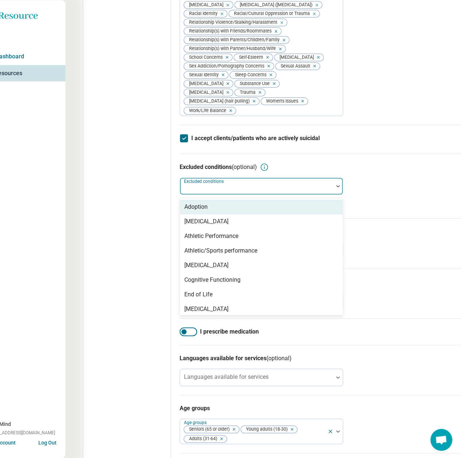
click at [275, 194] on div at bounding box center [257, 189] width 148 height 10
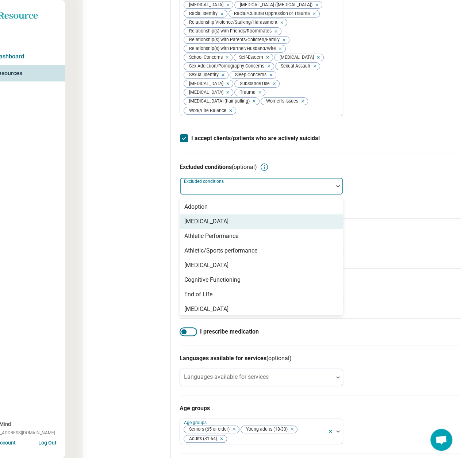
click at [229, 226] on div "[MEDICAL_DATA]" at bounding box center [206, 221] width 44 height 9
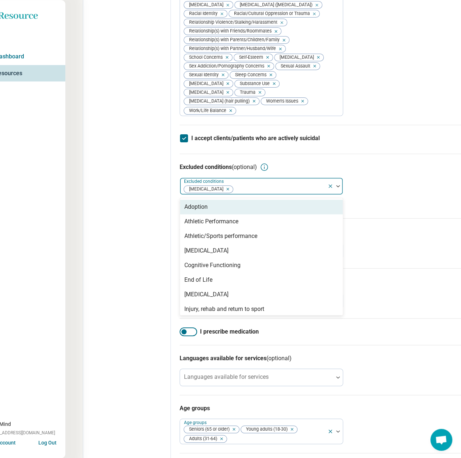
click at [442, 207] on div "Excluded conditions (optional) option [MEDICAL_DATA], selected. 19 results avai…" at bounding box center [323, 186] width 286 height 65
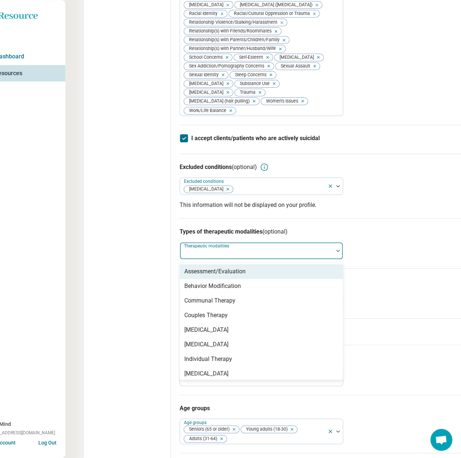
click at [216, 259] on div at bounding box center [257, 254] width 148 height 10
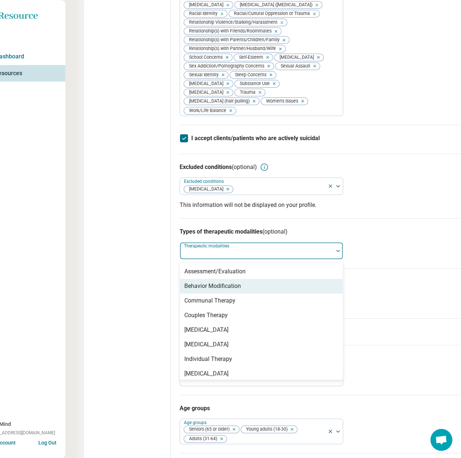
click at [206, 291] on div "Behavior Modification" at bounding box center [212, 286] width 57 height 9
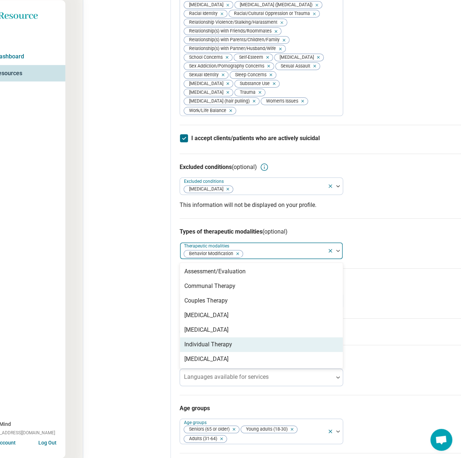
click at [203, 349] on div "Individual Therapy" at bounding box center [208, 344] width 48 height 9
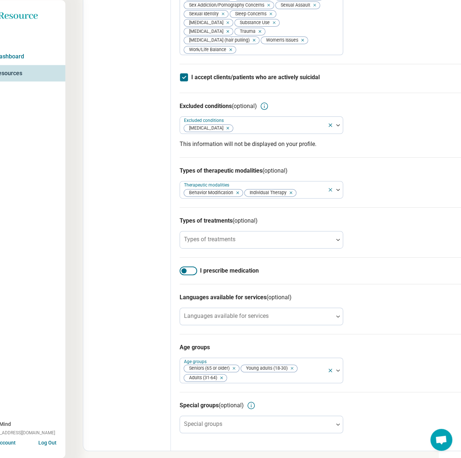
scroll to position [381, 22]
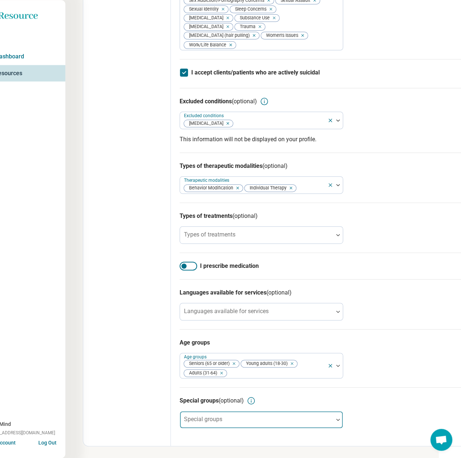
click at [235, 422] on div at bounding box center [257, 423] width 148 height 10
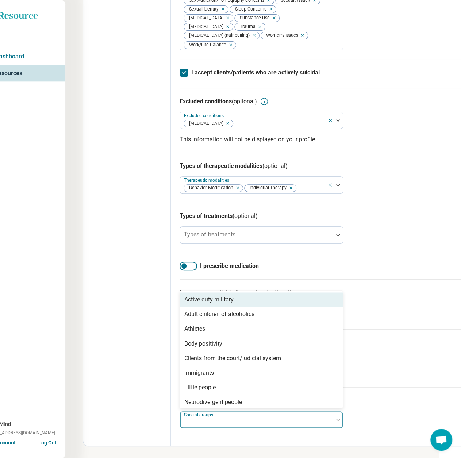
click at [215, 302] on div "Active duty military" at bounding box center [208, 300] width 49 height 9
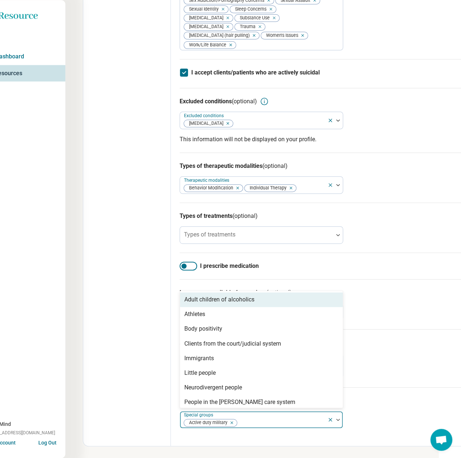
click at [215, 302] on div "Adult children of alcoholics" at bounding box center [219, 300] width 70 height 9
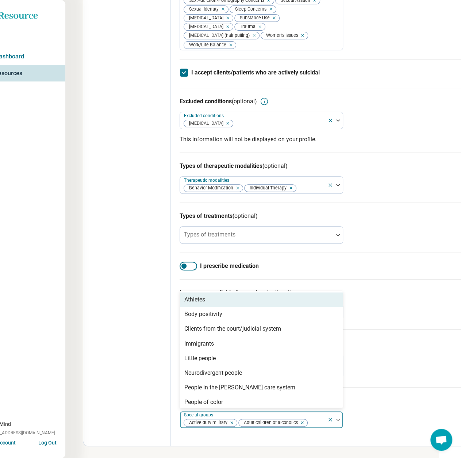
click at [215, 302] on div "Athletes" at bounding box center [261, 300] width 163 height 15
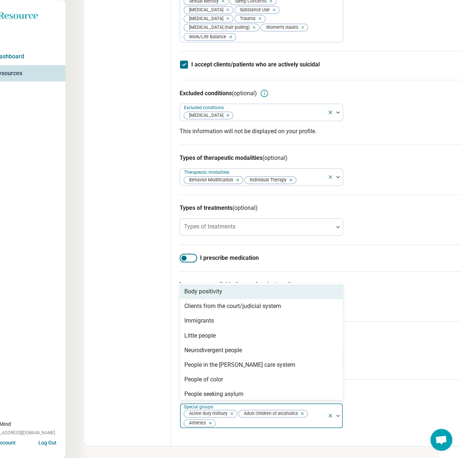
click at [215, 296] on div "Body positivity" at bounding box center [203, 291] width 38 height 9
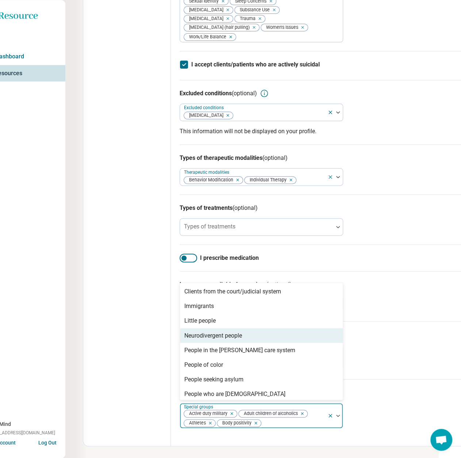
click at [213, 340] on div "Neurodivergent people" at bounding box center [213, 335] width 58 height 9
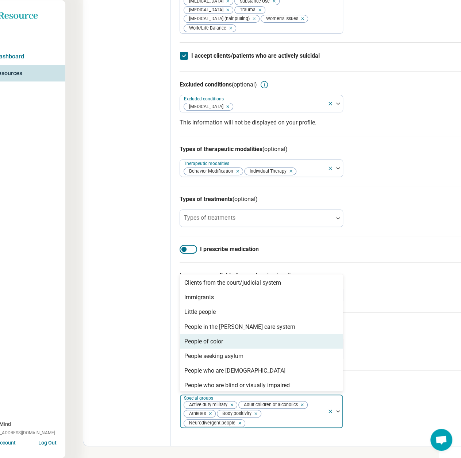
click at [239, 349] on div "People of color" at bounding box center [261, 341] width 163 height 15
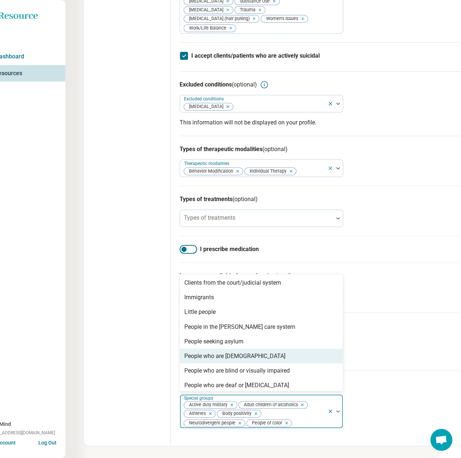
click at [240, 361] on div "People who are [DEMOGRAPHIC_DATA]" at bounding box center [234, 356] width 101 height 9
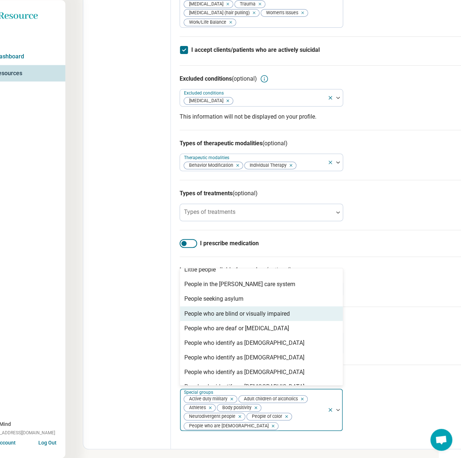
scroll to position [73, 0]
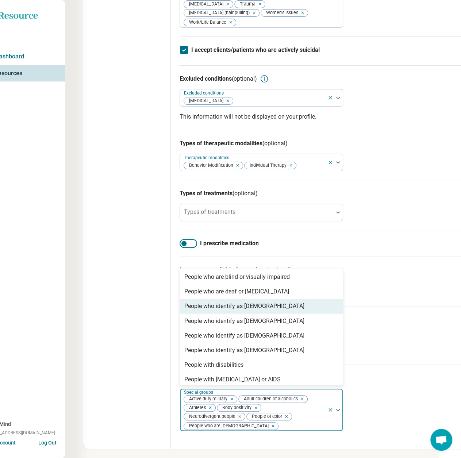
click at [245, 311] on div "People who identify as [DEMOGRAPHIC_DATA]" at bounding box center [244, 306] width 120 height 9
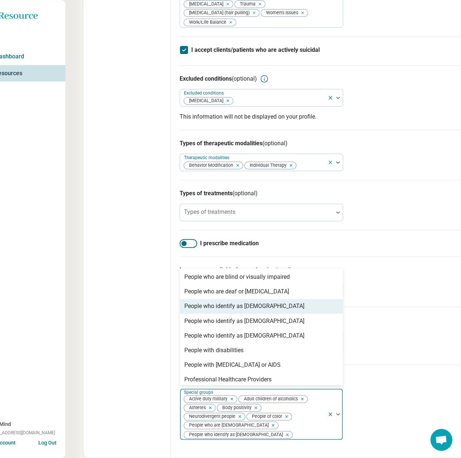
click at [245, 311] on div "People who identify as [DEMOGRAPHIC_DATA]" at bounding box center [244, 306] width 120 height 9
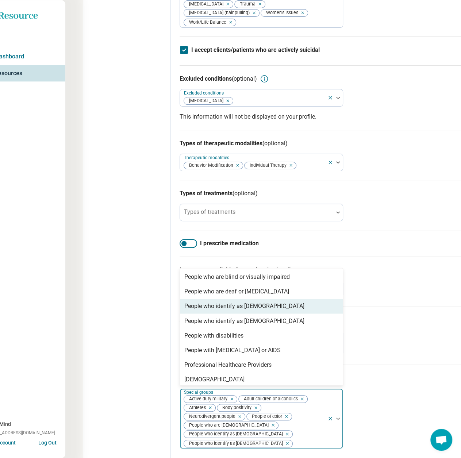
scroll to position [91, 0]
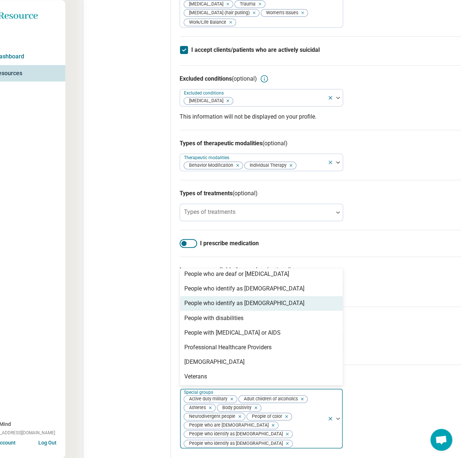
click at [246, 308] on div "People who identify as [DEMOGRAPHIC_DATA]" at bounding box center [244, 303] width 120 height 9
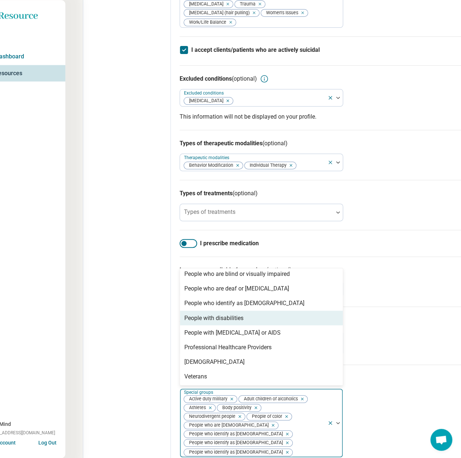
click at [245, 325] on div "People with disabilities" at bounding box center [261, 318] width 163 height 15
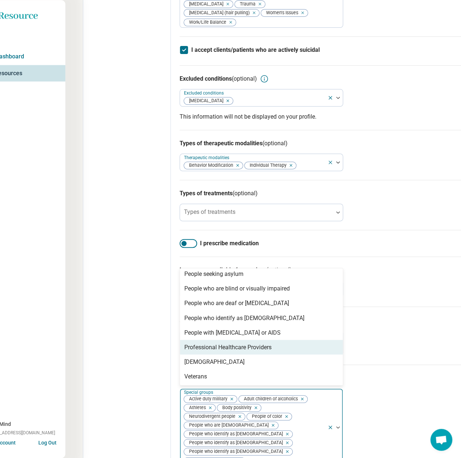
click at [248, 352] on div "Professional Healthcare Providers" at bounding box center [227, 347] width 87 height 9
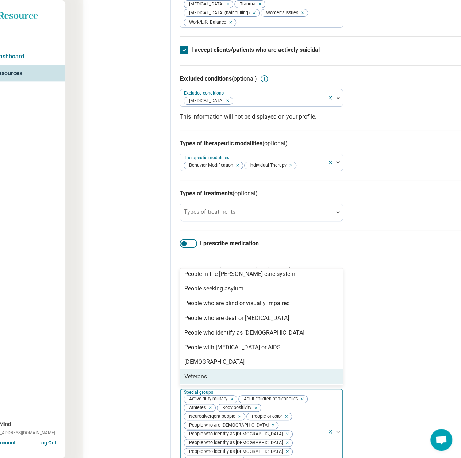
click at [217, 384] on div "Veterans" at bounding box center [261, 376] width 163 height 15
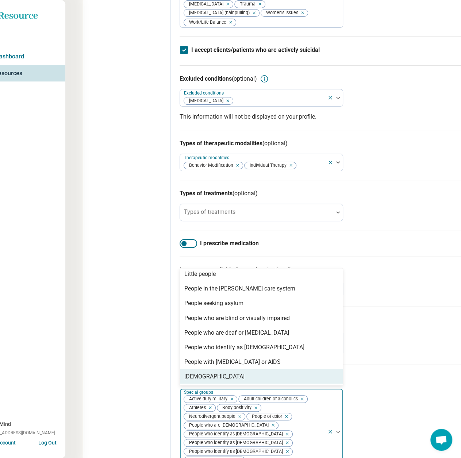
scroll to position [32, 0]
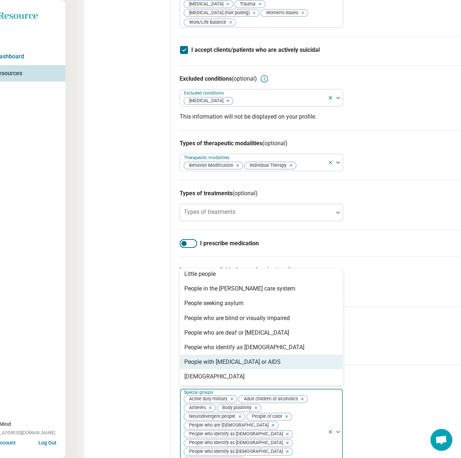
click at [421, 365] on div "Age groups Age groups Seniors (65 or older) Young adults (18-30) Adults (31-64)" at bounding box center [323, 336] width 286 height 58
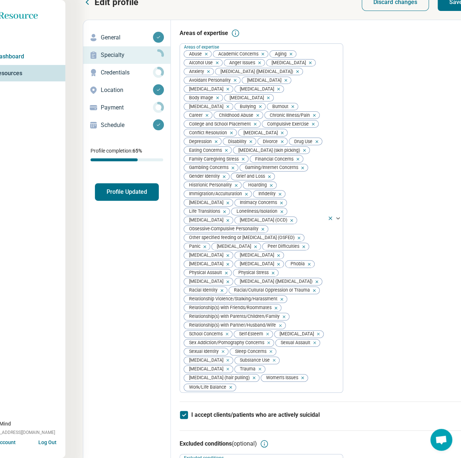
scroll to position [0, 22]
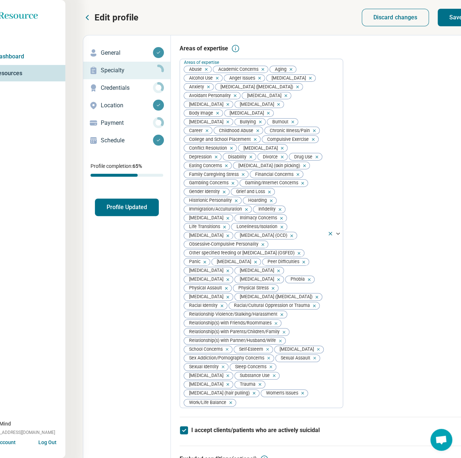
click at [453, 17] on button "Save" at bounding box center [456, 18] width 37 height 18
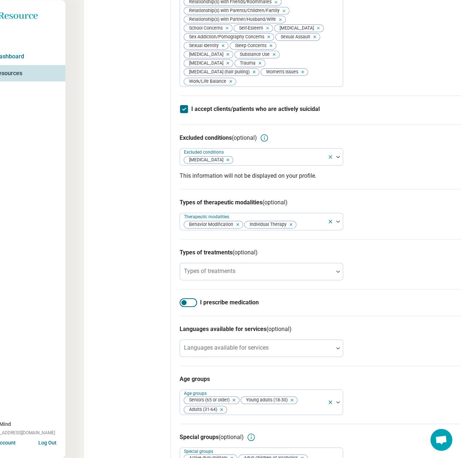
scroll to position [329, 22]
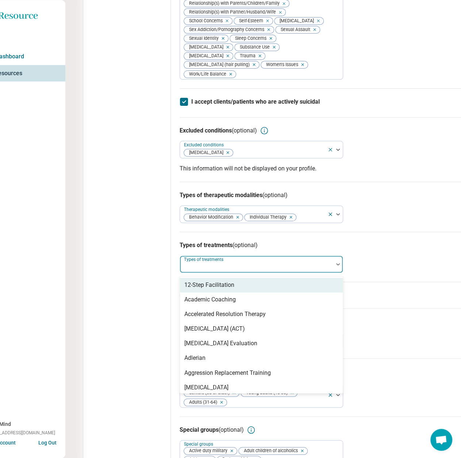
click at [219, 273] on div "Types of treatments" at bounding box center [262, 265] width 164 height 18
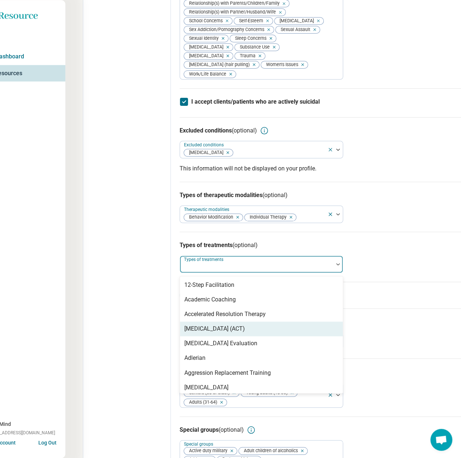
click at [245, 334] on div "[MEDICAL_DATA] (ACT)" at bounding box center [214, 329] width 61 height 9
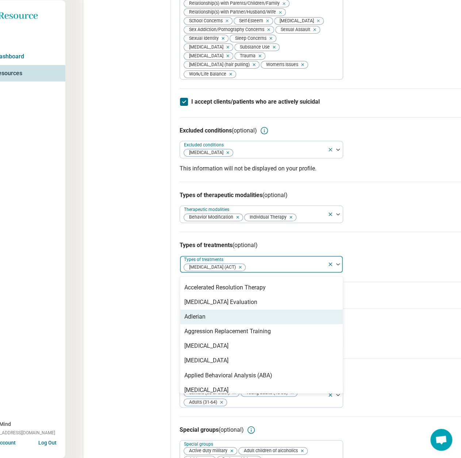
scroll to position [37, 0]
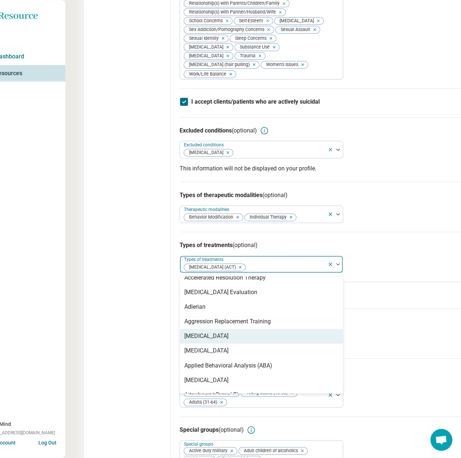
click at [266, 344] on div "[MEDICAL_DATA]" at bounding box center [261, 336] width 163 height 15
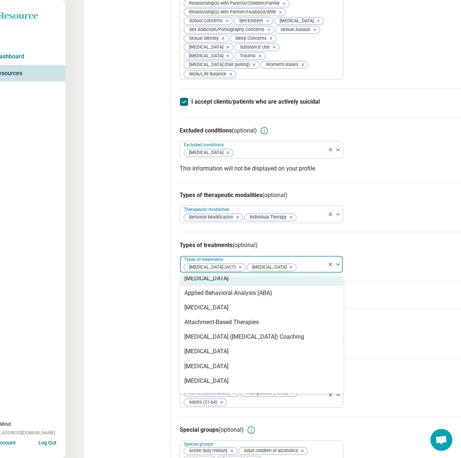
scroll to position [110, 0]
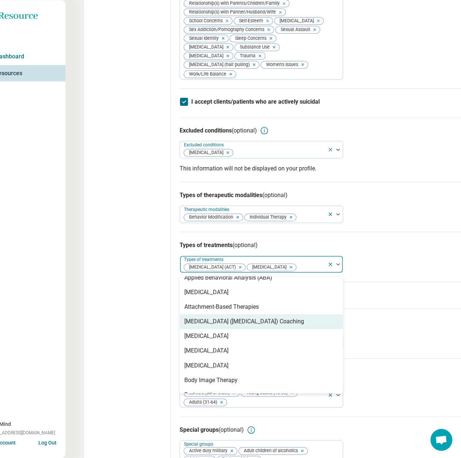
click at [268, 326] on div "[MEDICAL_DATA] ([MEDICAL_DATA]) Coaching" at bounding box center [244, 321] width 120 height 9
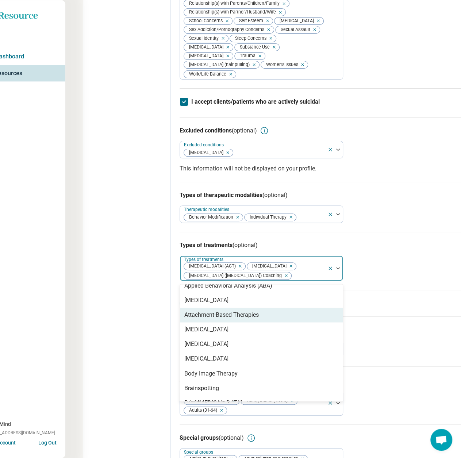
scroll to position [146, 0]
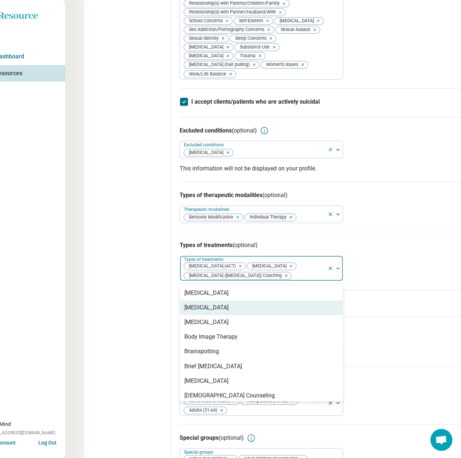
click at [216, 312] on div "[MEDICAL_DATA]" at bounding box center [206, 308] width 44 height 9
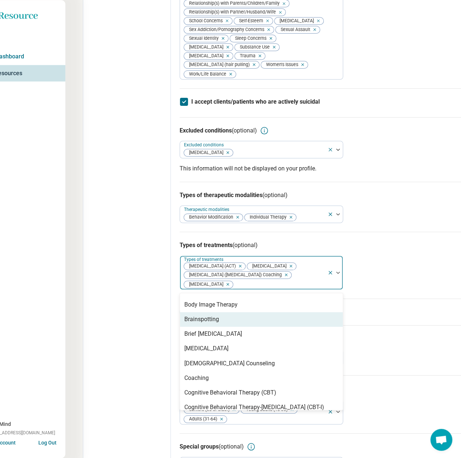
scroll to position [183, 0]
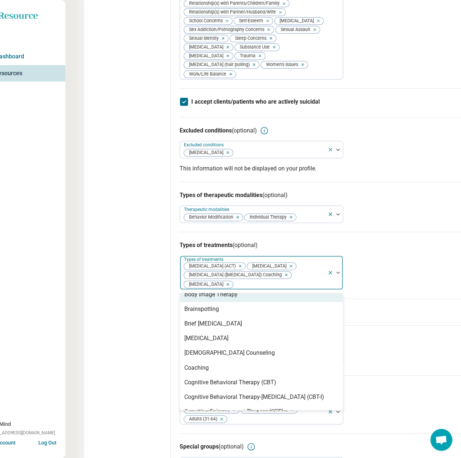
click at [212, 299] on div "Body Image Therapy" at bounding box center [210, 294] width 53 height 9
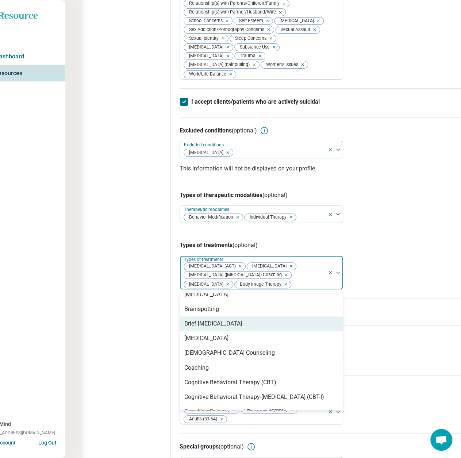
click at [210, 331] on div "Brief [MEDICAL_DATA]" at bounding box center [261, 324] width 163 height 15
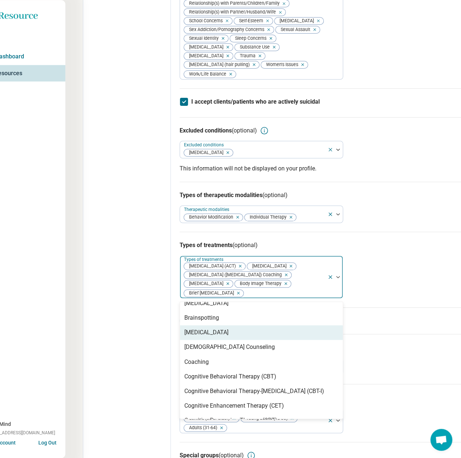
click at [210, 337] on div "[MEDICAL_DATA]" at bounding box center [206, 332] width 44 height 9
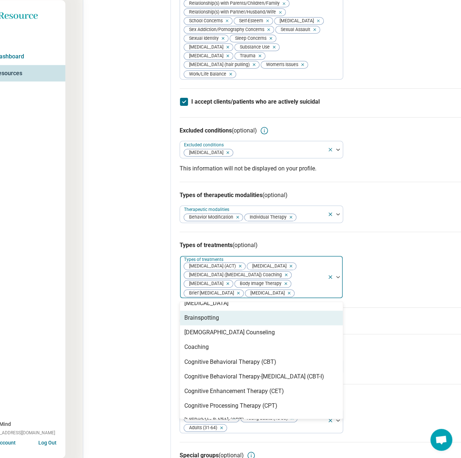
scroll to position [205, 0]
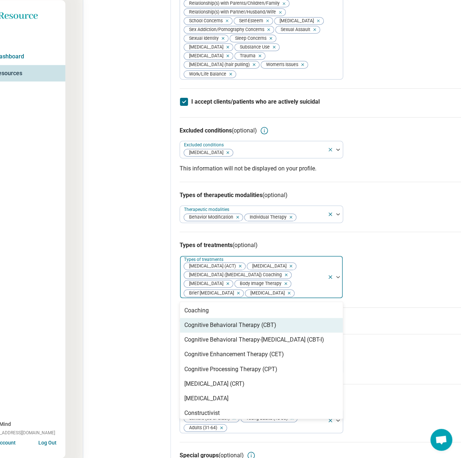
click at [231, 330] on div "Cognitive Behavioral Therapy (CBT)" at bounding box center [230, 325] width 92 height 9
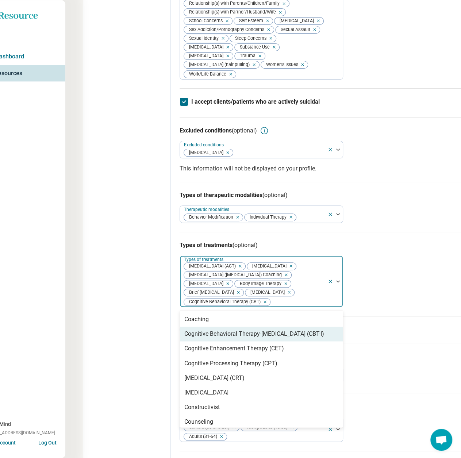
click at [232, 339] on div "Cognitive Behavioral Therapy-[MEDICAL_DATA] (CBT-I)" at bounding box center [254, 334] width 140 height 9
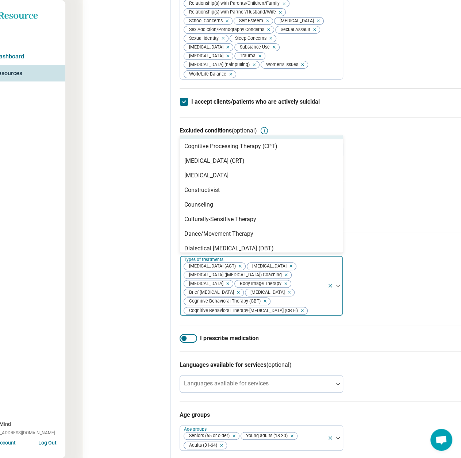
scroll to position [241, 0]
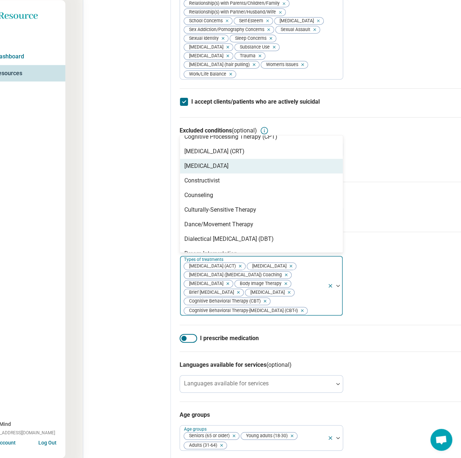
click at [216, 171] on div "[MEDICAL_DATA]" at bounding box center [206, 166] width 44 height 9
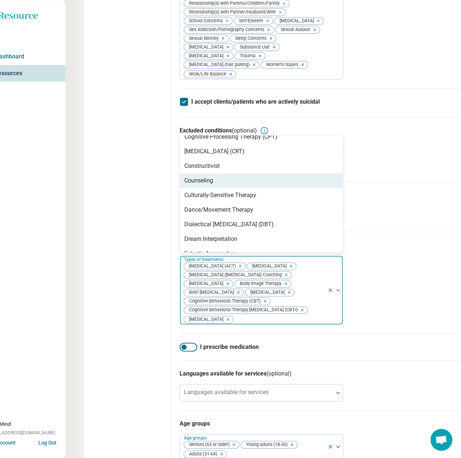
click at [213, 188] on div "Counseling" at bounding box center [261, 181] width 163 height 15
click at [213, 185] on div "Culturally-Sensitive Therapy" at bounding box center [220, 180] width 72 height 9
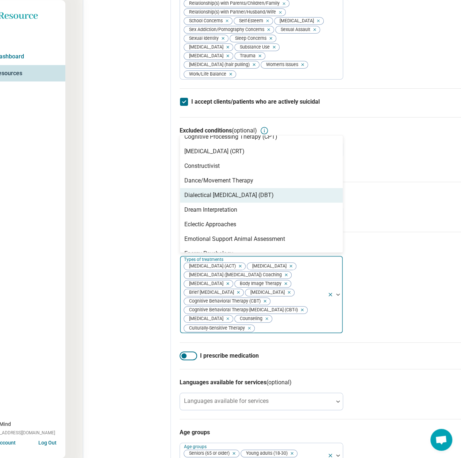
click at [216, 200] on div "Dialectical [MEDICAL_DATA] (DBT)" at bounding box center [228, 195] width 89 height 9
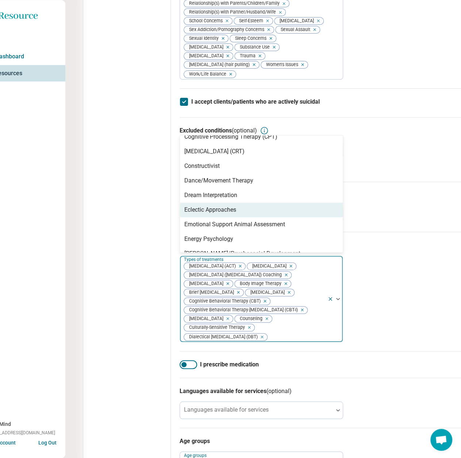
click at [214, 214] on div "Eclectic Approaches" at bounding box center [210, 210] width 52 height 9
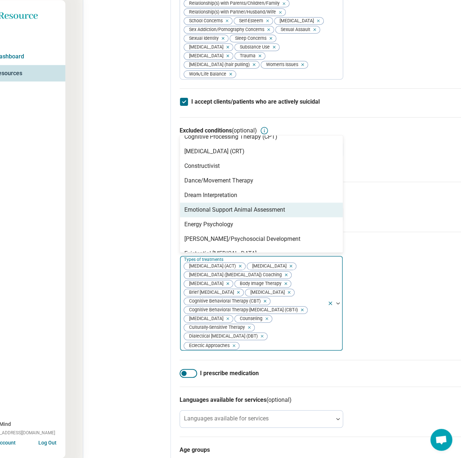
scroll to position [278, 0]
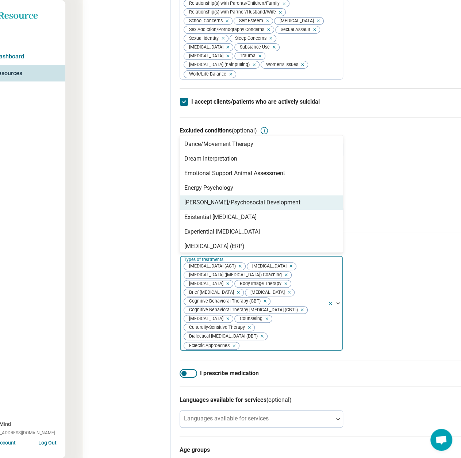
click at [216, 210] on div "[PERSON_NAME]/Psychosocial Development" at bounding box center [261, 202] width 163 height 15
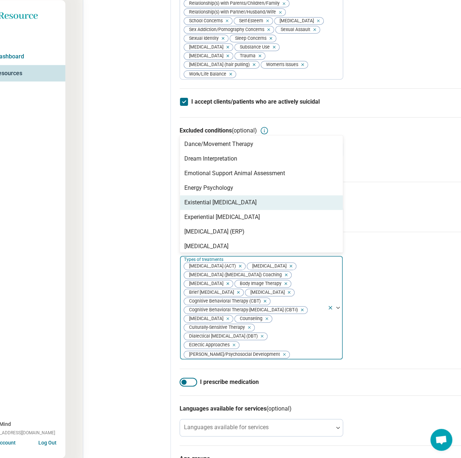
click at [216, 210] on div "Existential [MEDICAL_DATA]" at bounding box center [261, 202] width 163 height 15
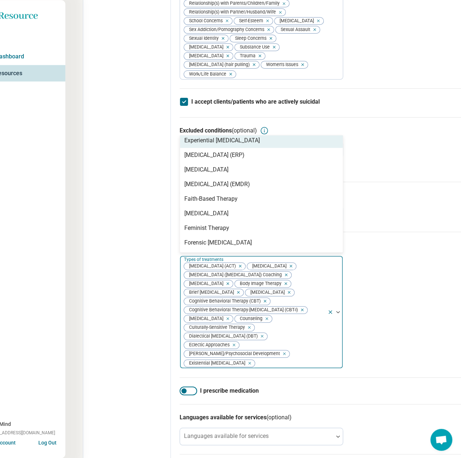
scroll to position [351, 0]
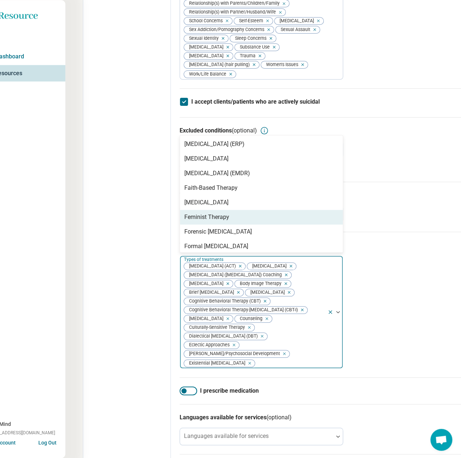
click at [216, 222] on div "Feminist Therapy" at bounding box center [206, 217] width 45 height 9
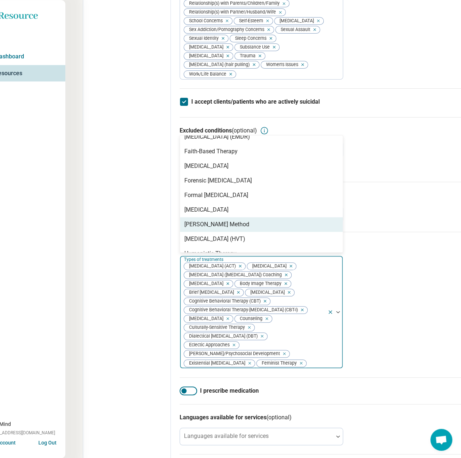
scroll to position [424, 0]
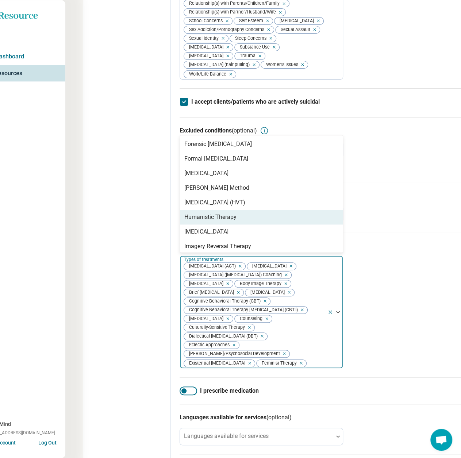
click at [219, 222] on div "Humanistic Therapy" at bounding box center [210, 217] width 52 height 9
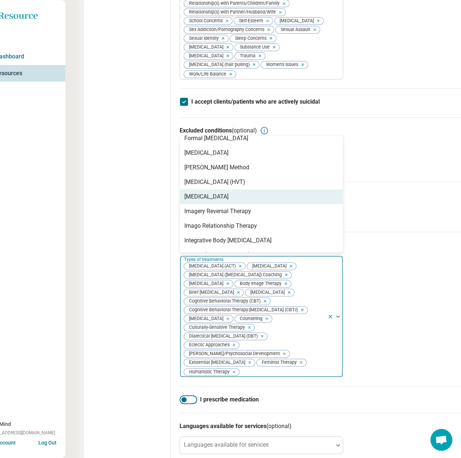
scroll to position [460, 0]
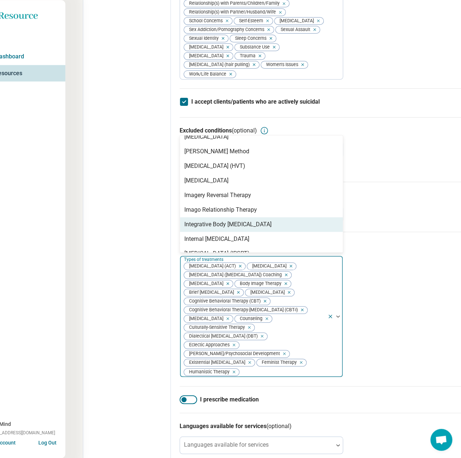
click at [220, 229] on div "Integrative Body [MEDICAL_DATA]" at bounding box center [227, 224] width 87 height 9
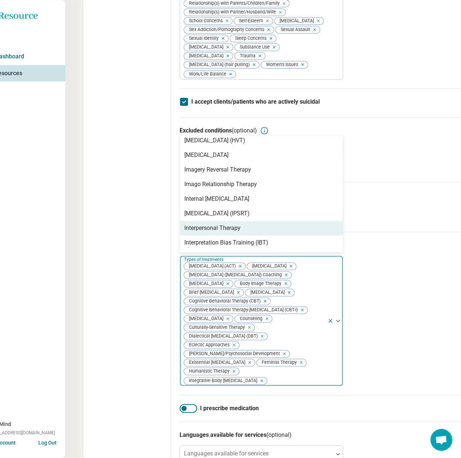
scroll to position [497, 0]
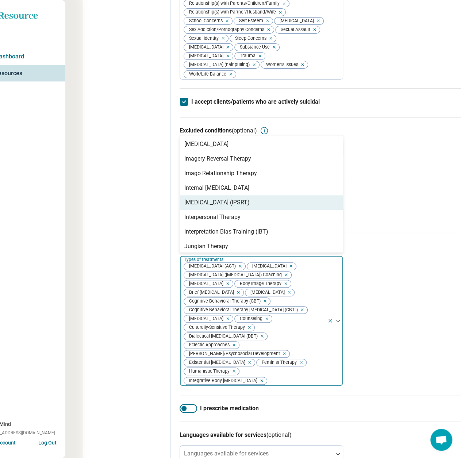
click at [236, 207] on div "[MEDICAL_DATA] (IPSRT)" at bounding box center [216, 202] width 65 height 9
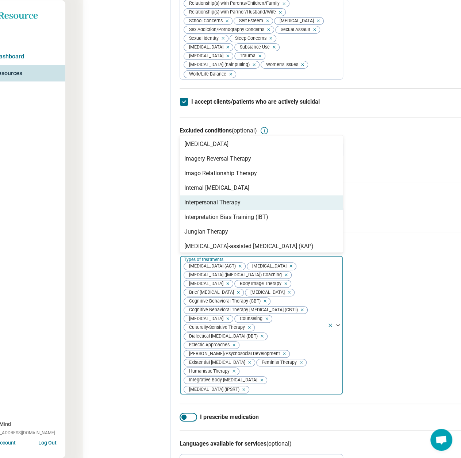
click at [236, 207] on div "Interpersonal Therapy" at bounding box center [212, 202] width 56 height 9
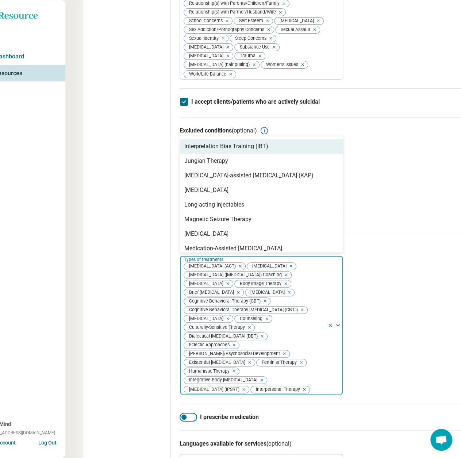
scroll to position [570, 0]
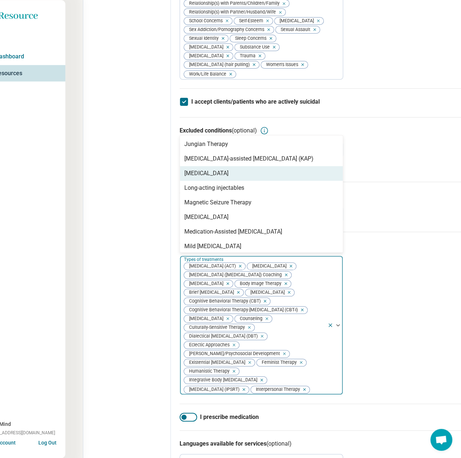
click at [224, 181] on div "[MEDICAL_DATA]" at bounding box center [261, 173] width 163 height 15
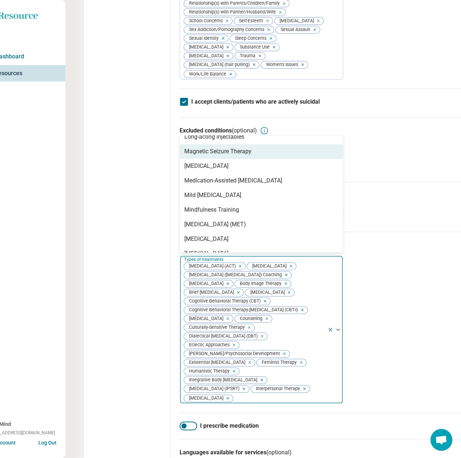
scroll to position [643, 0]
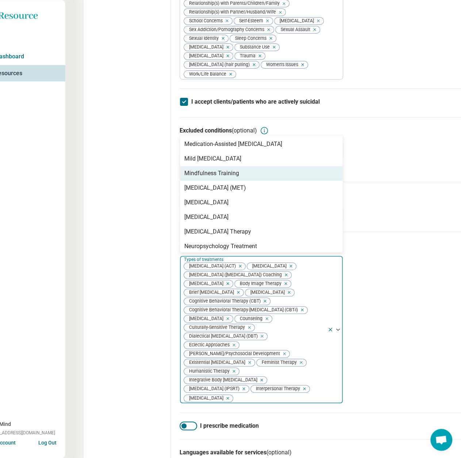
click at [219, 178] on div "Mindfulness Training" at bounding box center [211, 173] width 55 height 9
click at [219, 178] on div "[MEDICAL_DATA] (MET)" at bounding box center [215, 173] width 62 height 9
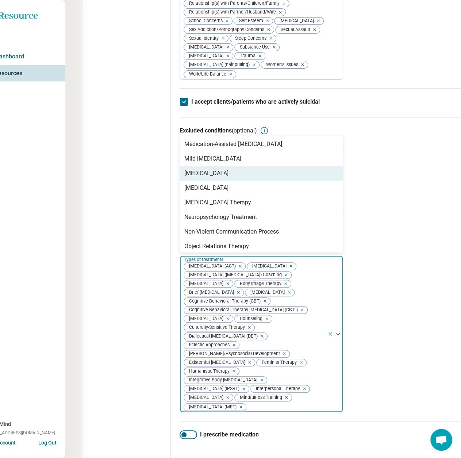
click at [219, 178] on div "[MEDICAL_DATA]" at bounding box center [206, 173] width 44 height 9
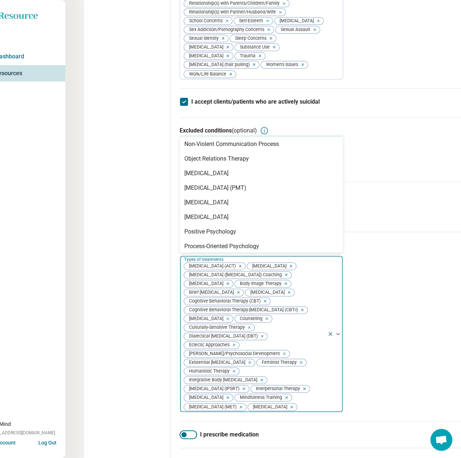
scroll to position [753, 0]
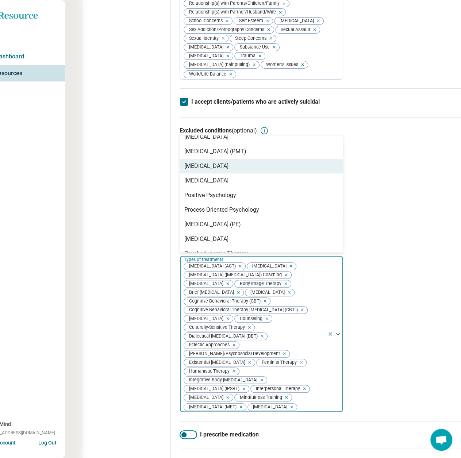
click at [220, 171] on div "[MEDICAL_DATA]" at bounding box center [206, 166] width 44 height 9
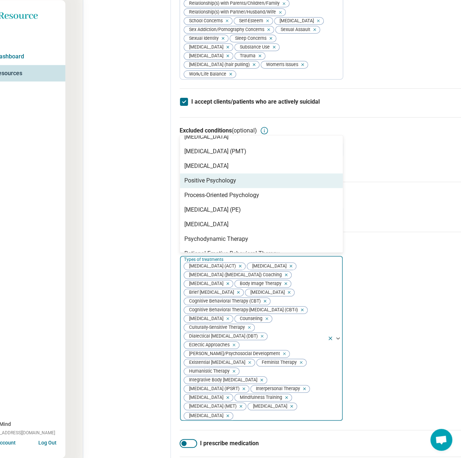
click at [220, 185] on div "Positive Psychology" at bounding box center [210, 180] width 52 height 9
click at [220, 185] on div "Process-Oriented Psychology" at bounding box center [221, 180] width 75 height 9
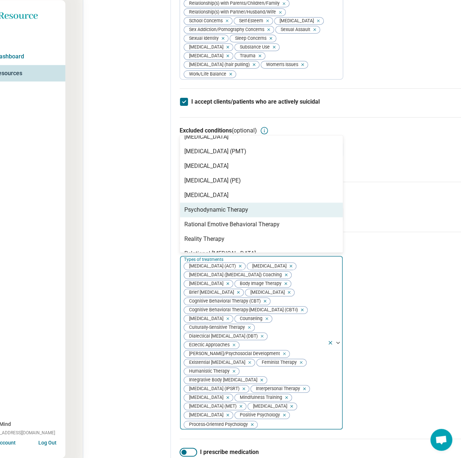
click at [218, 214] on div "Psychodynamic Therapy" at bounding box center [216, 210] width 64 height 9
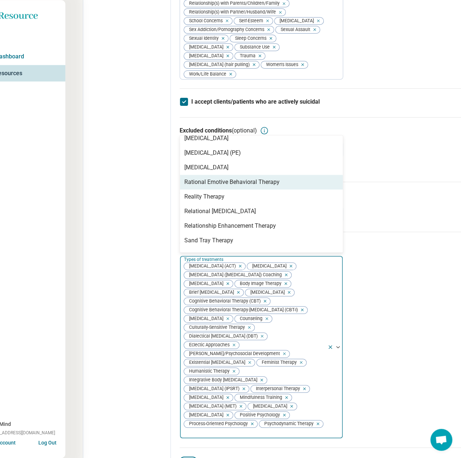
scroll to position [789, 0]
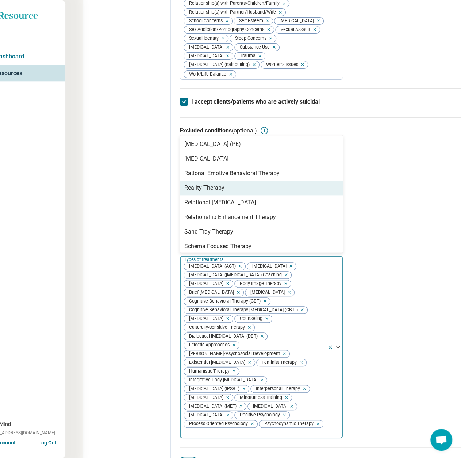
click at [222, 195] on div "Reality Therapy" at bounding box center [261, 188] width 163 height 15
click at [222, 195] on div "Relational [MEDICAL_DATA]" at bounding box center [261, 188] width 163 height 15
click at [222, 195] on div "Relationship Enhancement Therapy" at bounding box center [261, 188] width 163 height 15
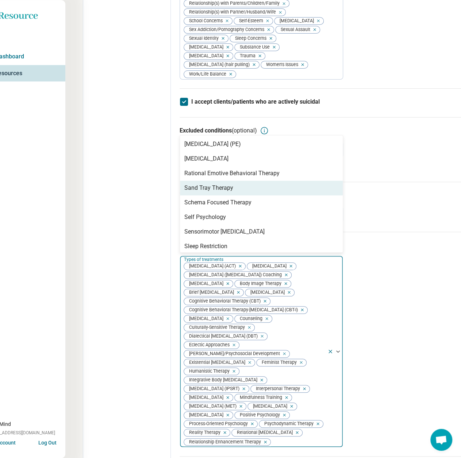
scroll to position [826, 0]
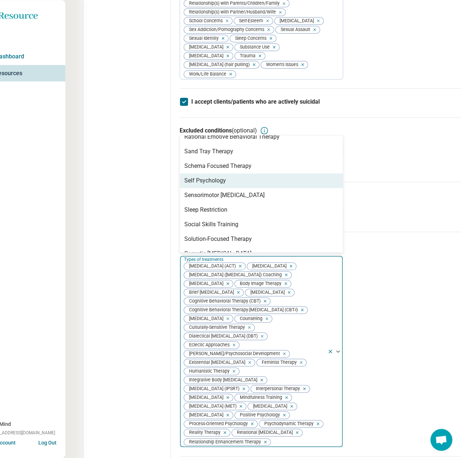
click at [224, 188] on div "Self Psychology" at bounding box center [261, 181] width 163 height 15
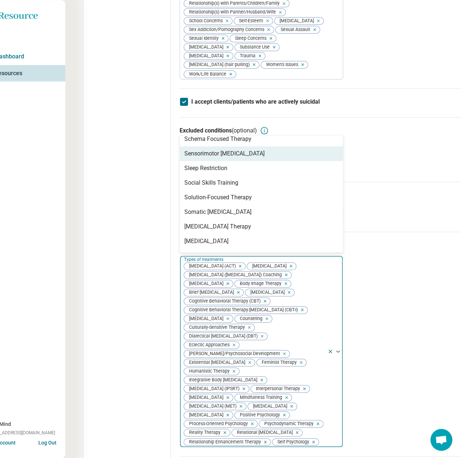
scroll to position [862, 0]
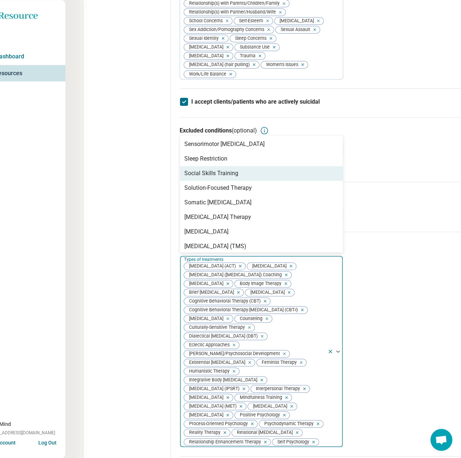
click at [225, 178] on div "Social Skills Training" at bounding box center [211, 173] width 54 height 9
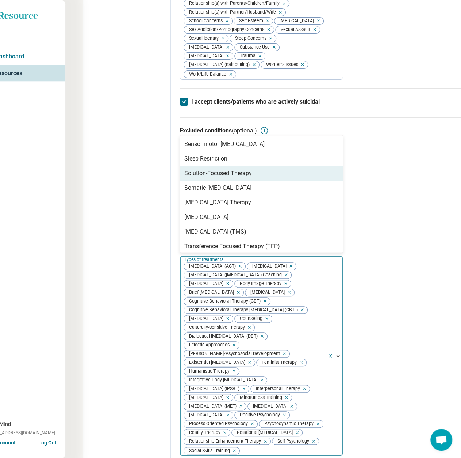
click at [225, 178] on div "Solution-Focused Therapy" at bounding box center [218, 173] width 68 height 9
click at [225, 178] on div "Somatic [MEDICAL_DATA]" at bounding box center [217, 173] width 67 height 9
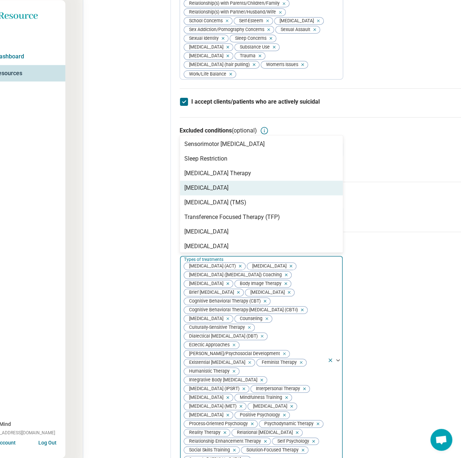
scroll to position [880, 0]
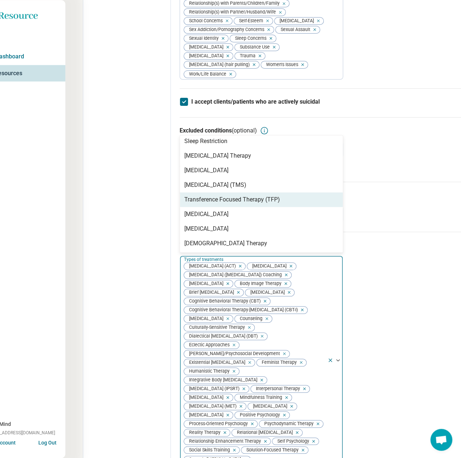
click at [222, 204] on div "Transference Focused Therapy (TFP)" at bounding box center [232, 199] width 96 height 9
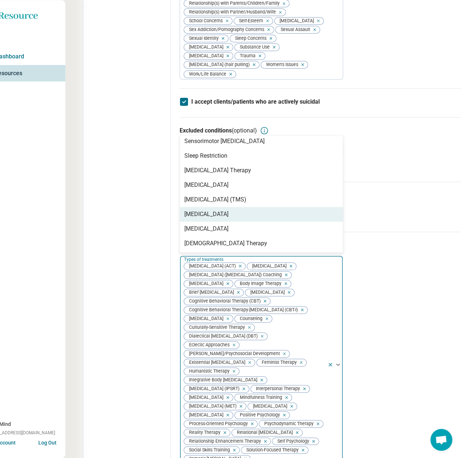
click at [225, 219] on div "[MEDICAL_DATA]" at bounding box center [206, 214] width 44 height 9
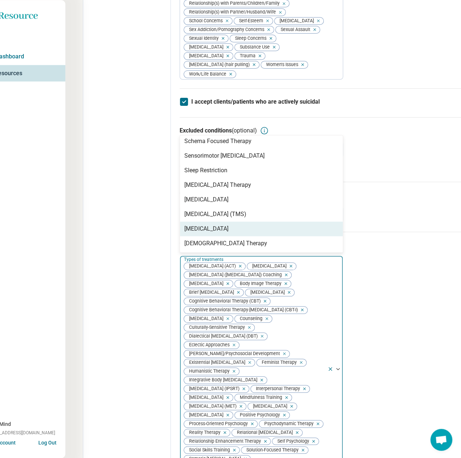
click at [133, 276] on div "Edit profile General Specialty Credentials Location Payment Schedule Profile co…" at bounding box center [127, 231] width 88 height 1048
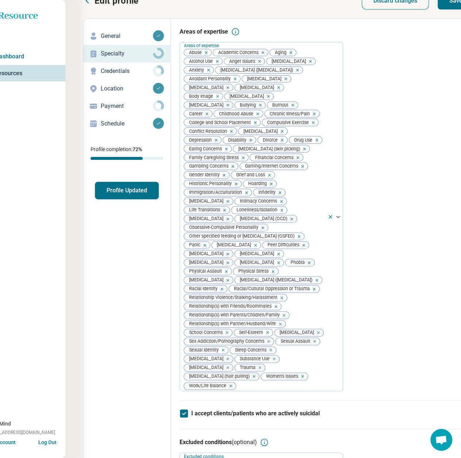
scroll to position [16, 22]
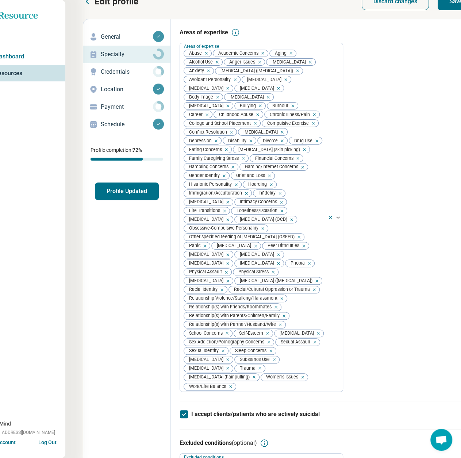
click at [447, 10] on button "Save" at bounding box center [456, 2] width 37 height 18
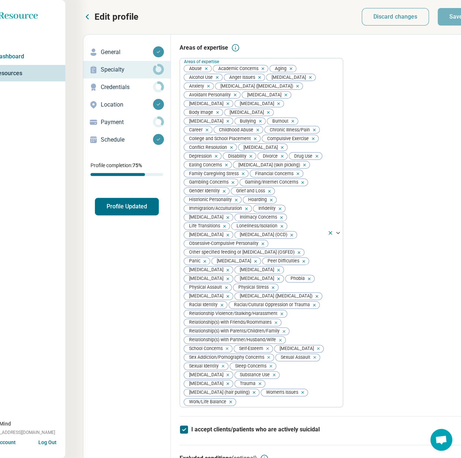
scroll to position [0, 22]
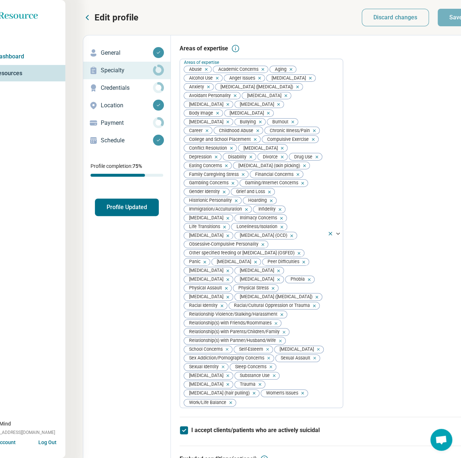
click at [129, 90] on p "Credentials" at bounding box center [127, 88] width 52 height 9
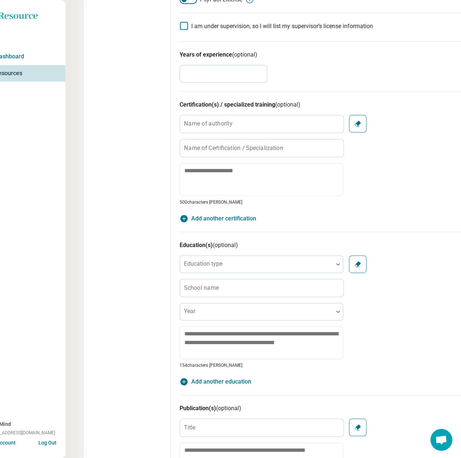
scroll to position [475, 22]
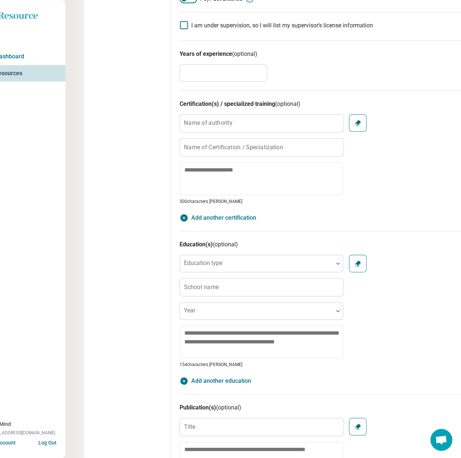
click at [225, 124] on label "Name of authority" at bounding box center [208, 123] width 49 height 6
click at [225, 124] on input "Name of authority" at bounding box center [262, 124] width 164 height 18
paste input "**********"
type textarea "*"
type input "**********"
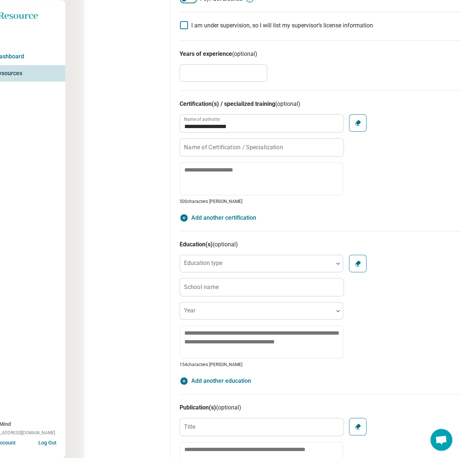
click at [264, 144] on label "Name of Certification / Specialization" at bounding box center [233, 147] width 99 height 6
click at [264, 144] on input "Name of Certification / Specialization" at bounding box center [262, 148] width 164 height 18
paste input "**********"
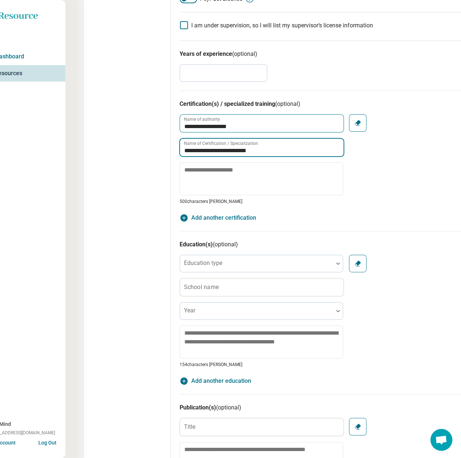
type input "**********"
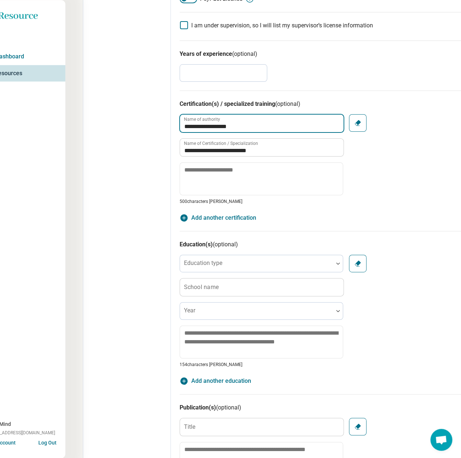
click at [213, 127] on input "**********" at bounding box center [262, 124] width 164 height 18
drag, startPoint x: 207, startPoint y: 214, endPoint x: 205, endPoint y: 210, distance: 4.9
click at [206, 214] on span "Add another certification" at bounding box center [223, 218] width 65 height 9
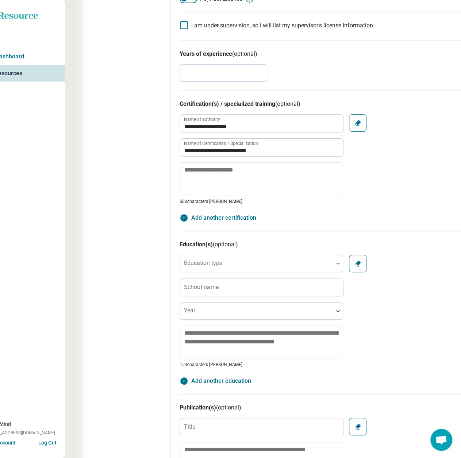
type textarea "*"
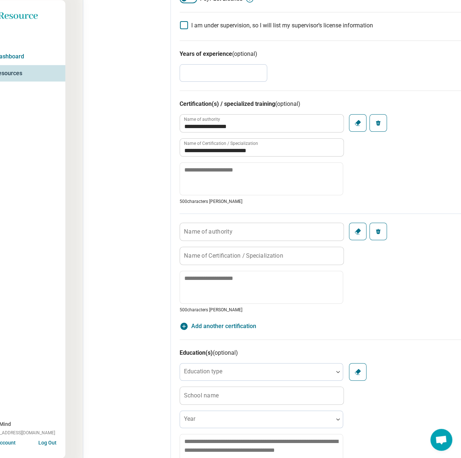
click at [202, 230] on label "Name of authority" at bounding box center [208, 232] width 49 height 6
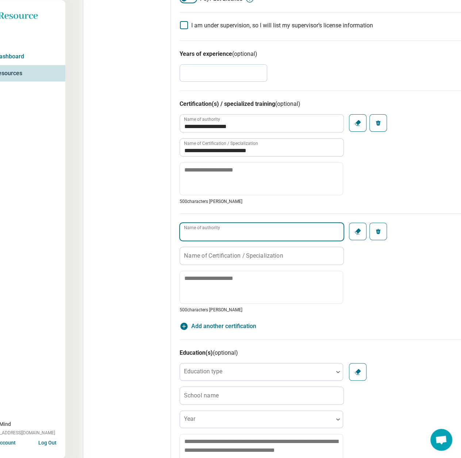
click at [202, 230] on input "Name of authority" at bounding box center [262, 232] width 164 height 18
paste input "**********"
type input "**********"
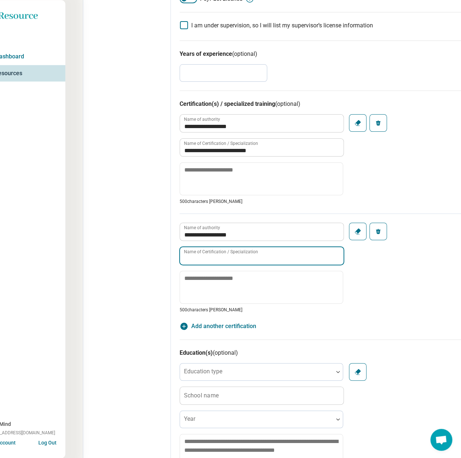
click at [228, 258] on input "Name of Certification / Specialization" at bounding box center [262, 256] width 164 height 18
paste input "**********"
type input "**********"
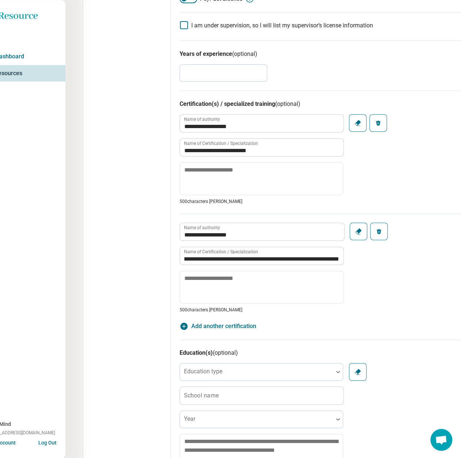
scroll to position [0, 0]
click at [214, 393] on label "School name" at bounding box center [201, 396] width 35 height 6
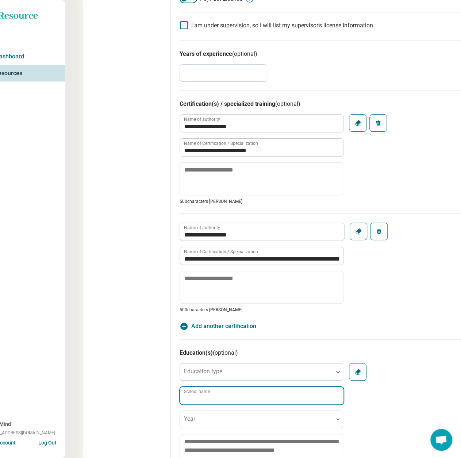
click at [214, 390] on input "School name" at bounding box center [262, 396] width 164 height 18
paste input "**********"
type input "**********"
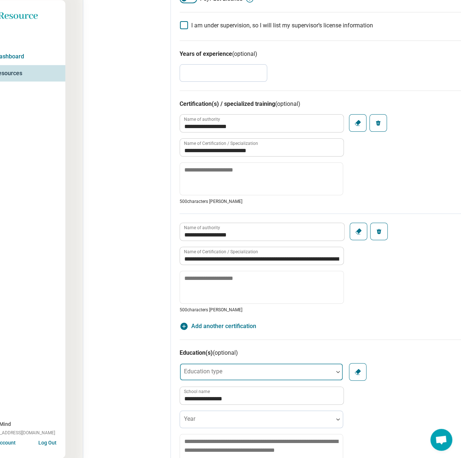
click at [215, 374] on div at bounding box center [257, 375] width 148 height 10
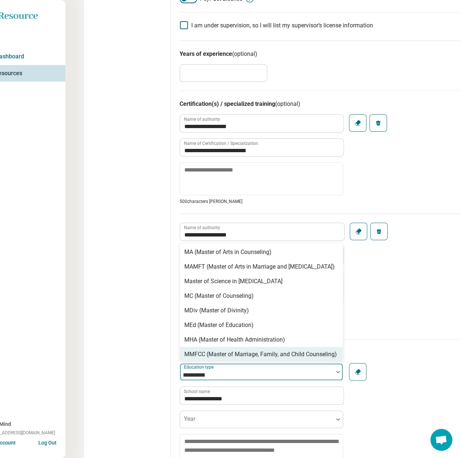
type input "**********"
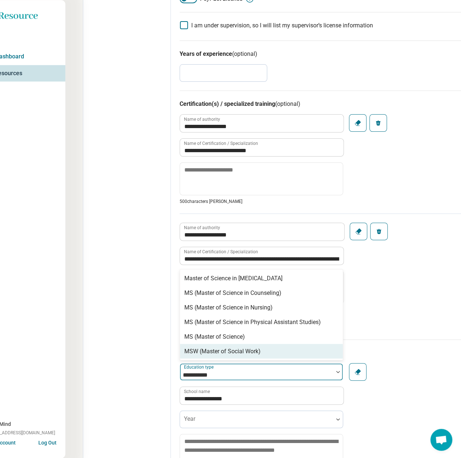
click at [220, 350] on div "MSW (Master of Social Work)" at bounding box center [222, 351] width 76 height 9
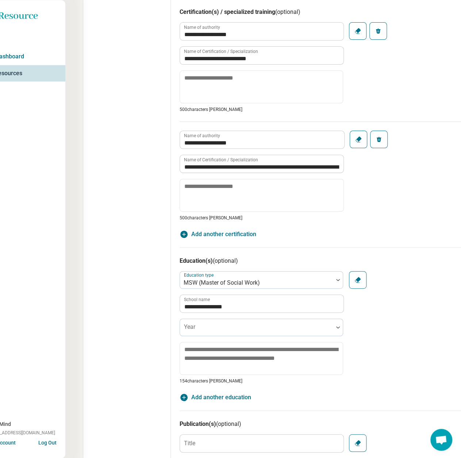
scroll to position [584, 22]
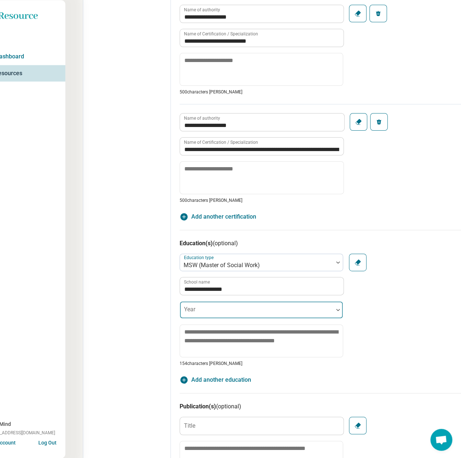
click at [292, 313] on div at bounding box center [257, 313] width 148 height 10
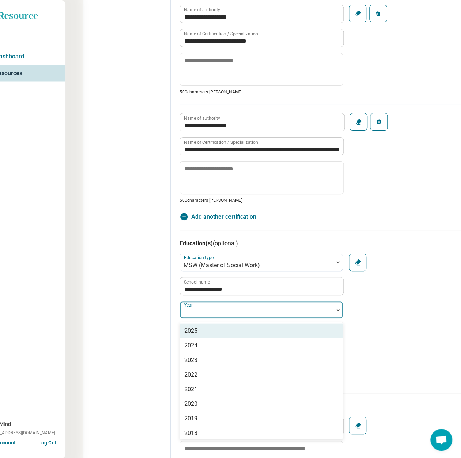
click at [249, 330] on div "2025" at bounding box center [261, 331] width 163 height 15
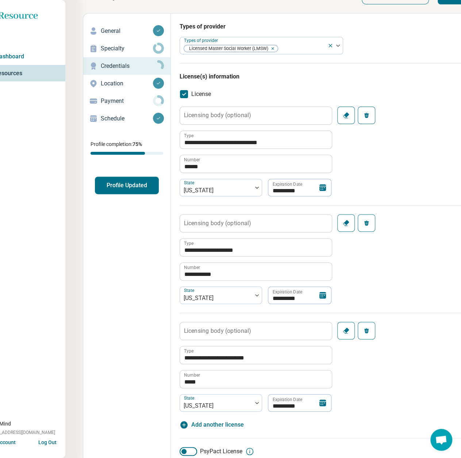
scroll to position [0, 22]
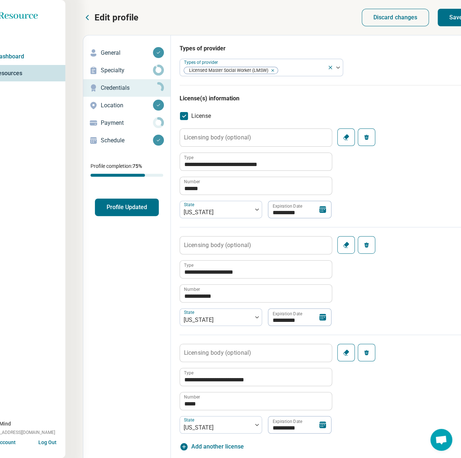
click at [450, 20] on button "Save" at bounding box center [456, 18] width 37 height 18
type textarea "*"
click at [109, 107] on p "Location" at bounding box center [127, 105] width 52 height 9
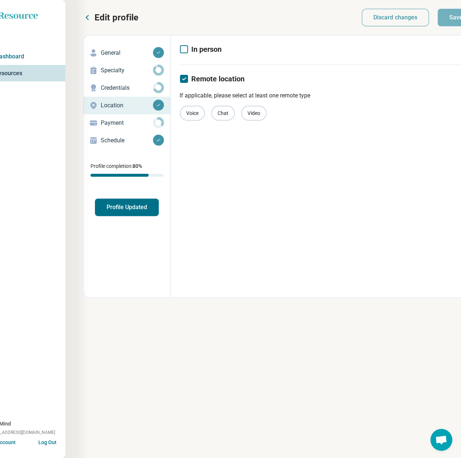
click at [116, 122] on p "Payment" at bounding box center [127, 123] width 52 height 9
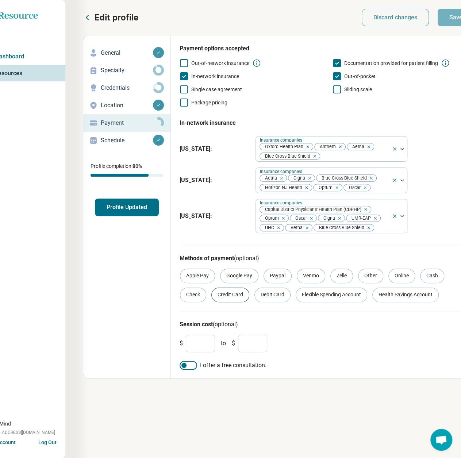
drag, startPoint x: 226, startPoint y: 293, endPoint x: 280, endPoint y: 292, distance: 53.7
click at [228, 293] on div "Credit Card" at bounding box center [231, 295] width 38 height 15
click at [280, 292] on div "Debit Card" at bounding box center [273, 295] width 36 height 15
click at [333, 299] on div "Flexible Spending Account" at bounding box center [332, 295] width 72 height 15
click at [396, 296] on div "Health Savings Account" at bounding box center [406, 295] width 66 height 15
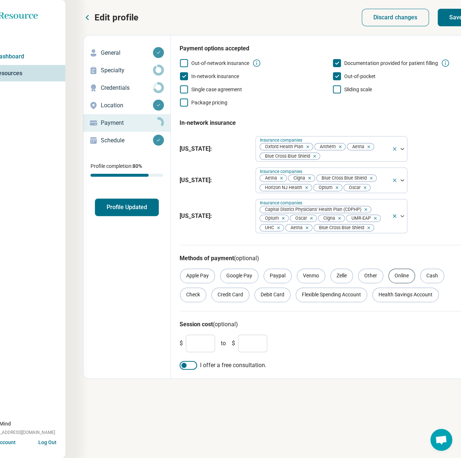
click at [397, 279] on div "Online" at bounding box center [402, 276] width 27 height 15
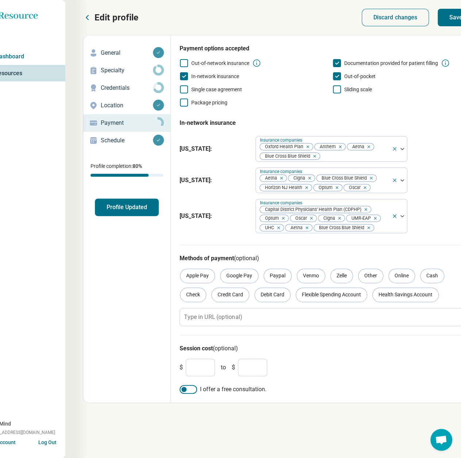
click at [445, 19] on button "Save" at bounding box center [456, 18] width 37 height 18
click at [113, 136] on div "Schedule" at bounding box center [127, 141] width 76 height 12
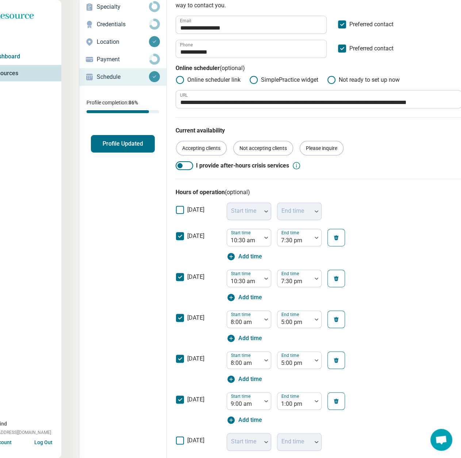
scroll to position [0, 26]
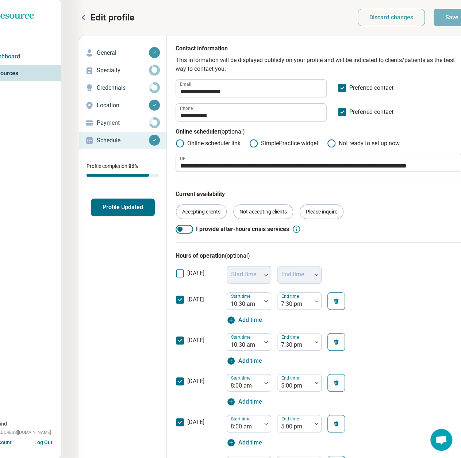
click at [132, 217] on div "Edit profile General Specialty Credentials Location Payment Schedule Profile co…" at bounding box center [123, 383] width 88 height 696
click at [132, 207] on button "Profile Updated" at bounding box center [123, 208] width 64 height 18
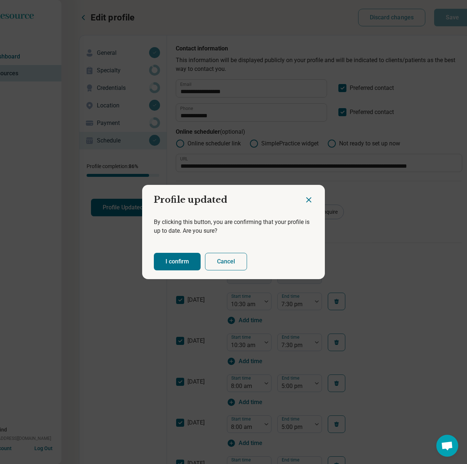
click at [175, 262] on button "I confirm" at bounding box center [177, 262] width 47 height 18
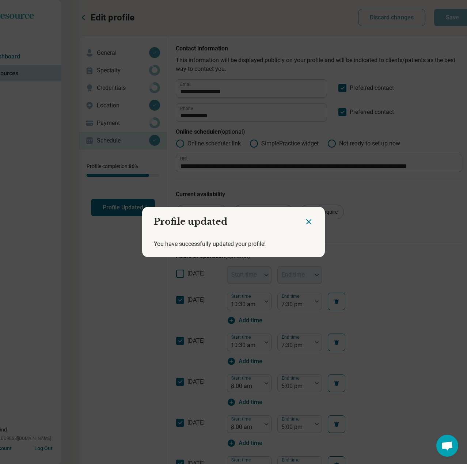
click at [308, 220] on icon "Close dialog" at bounding box center [308, 221] width 9 height 9
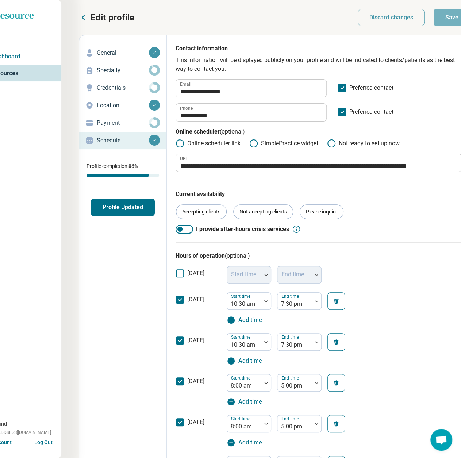
click at [132, 212] on button "Profile Updated" at bounding box center [123, 208] width 64 height 18
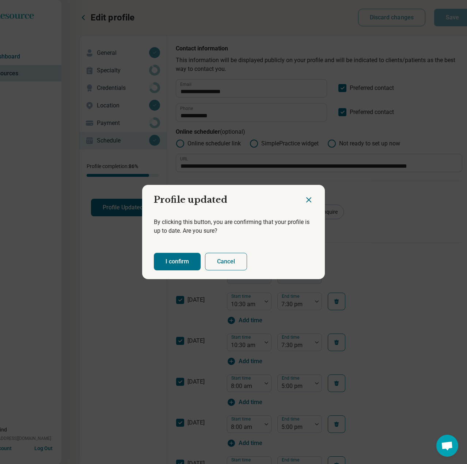
click at [174, 258] on button "I confirm" at bounding box center [177, 262] width 47 height 18
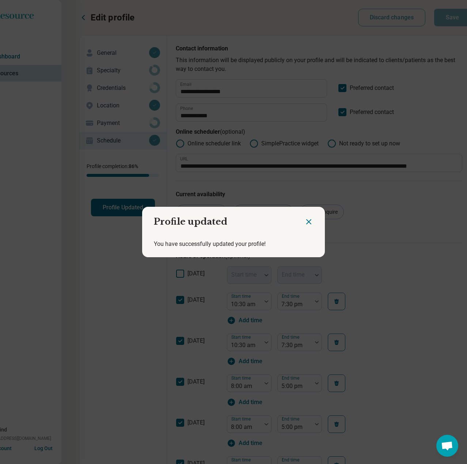
click at [307, 224] on icon "Close dialog" at bounding box center [308, 221] width 9 height 9
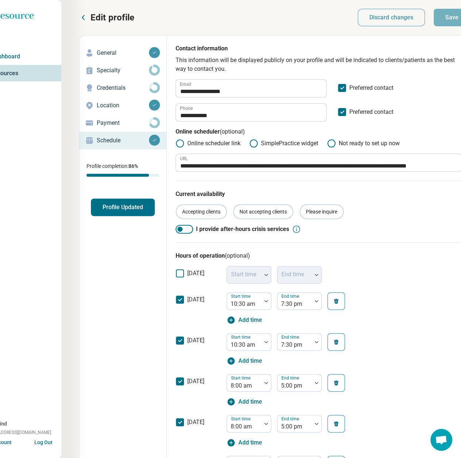
click at [85, 15] on icon at bounding box center [83, 17] width 9 height 9
